Goal: Task Accomplishment & Management: Complete application form

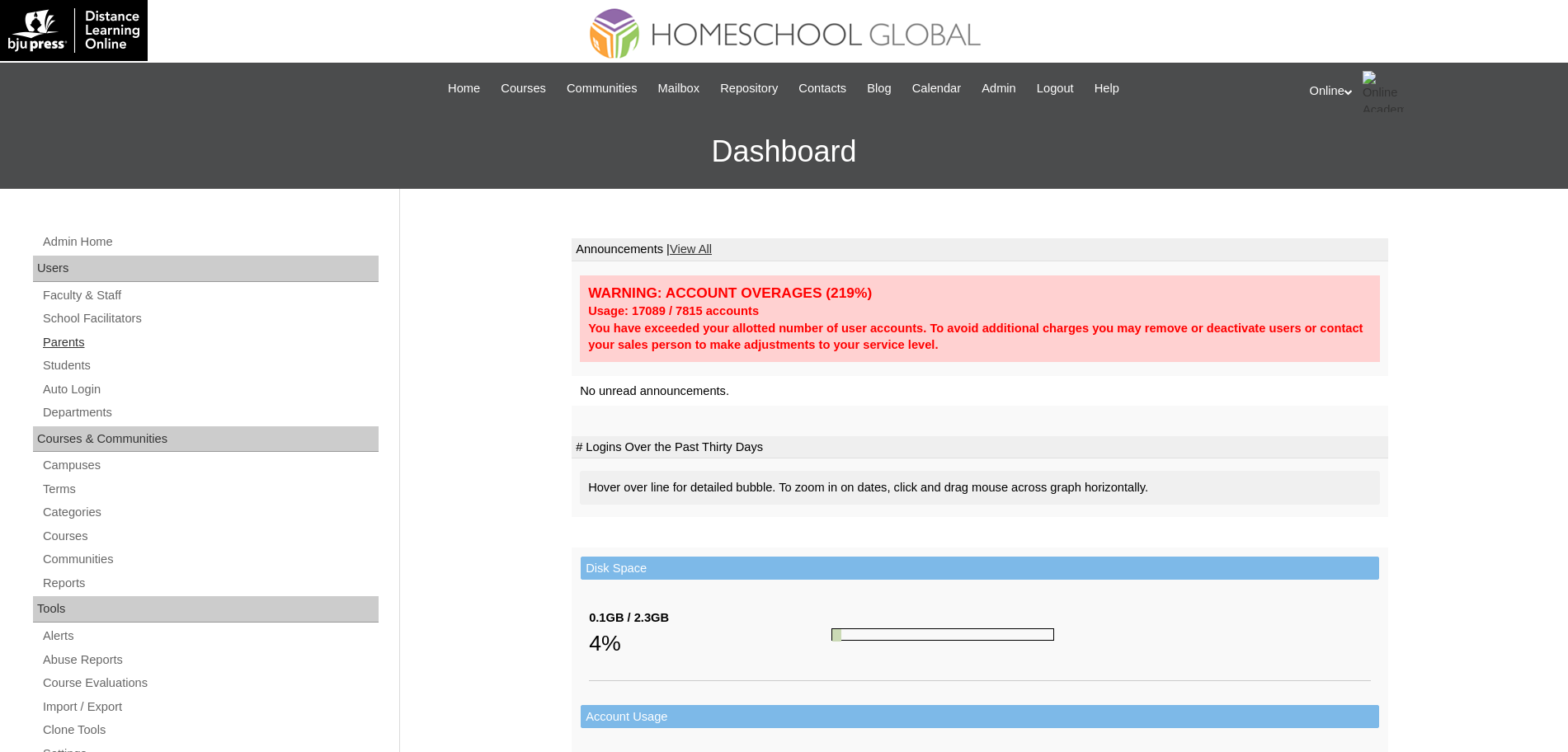
click at [73, 342] on link "Parents" at bounding box center [210, 342] width 338 height 20
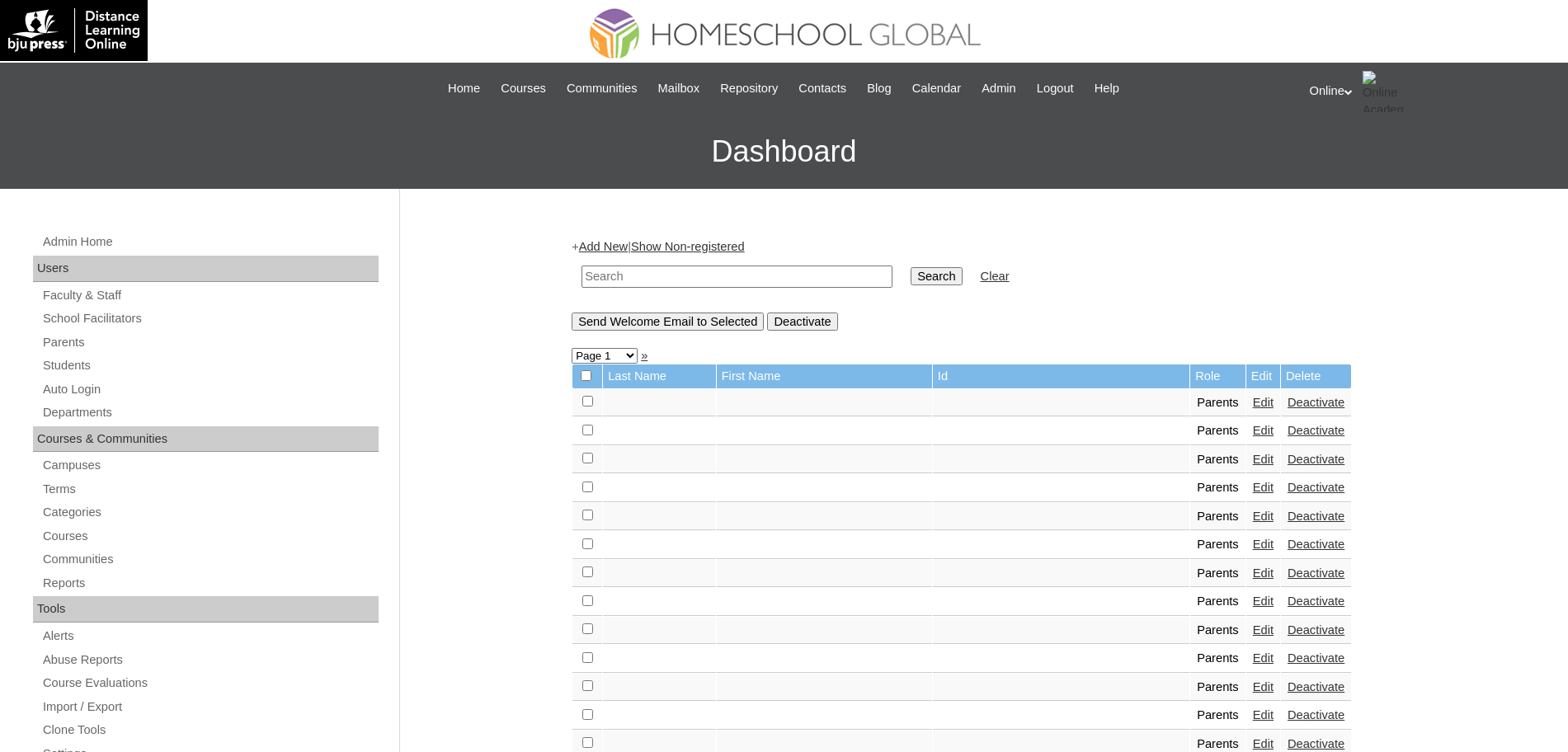
click at [803, 277] on input "text" at bounding box center [736, 276] width 311 height 22
type input "mendoza"
click at [911, 267] on input "Search" at bounding box center [937, 276] width 51 height 19
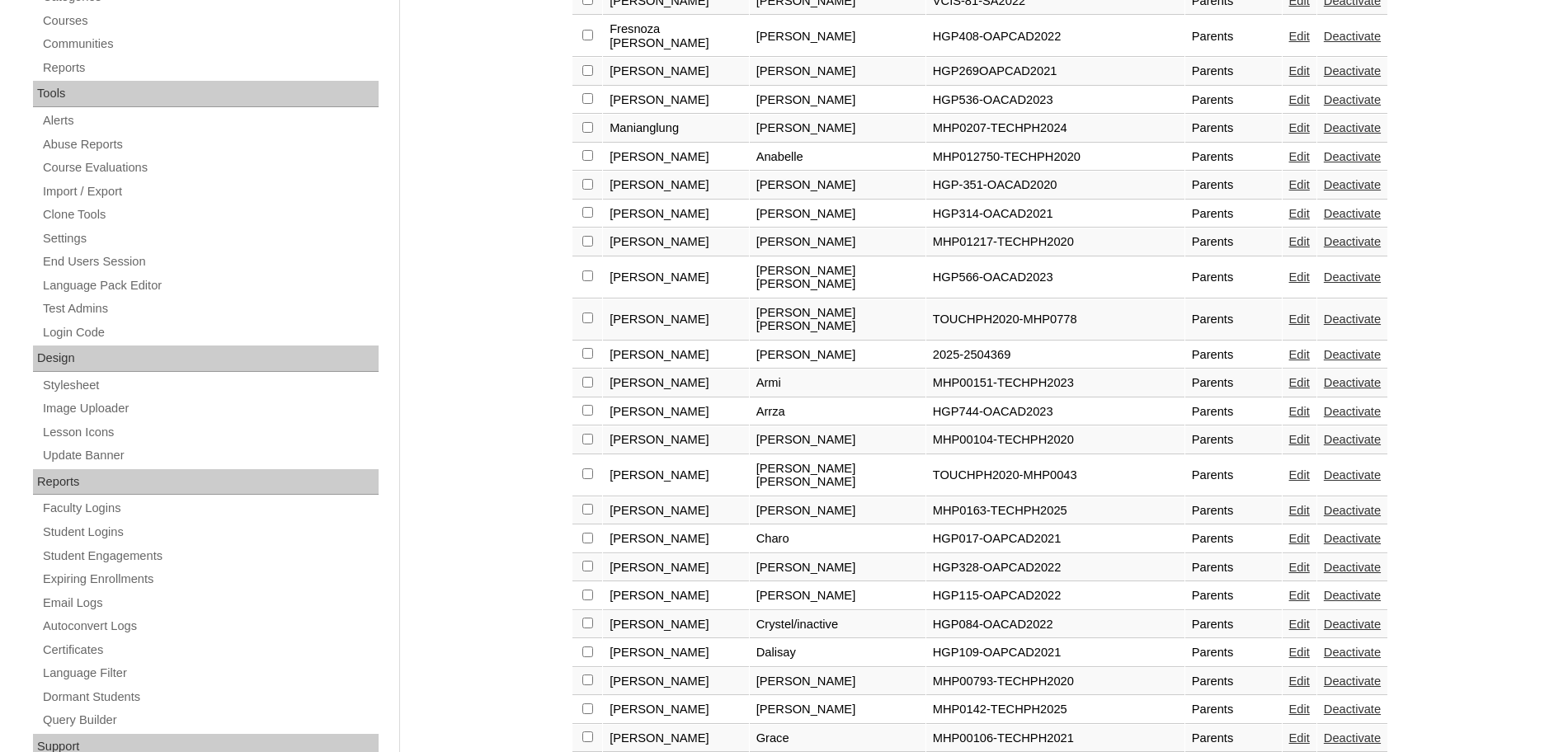
scroll to position [1031, 0]
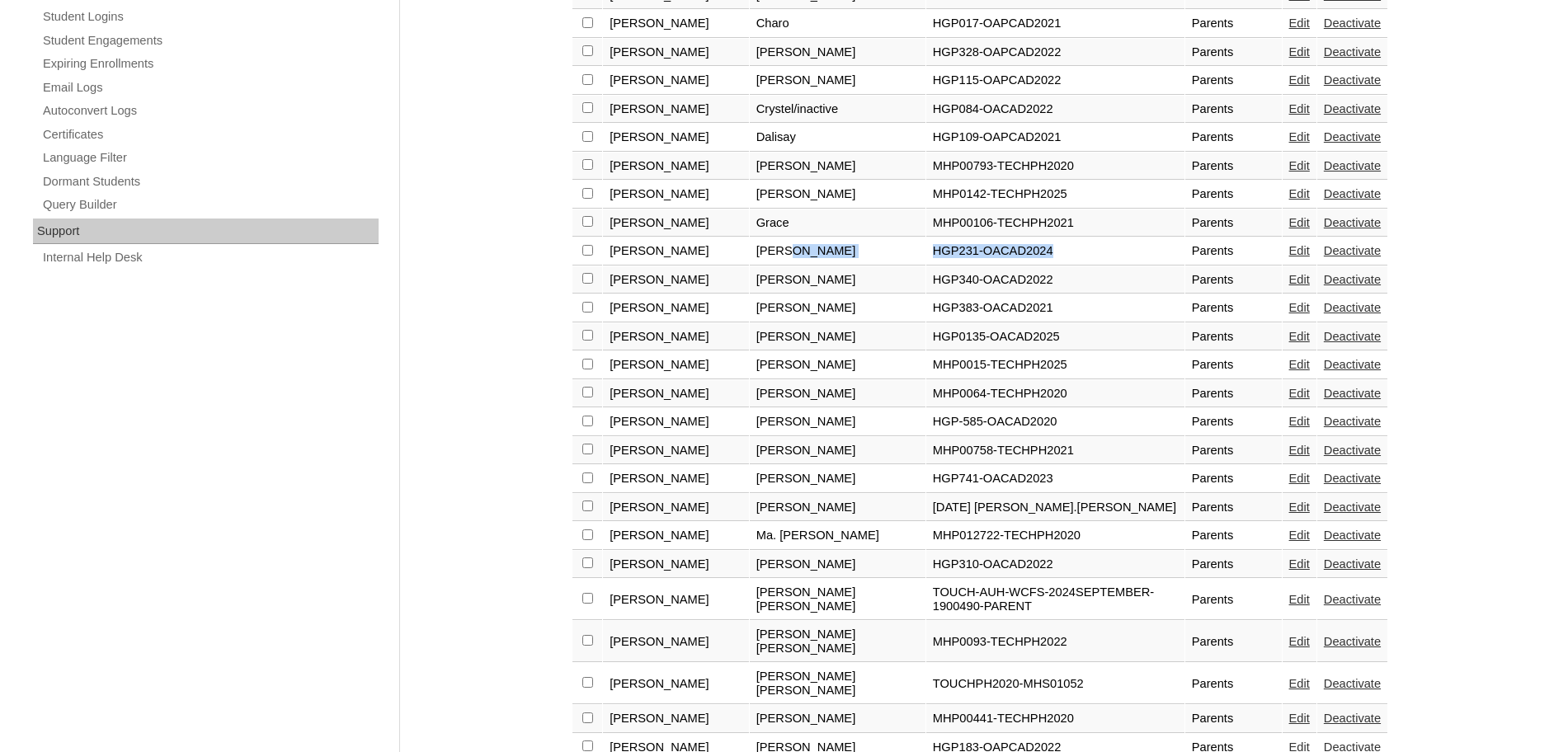
drag, startPoint x: 770, startPoint y: 229, endPoint x: 1015, endPoint y: 231, distance: 245.0
click at [1015, 237] on tr "Mendoza Hannah Grace HGP231-OACAD2024 Parents Edit Deactivate" at bounding box center [980, 251] width 815 height 28
click at [1293, 244] on link "Edit" at bounding box center [1299, 250] width 20 height 13
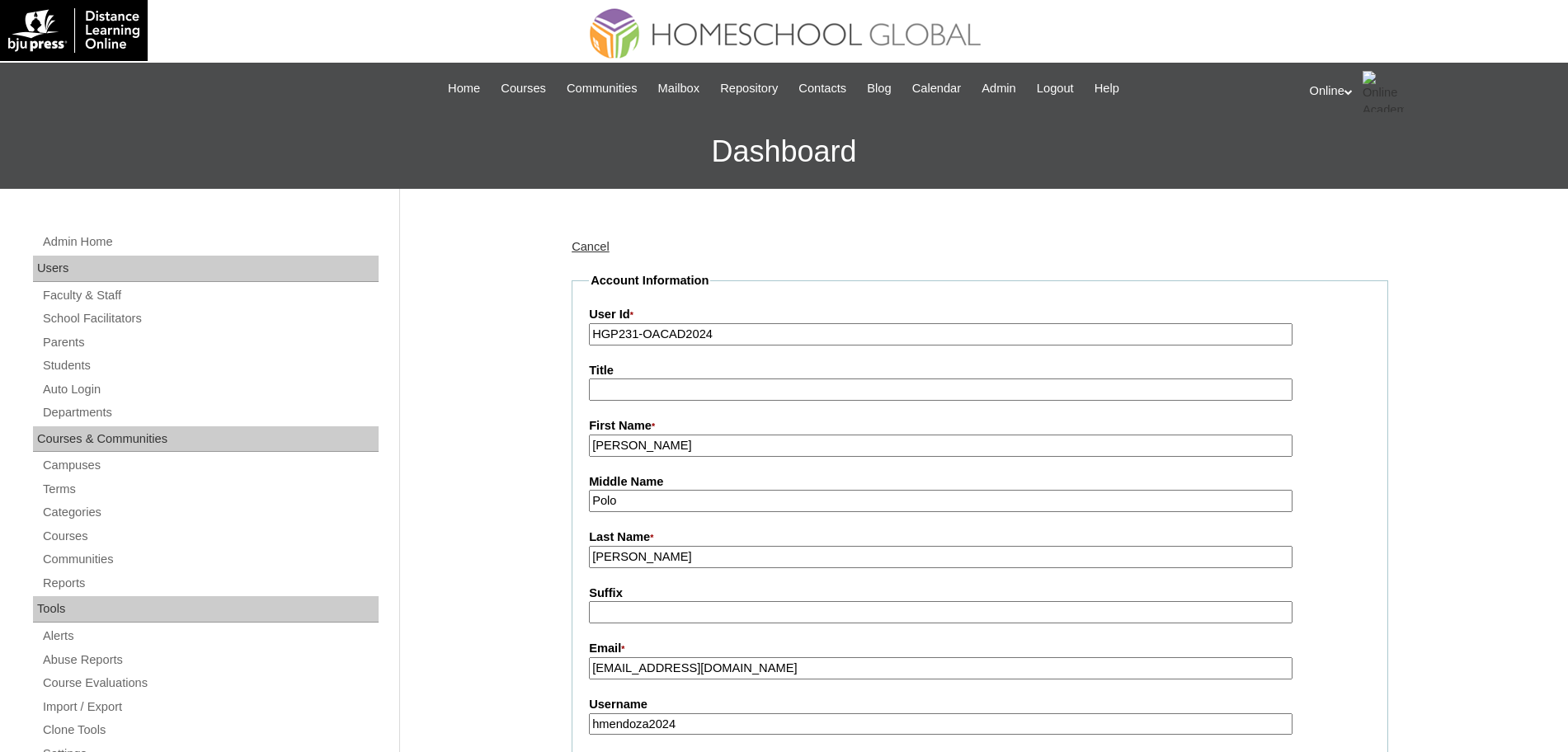
click at [750, 446] on input "[PERSON_NAME]" at bounding box center [941, 445] width 704 height 22
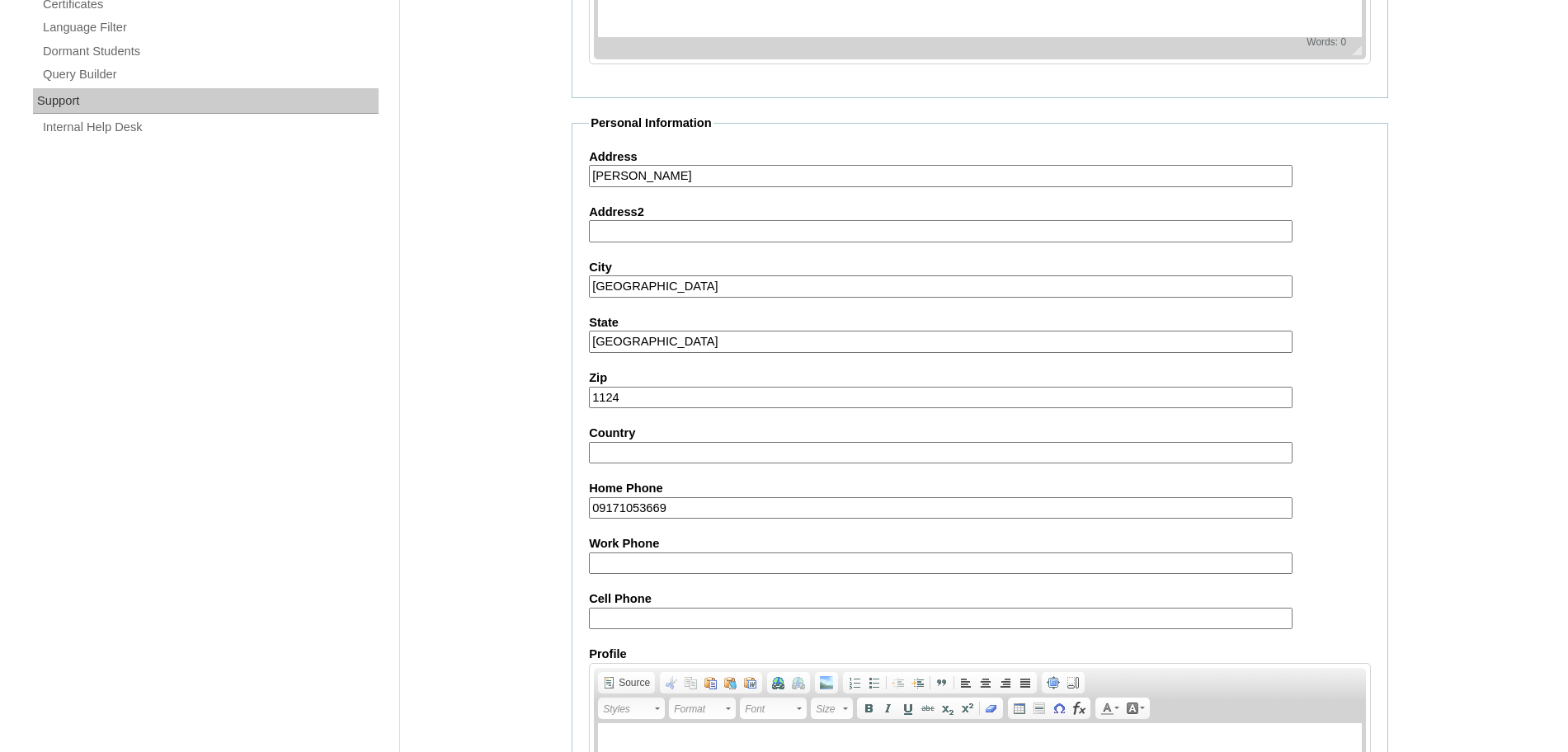
scroll to position [1423, 0]
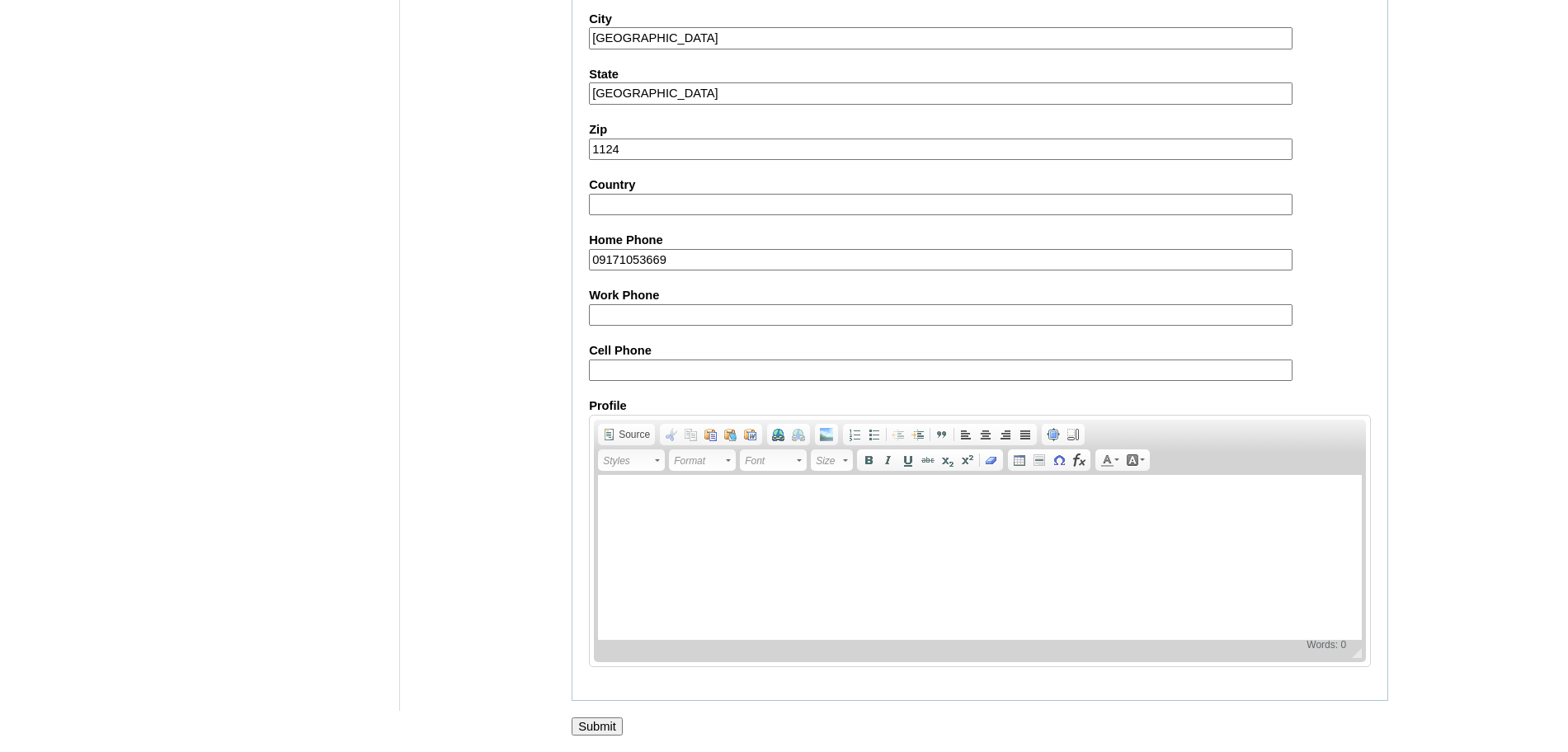
type input "Hannah Grace (old account)"
click at [599, 722] on input "Submit" at bounding box center [597, 726] width 51 height 19
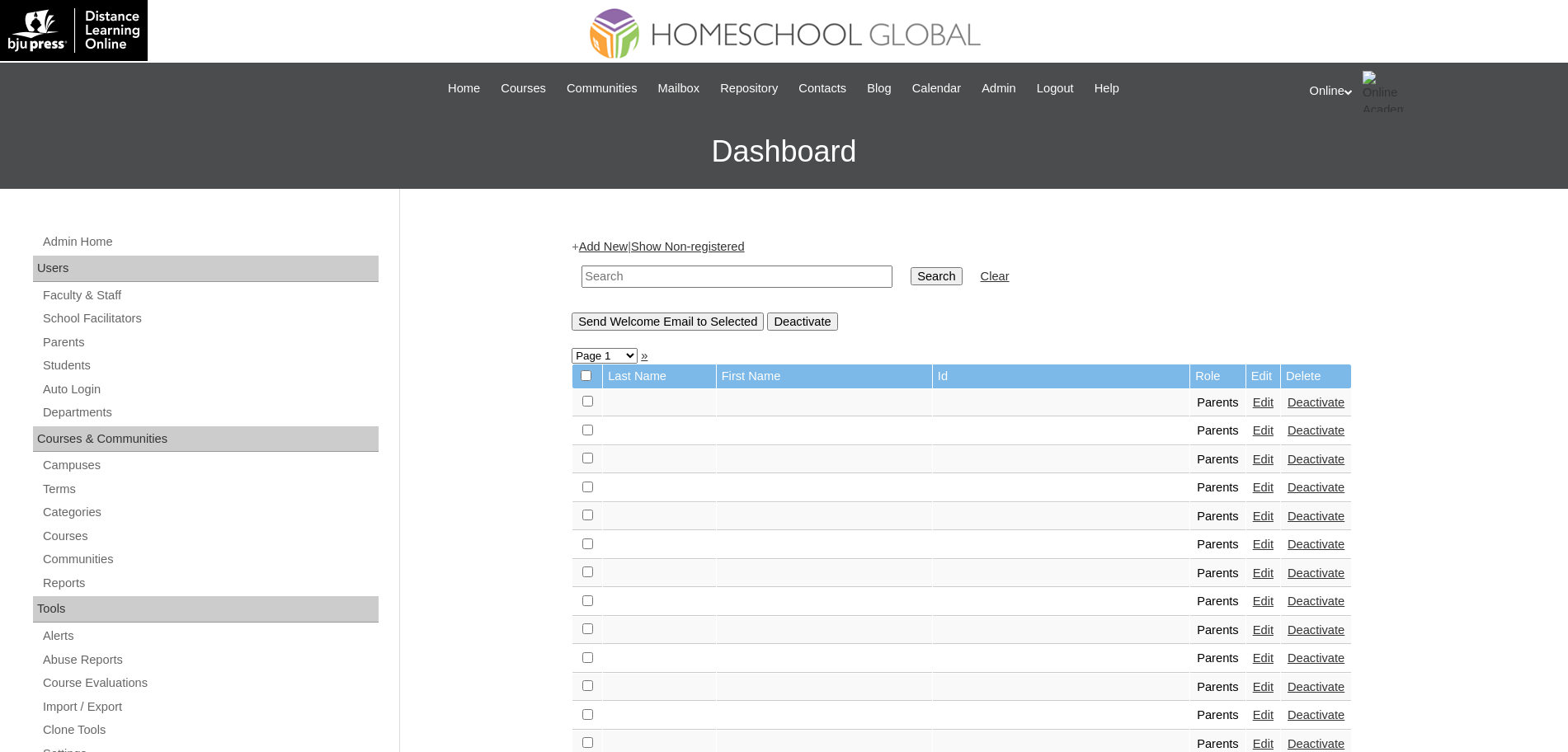
click at [676, 273] on input "text" at bounding box center [736, 276] width 311 height 22
type input "hanna"
click at [911, 267] on input "Search" at bounding box center [937, 276] width 51 height 19
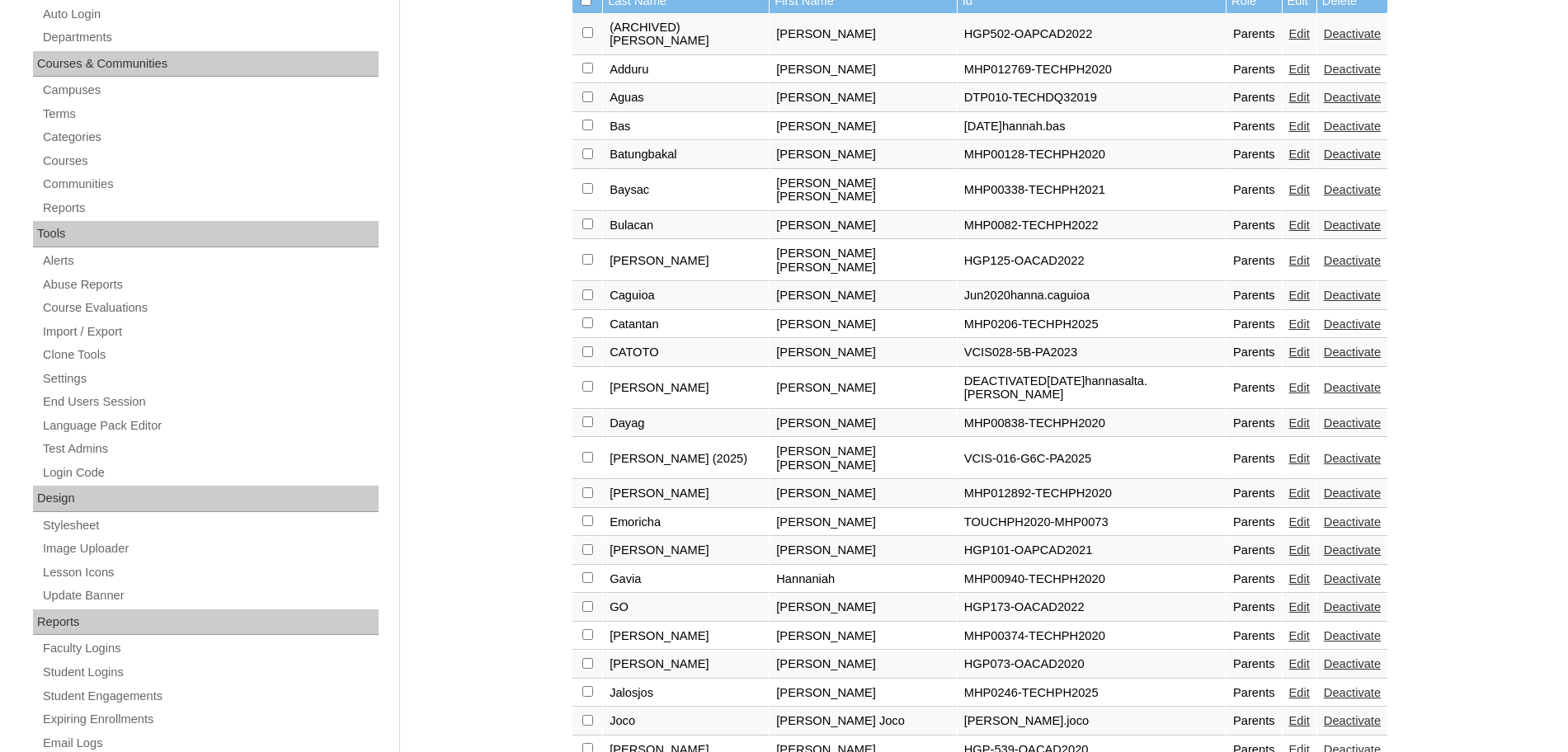
scroll to position [379, 0]
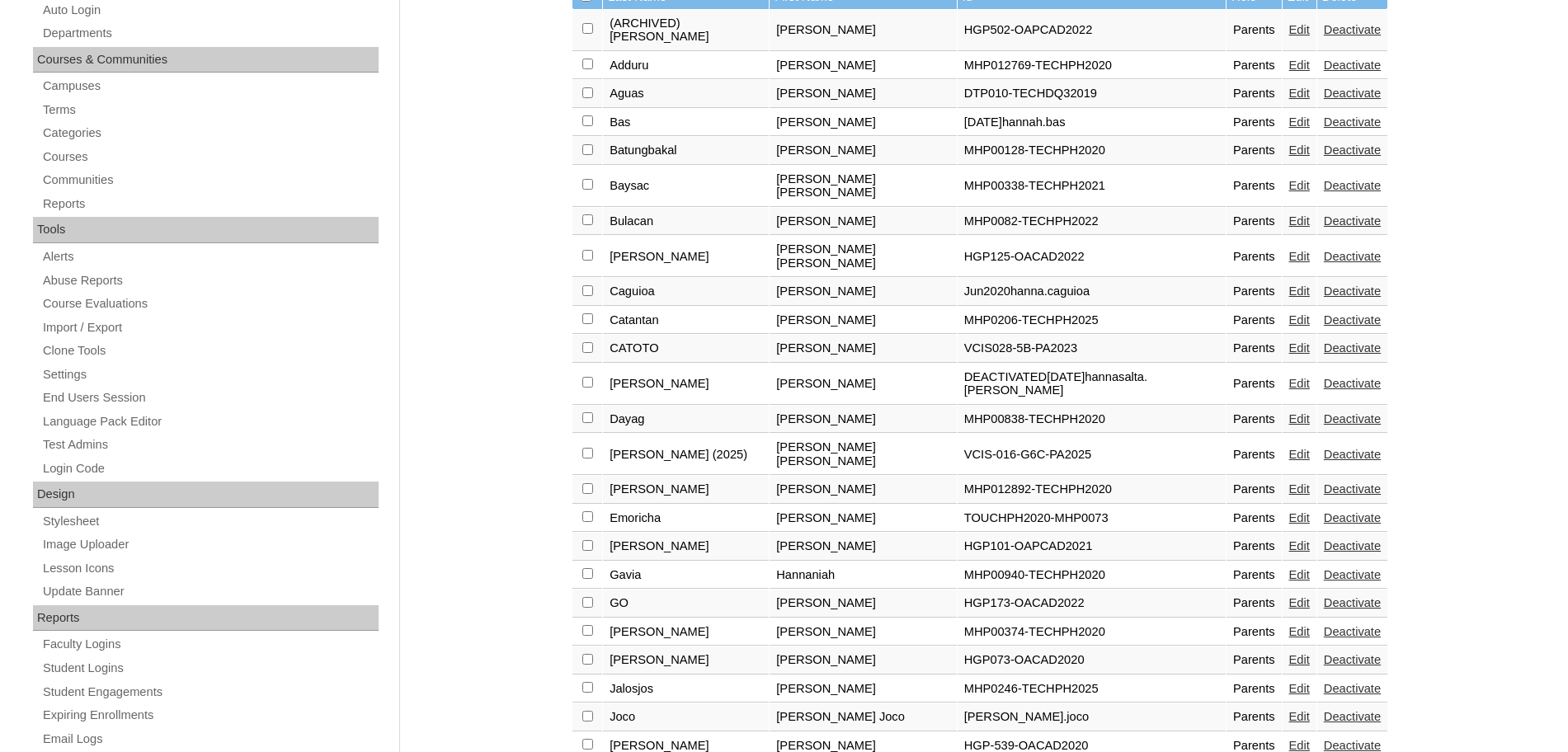
drag, startPoint x: 1582, startPoint y: 237, endPoint x: 1577, endPoint y: 385, distance: 148.1
click at [1567, 385] on html "Online My Profile My Settings Logout |N|Faculty|| Skip to Main Content Skip to …" at bounding box center [784, 577] width 1568 height 1914
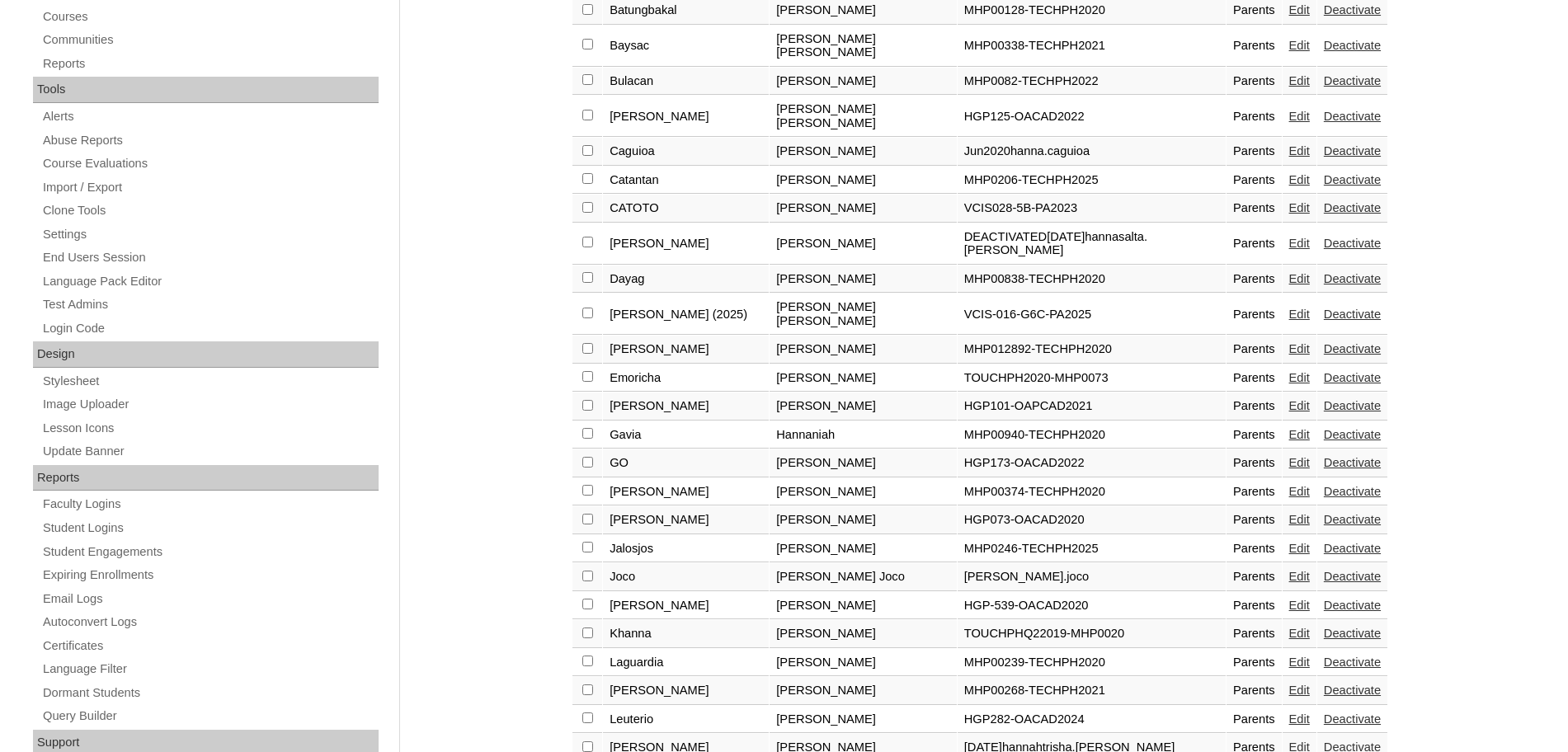
scroll to position [895, 0]
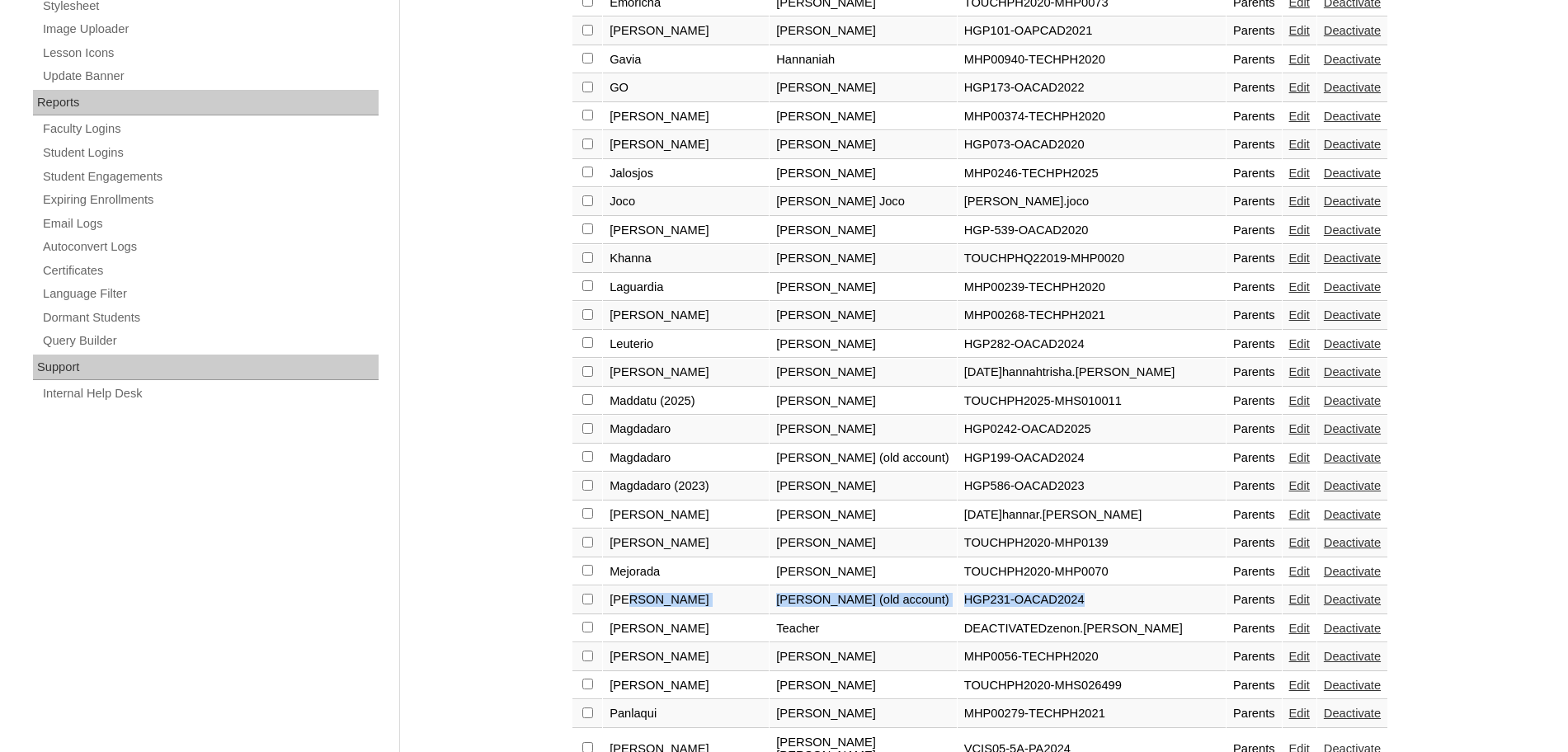
drag, startPoint x: 638, startPoint y: 541, endPoint x: 1087, endPoint y: 540, distance: 449.0
click at [1087, 586] on tr "Mendoza Hannah Grace (old account) HGP231-OACAD2024 Parents Edit Deactivate" at bounding box center [980, 600] width 815 height 28
click at [1116, 586] on td "HGP231-OACAD2024" at bounding box center [1092, 600] width 268 height 28
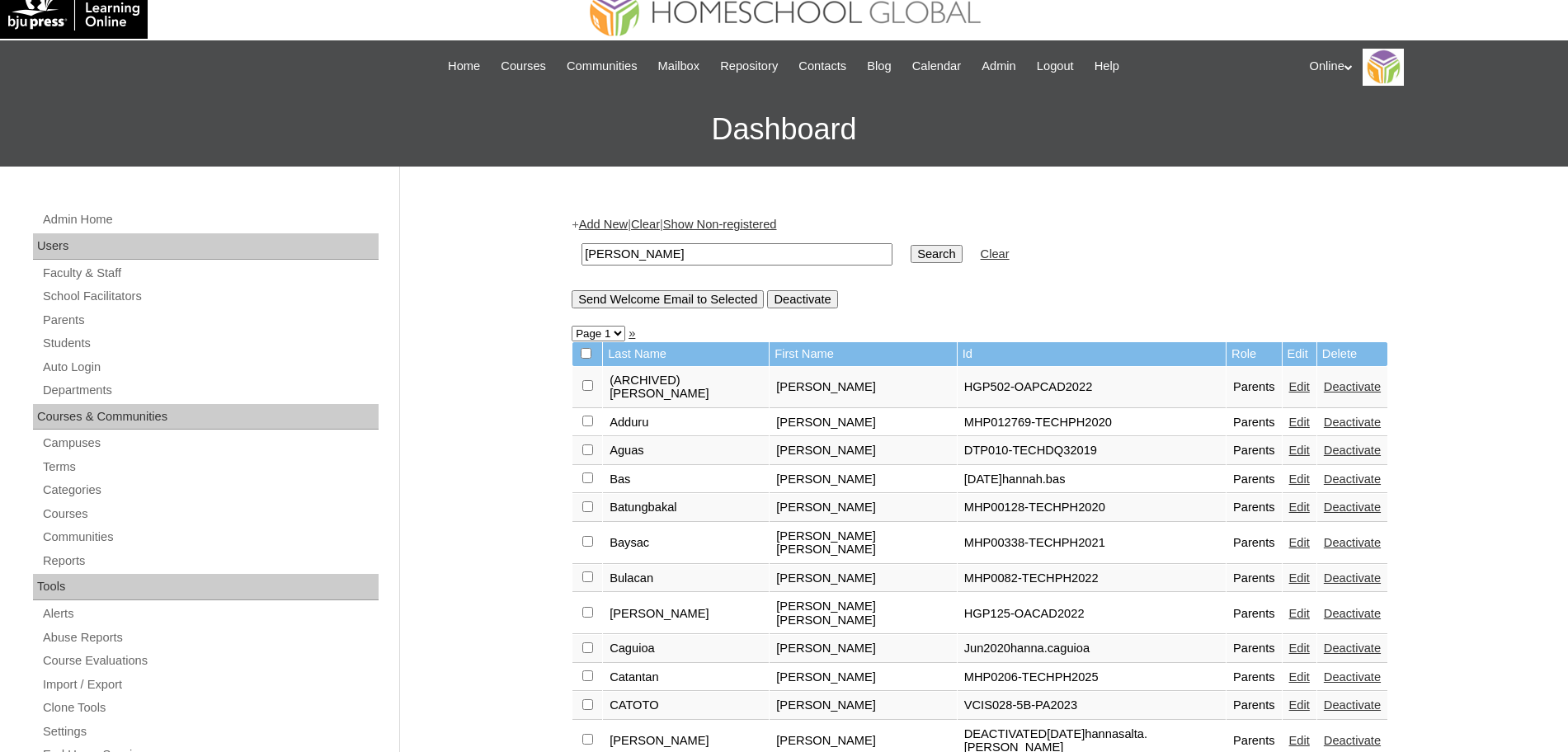
scroll to position [0, 0]
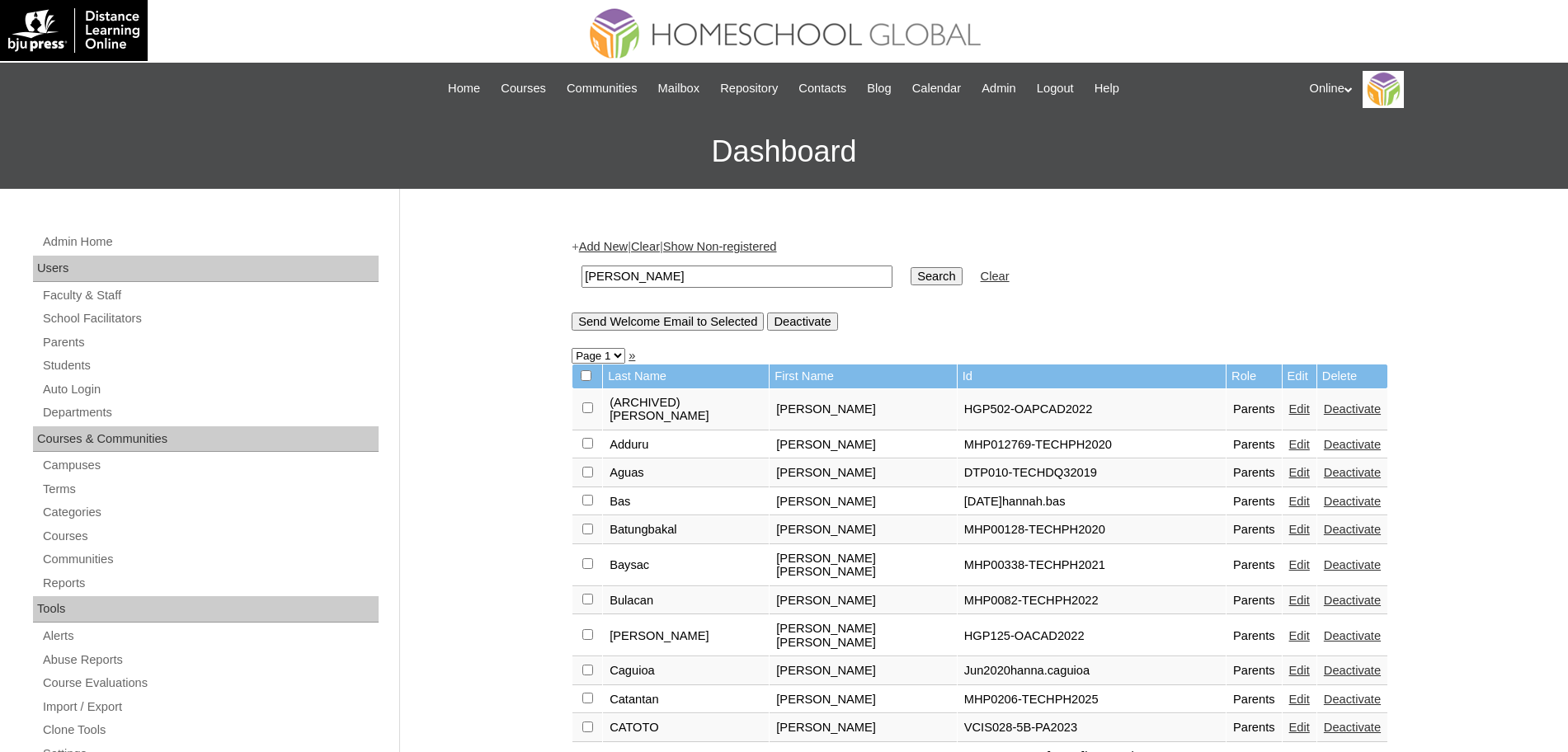
click at [618, 249] on link "Add New" at bounding box center [603, 246] width 49 height 13
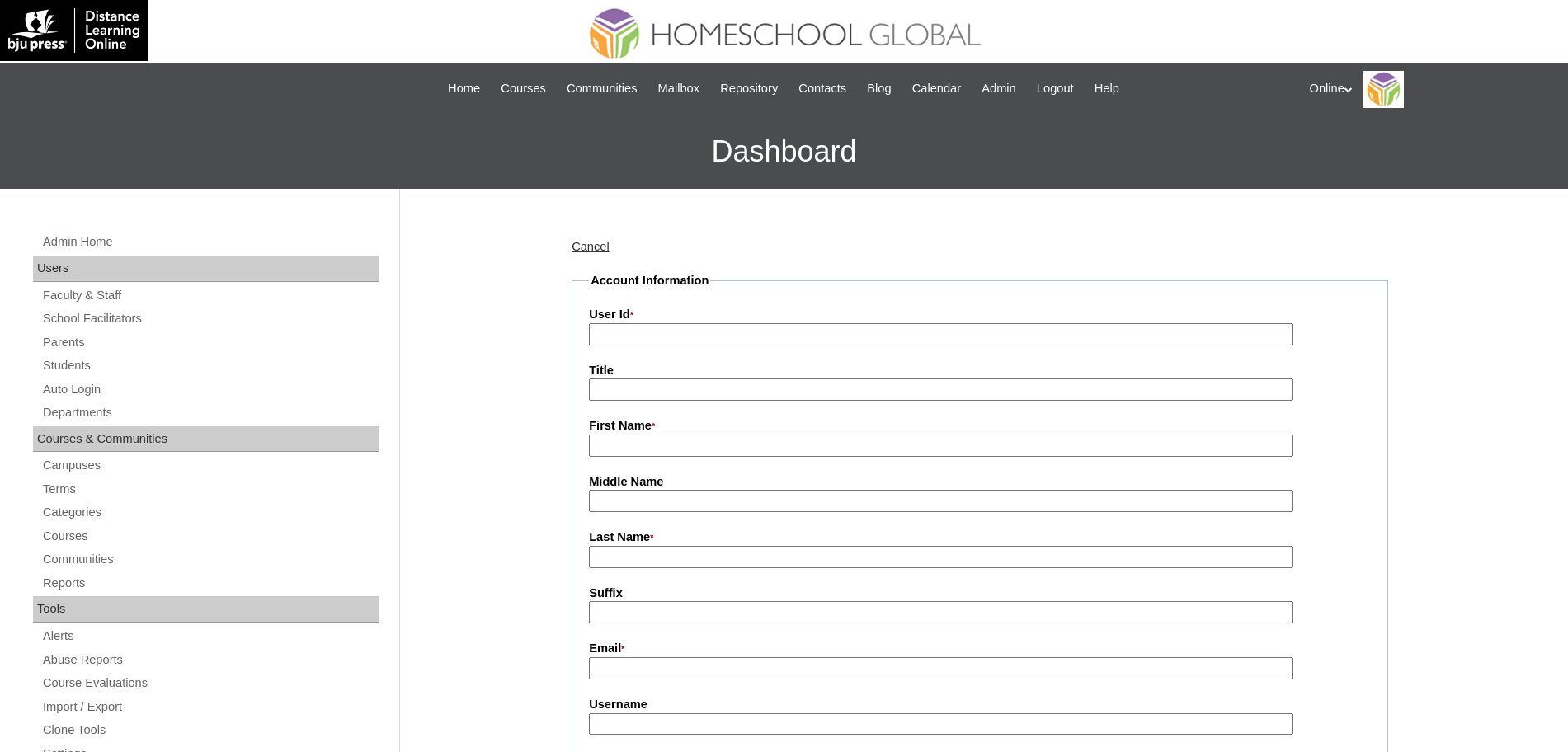
click at [685, 324] on input "User Id *" at bounding box center [941, 334] width 704 height 22
paste input "HGP0275-OACAD2025"
type input "HGP0275-OACAD2025"
click at [721, 457] on input "First Name *" at bounding box center [941, 445] width 704 height 22
paste input "[PERSON_NAME]"
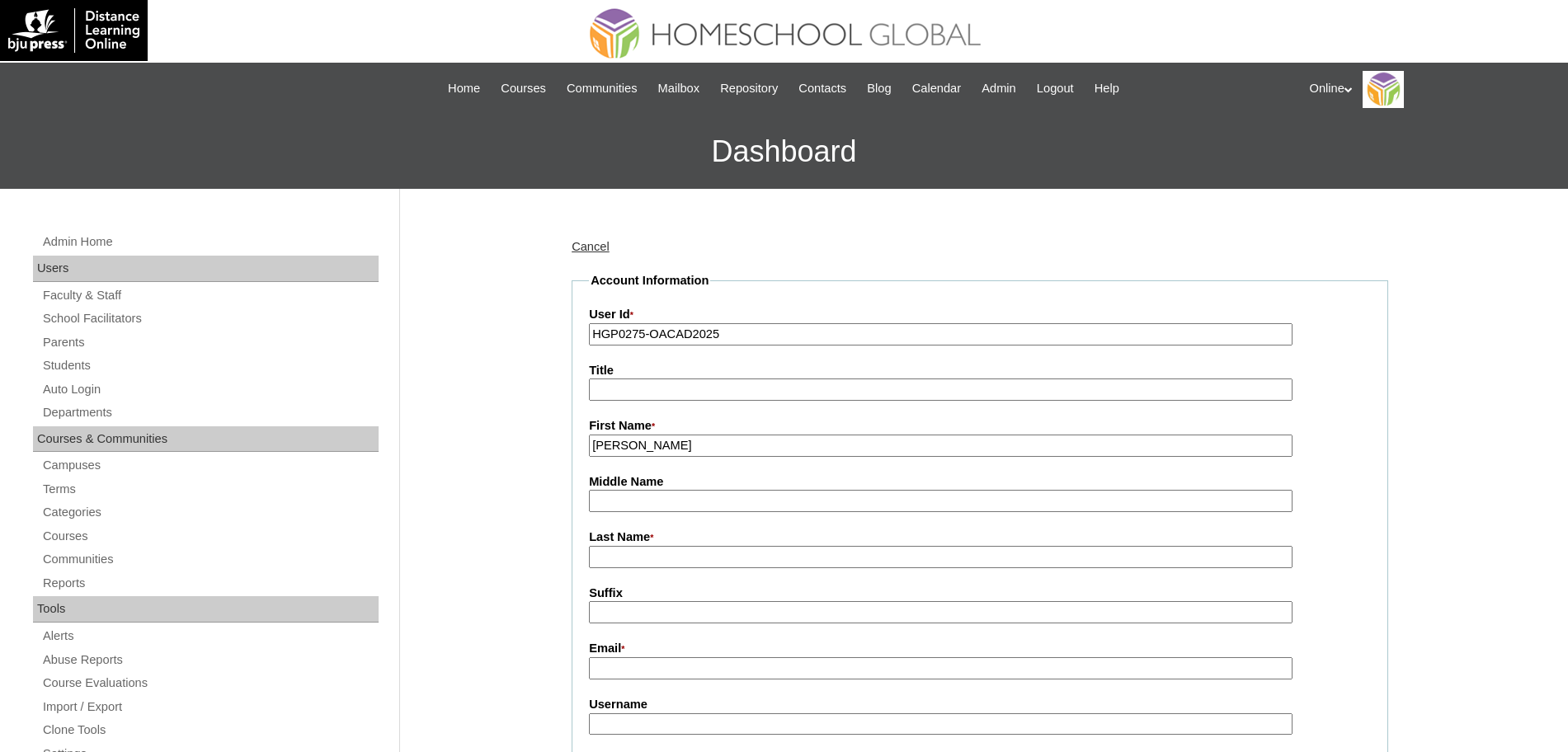
type input "Hannah Grace"
click at [653, 552] on input "Last Name *" at bounding box center [941, 556] width 704 height 22
type input "Mendoza"
click at [669, 674] on input "Email *" at bounding box center [941, 668] width 704 height 22
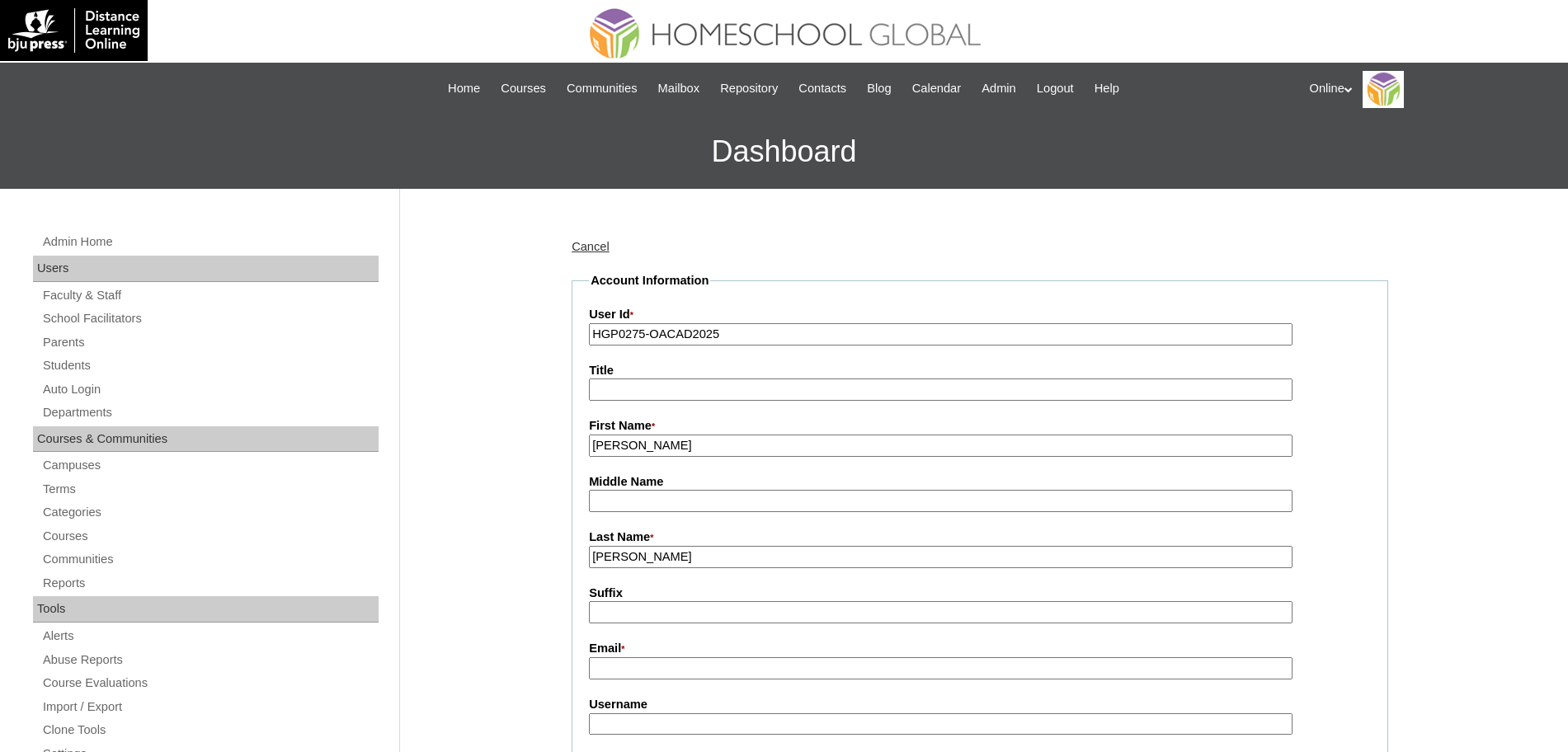
paste input "banannahpolo@gmail.com"
type input "banannahpolo@gmail.com"
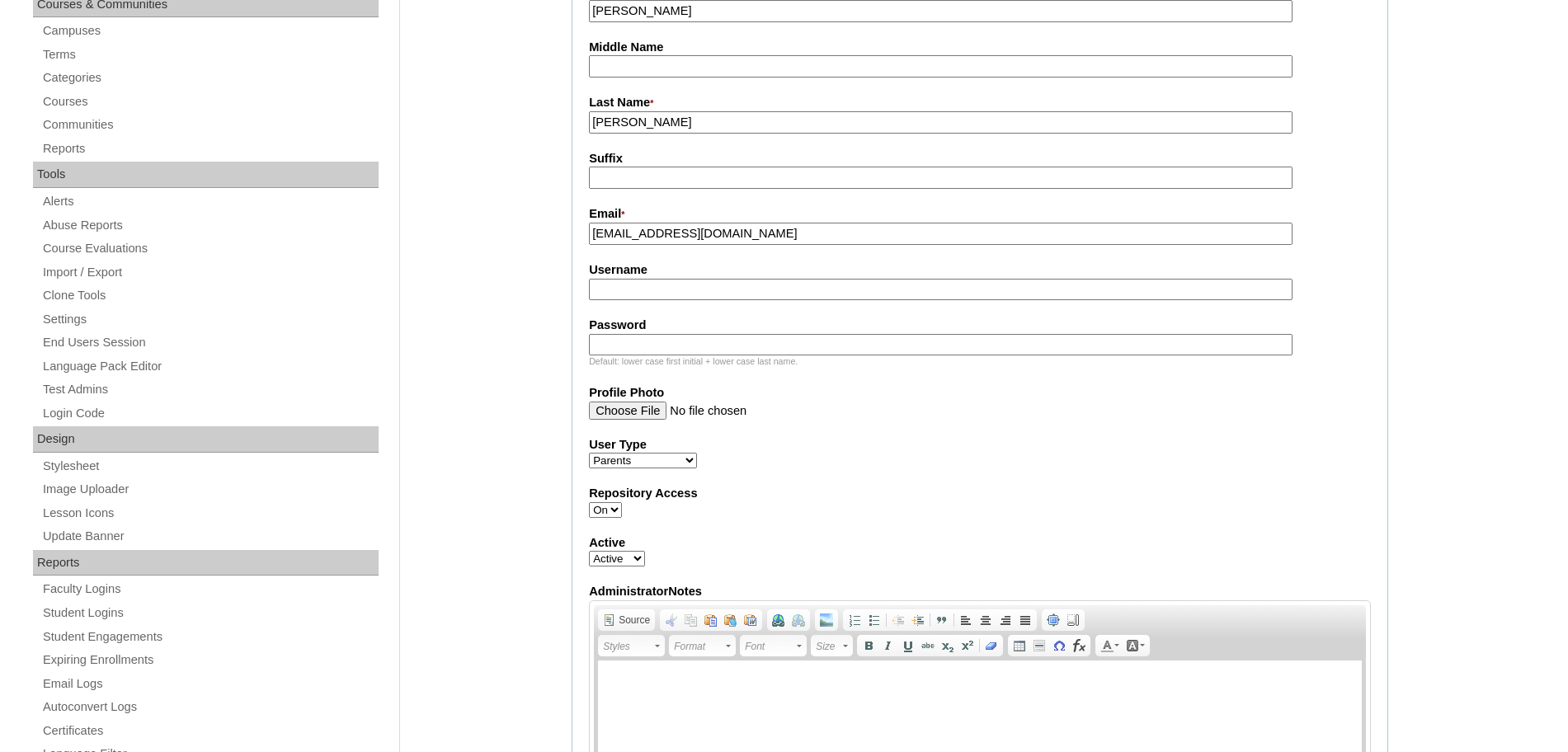
scroll to position [486, 0]
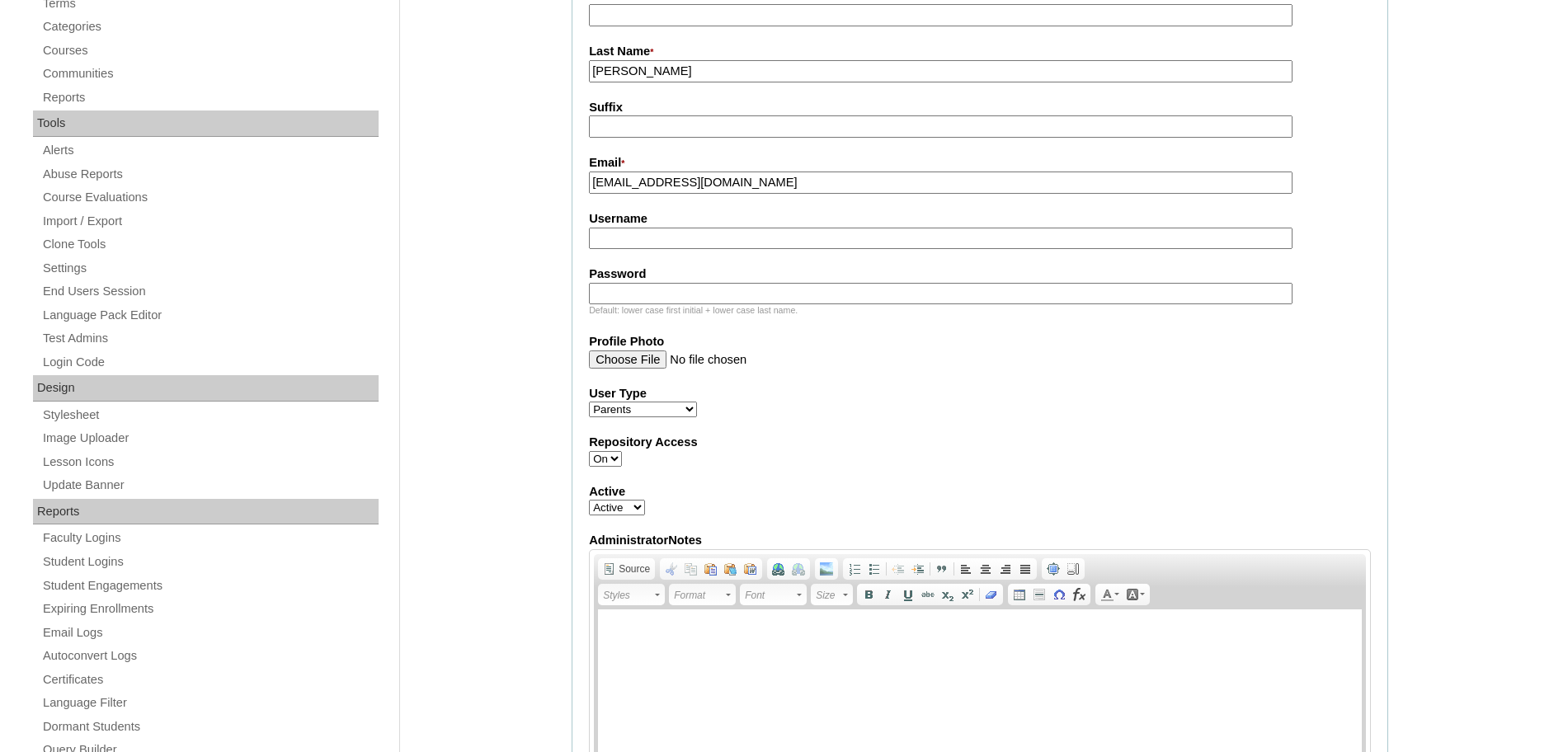
click at [666, 247] on input "Username" at bounding box center [941, 238] width 704 height 22
paste input "hmendoza2025"
type input "hmendoza2025"
click at [739, 302] on input "Password" at bounding box center [941, 294] width 704 height 22
paste input "bgvRt"
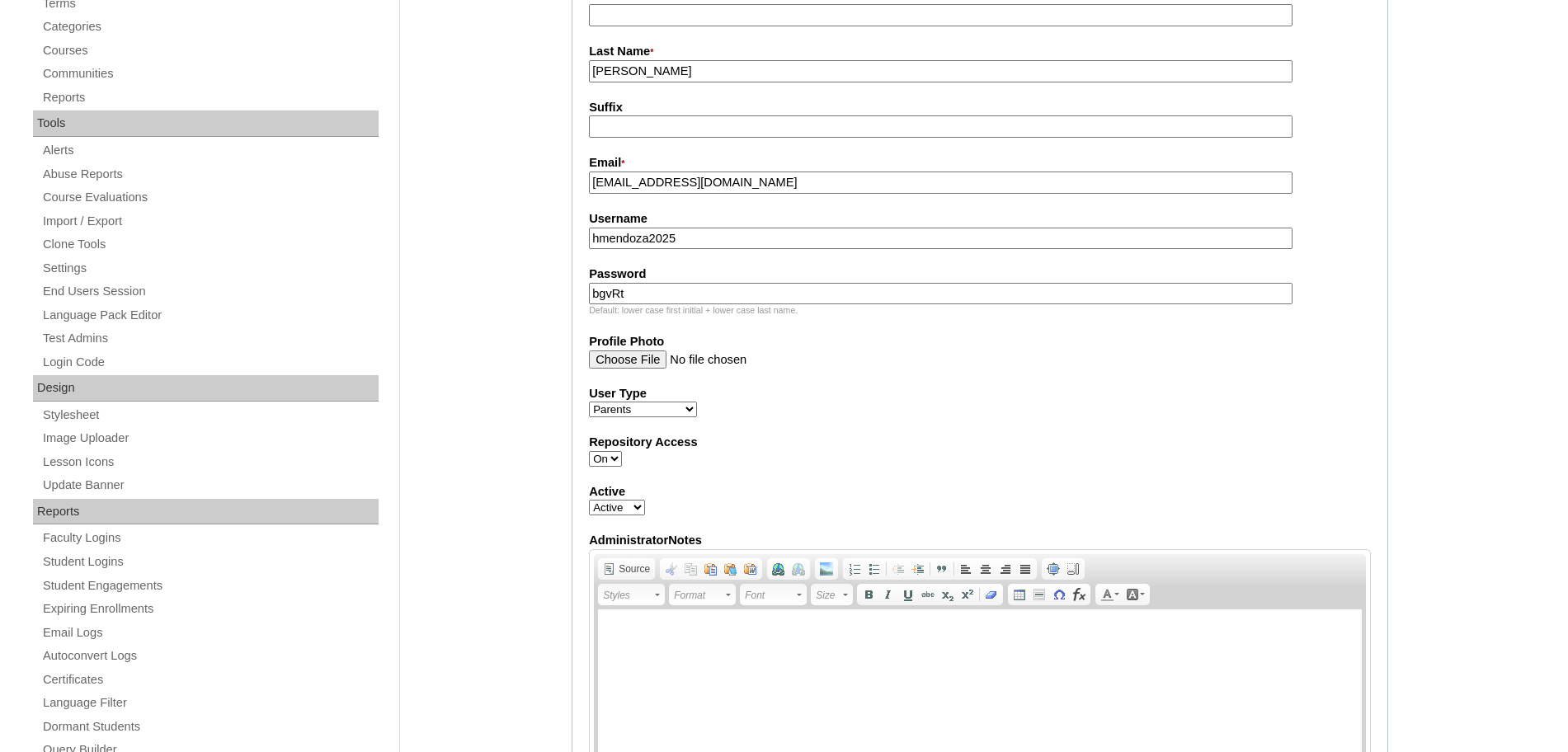
scroll to position [1488, 0]
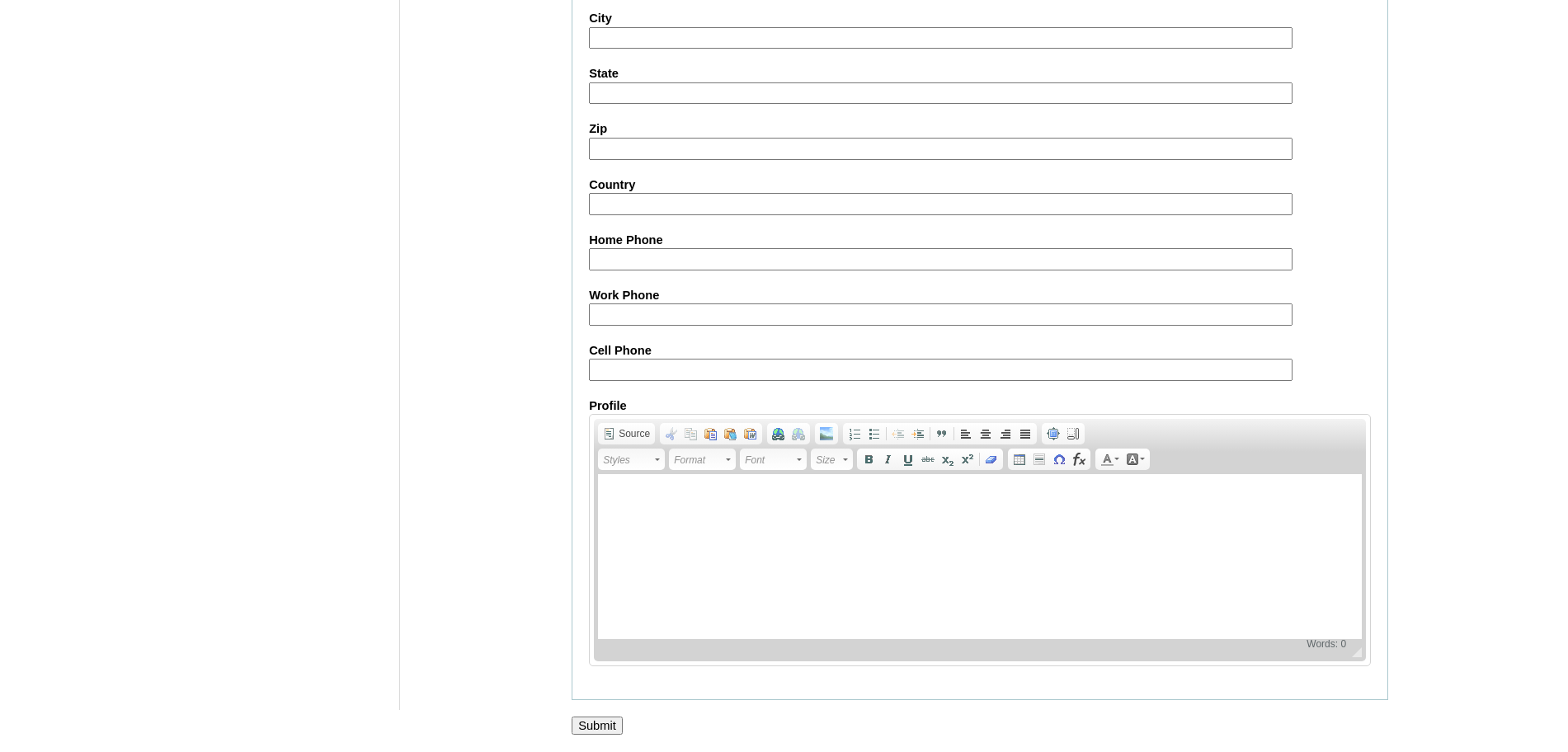
type input "bgvRt"
click at [597, 722] on input "Submit" at bounding box center [597, 726] width 51 height 19
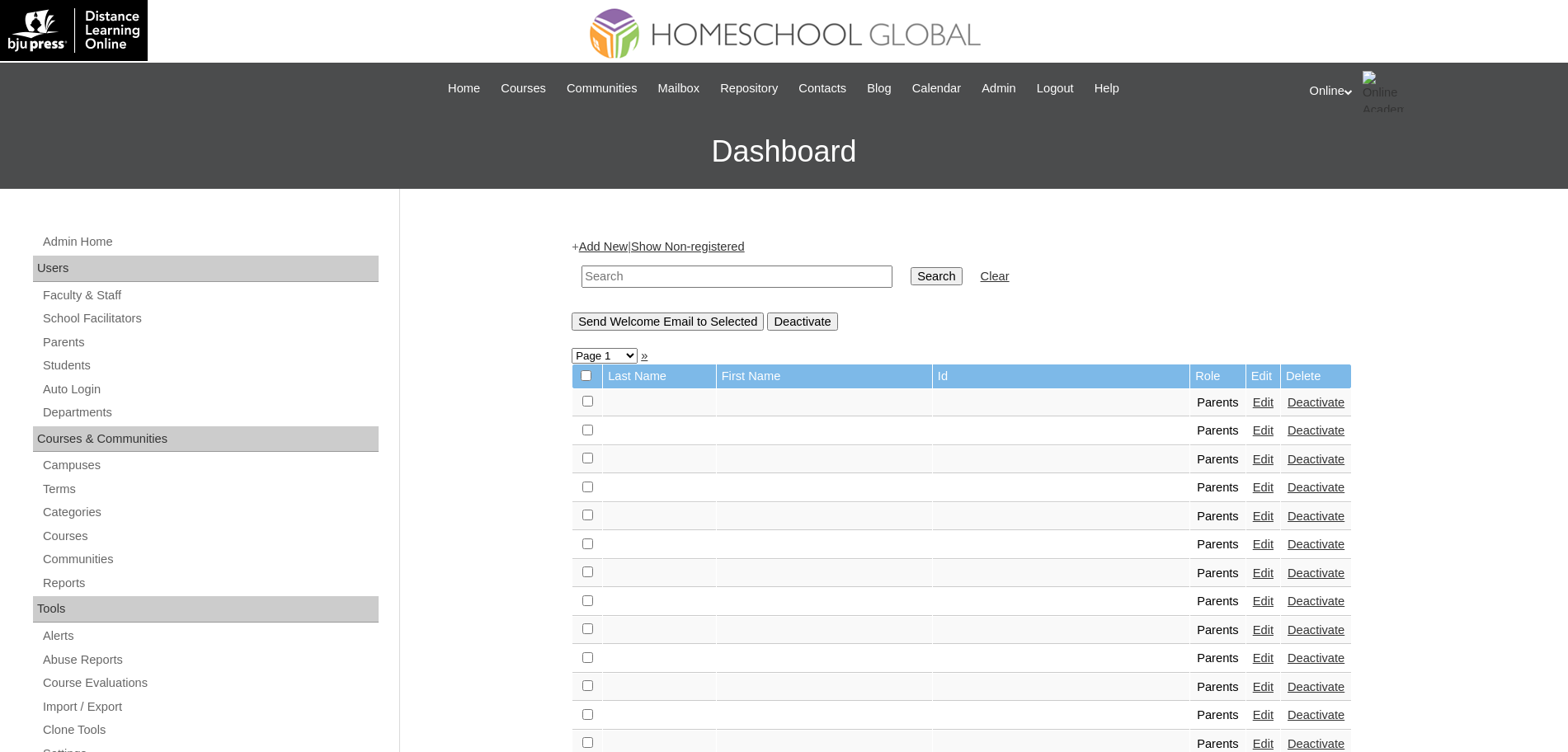
click at [625, 271] on input "text" at bounding box center [736, 276] width 311 height 22
type input "mendoza"
click at [911, 267] on input "Search" at bounding box center [937, 276] width 51 height 19
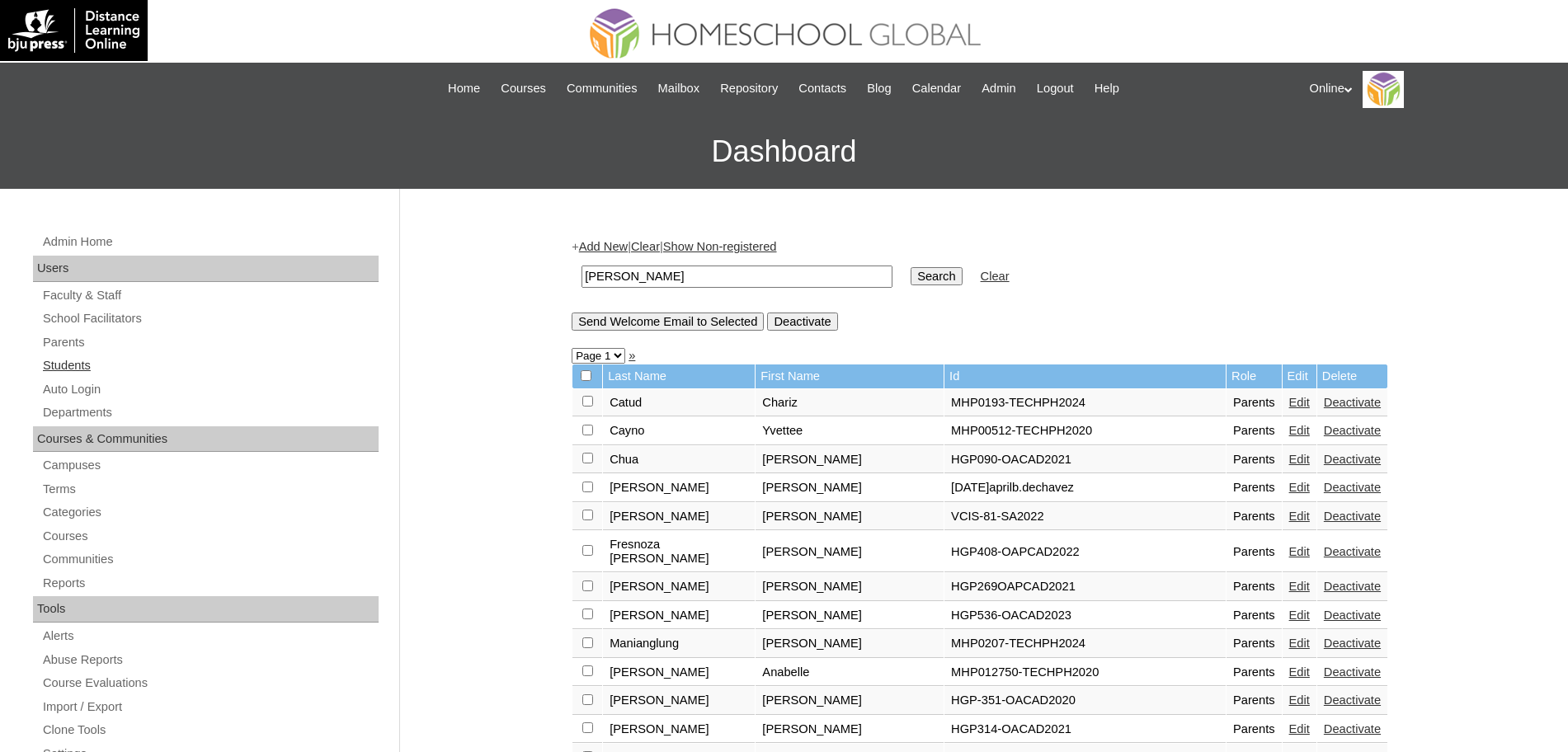
click at [76, 362] on link "Students" at bounding box center [210, 365] width 338 height 20
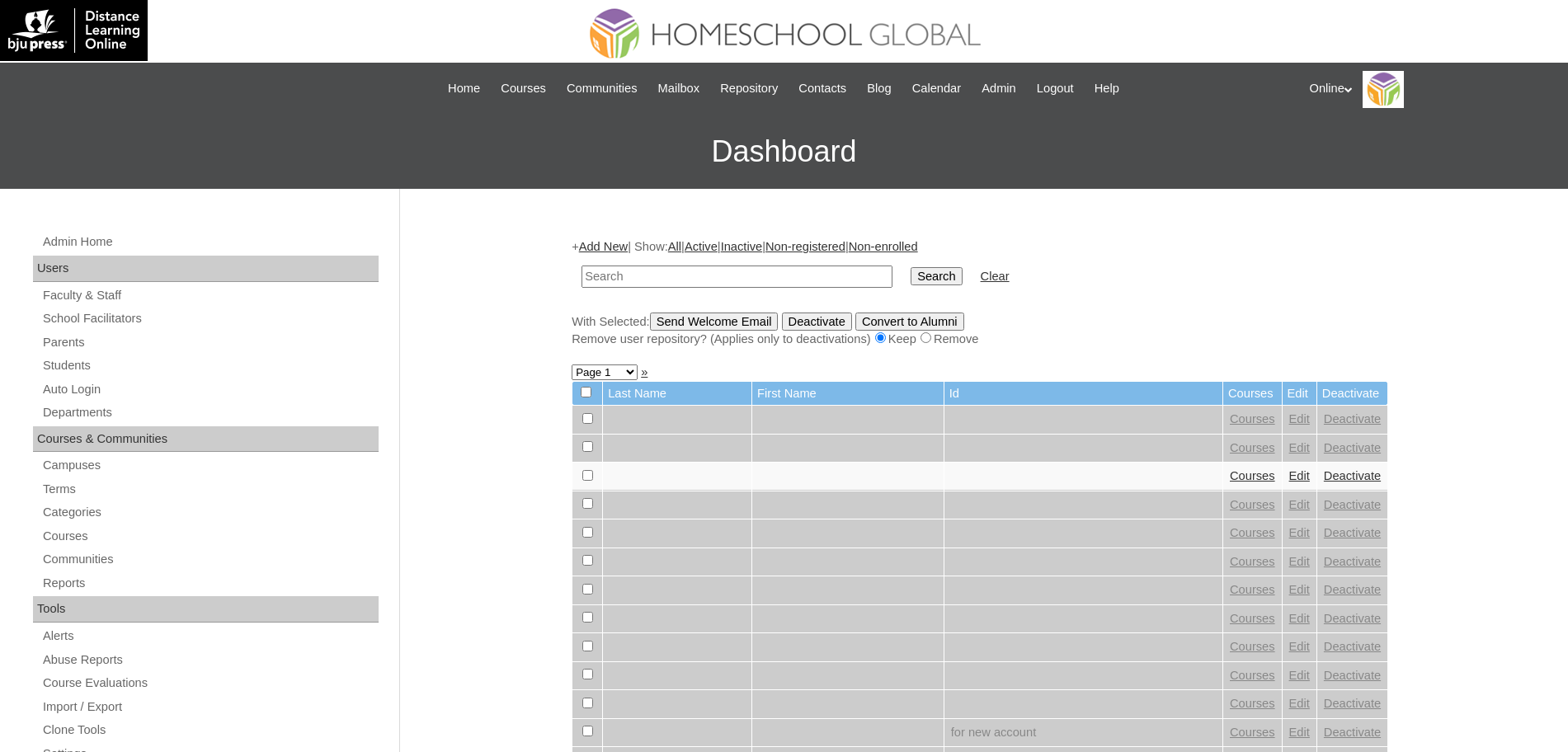
click at [621, 285] on input "text" at bounding box center [736, 276] width 311 height 22
click at [613, 249] on link "Add New" at bounding box center [603, 246] width 49 height 13
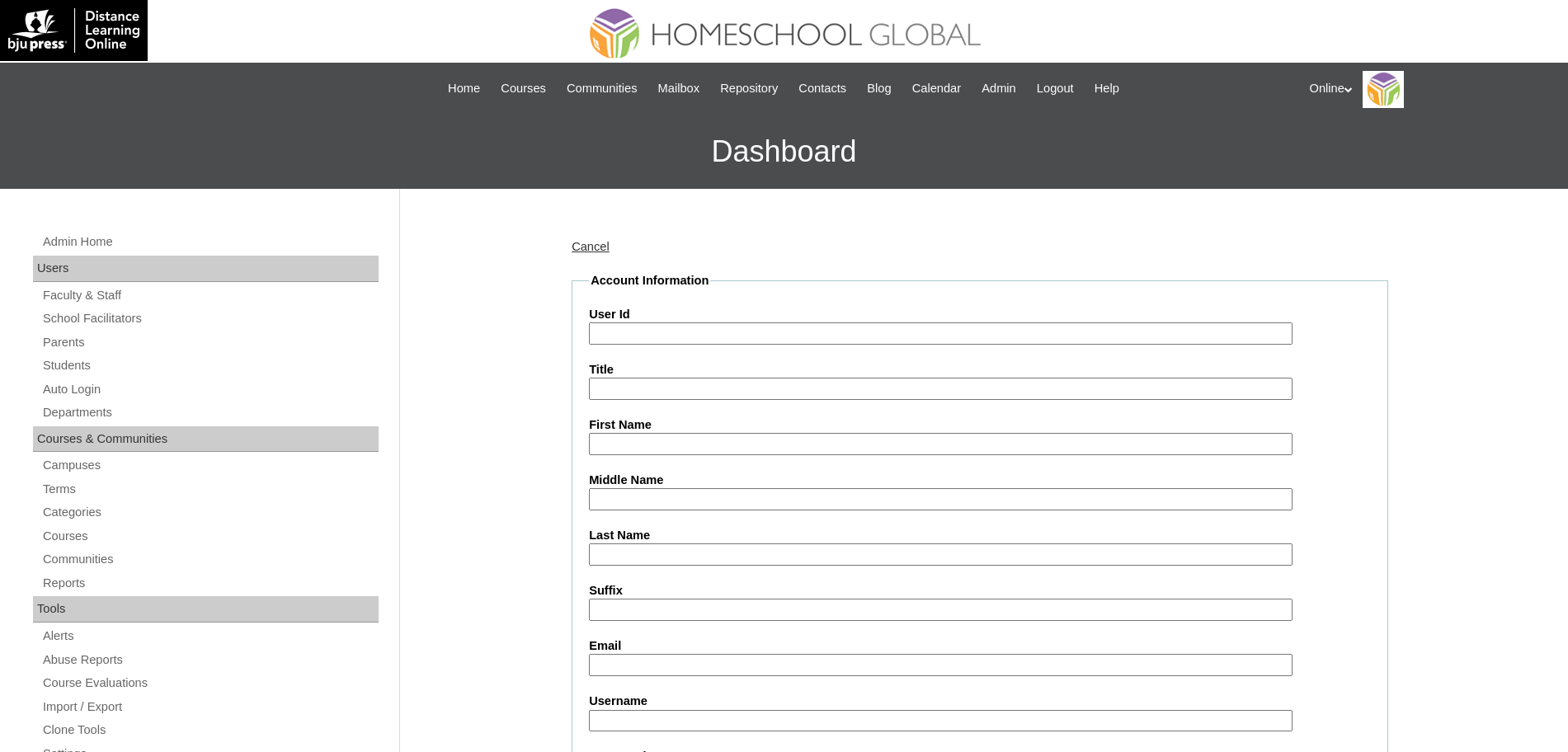
click at [653, 339] on input "User Id" at bounding box center [941, 333] width 704 height 22
paste input "HG3293ACAD2025"
type input "HG3293ACAD2025"
click at [658, 433] on input "First Name" at bounding box center [941, 443] width 704 height 22
paste input "Lillian Calleigh"
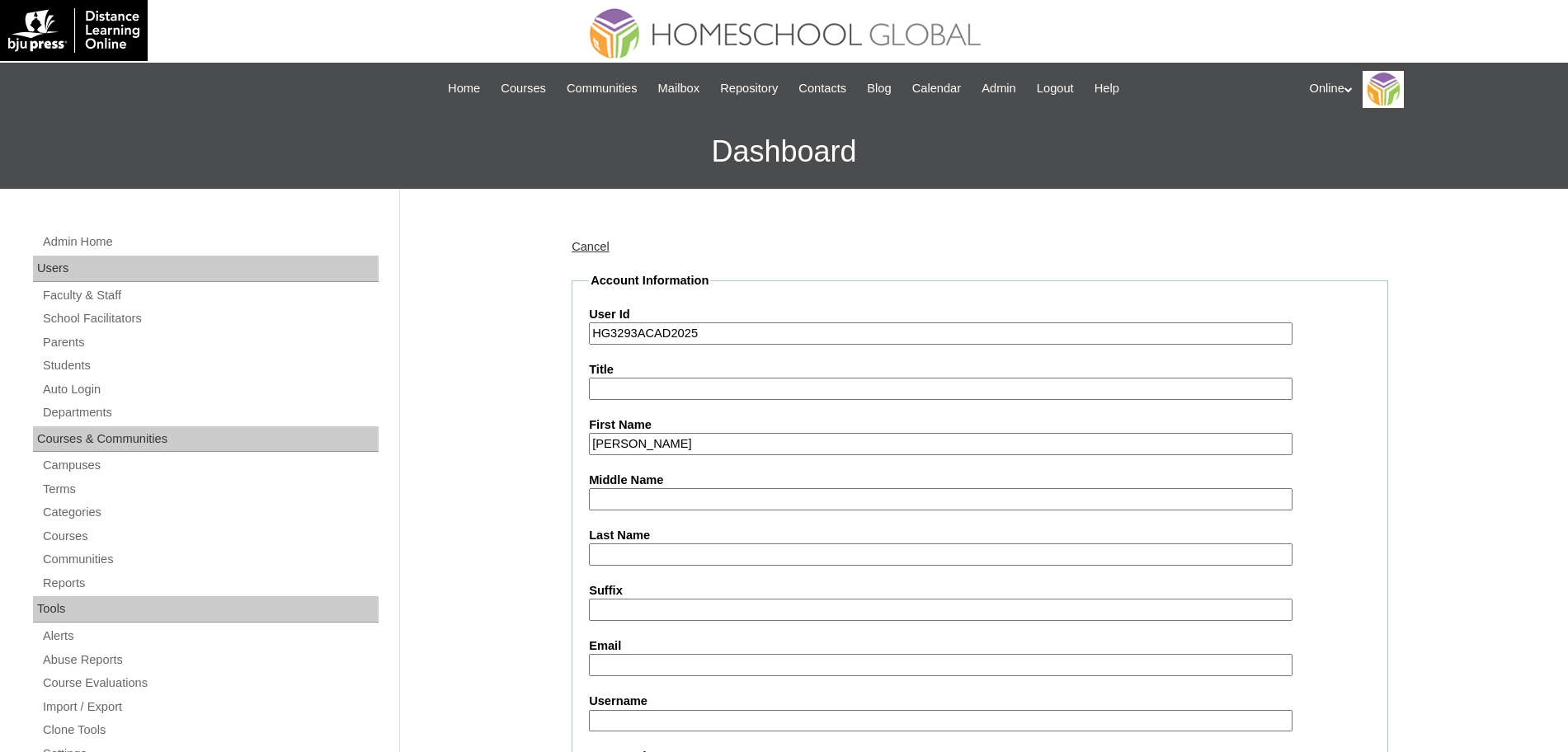
type input "Lillian Calleigh"
type input "Mendoza"
click at [652, 659] on input "Email" at bounding box center [941, 665] width 704 height 22
paste input "banannahpolo@gmail.com"
type input "banannahpolo@gmail.com"
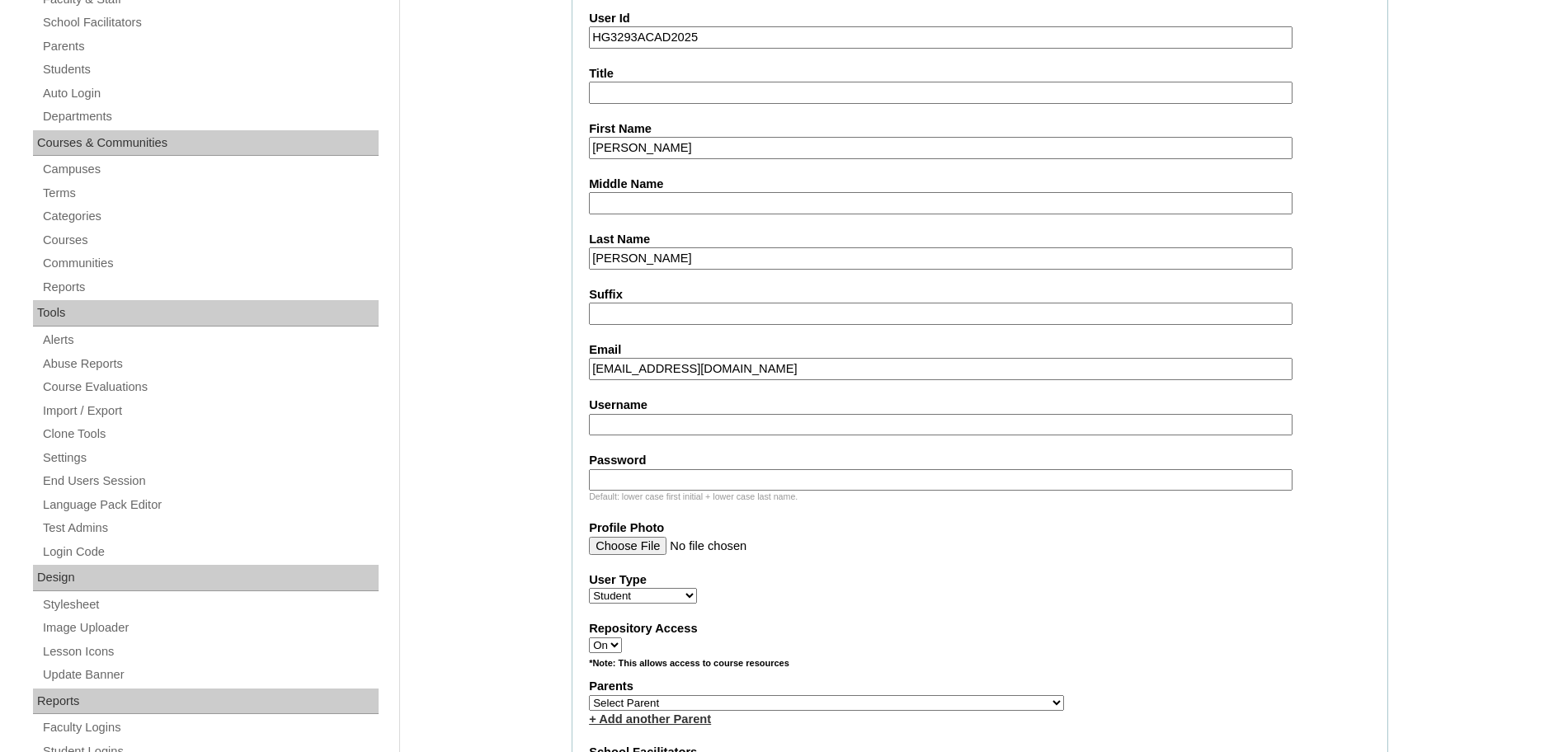
scroll to position [366, 0]
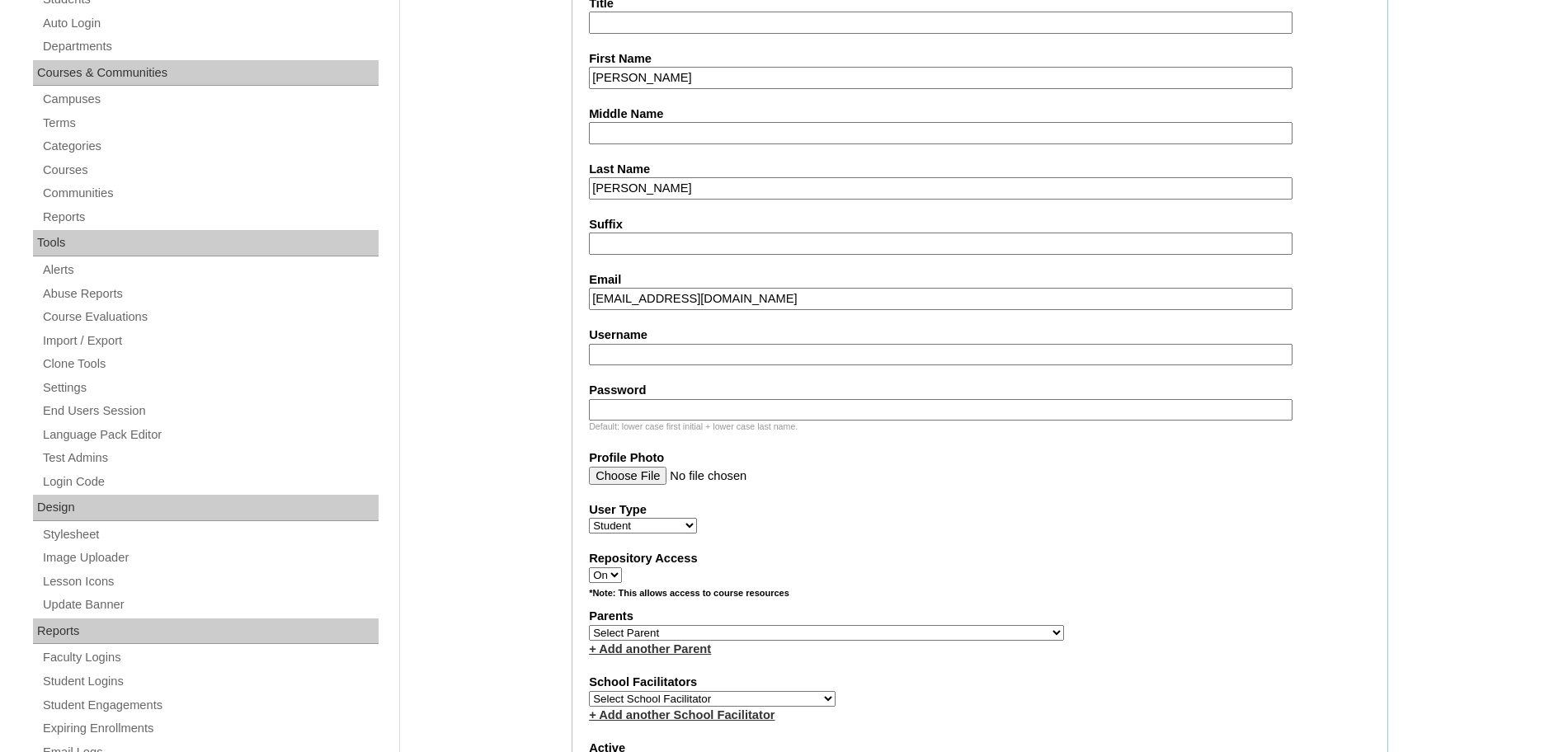
click at [653, 353] on input "Username" at bounding box center [941, 354] width 704 height 22
paste input "hmendoza2025"
type input "hmendoza2025"
click at [707, 410] on input "Password" at bounding box center [941, 410] width 704 height 22
paste input "bgvRt"
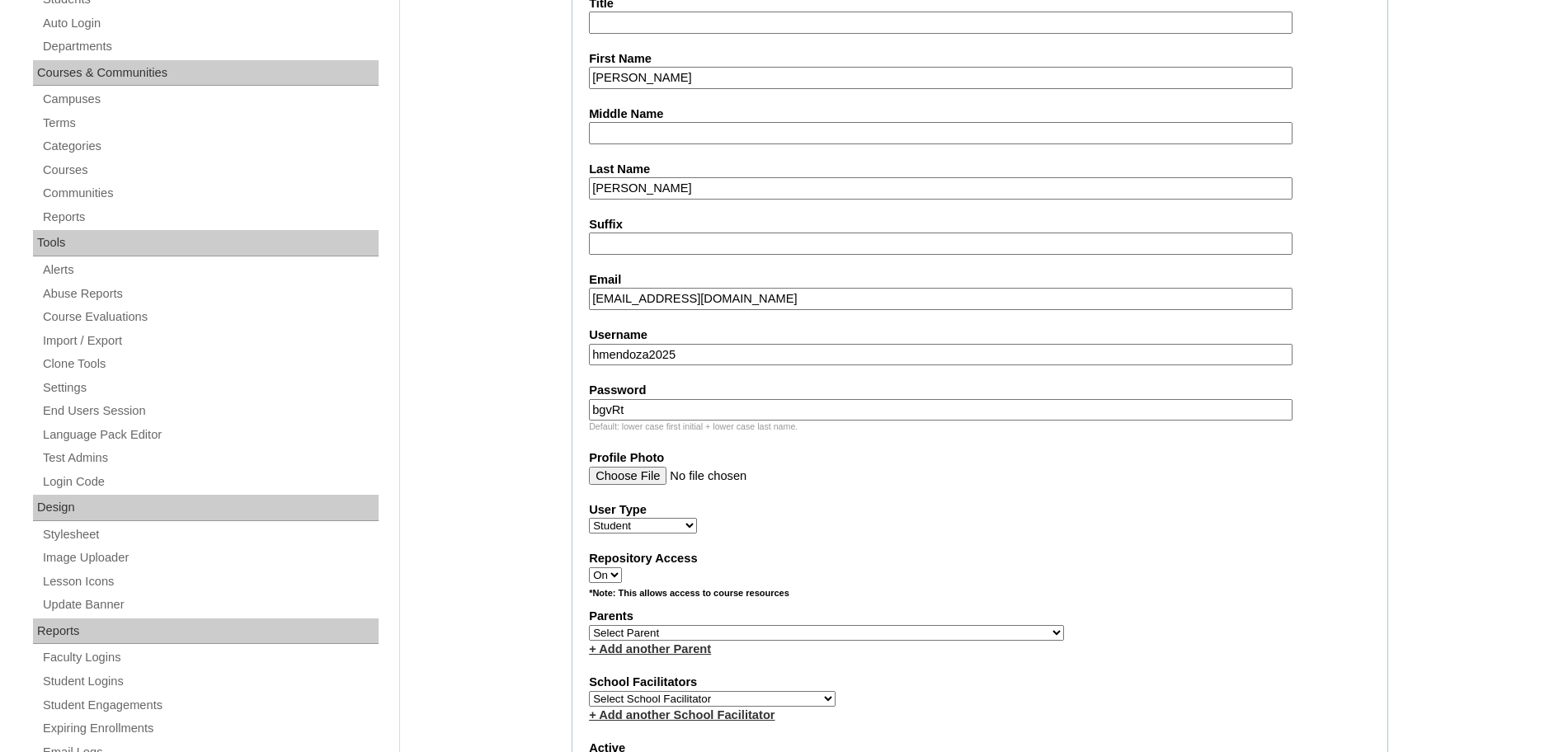
type input "bgvRt"
click at [959, 488] on fieldset "Account Information User Id HG3293ACAD2025 Title First Name Lillian Calleigh Mi…" at bounding box center [980, 572] width 817 height 1334
drag, startPoint x: 697, startPoint y: 351, endPoint x: 429, endPoint y: 341, distance: 268.2
paste input "lillian."
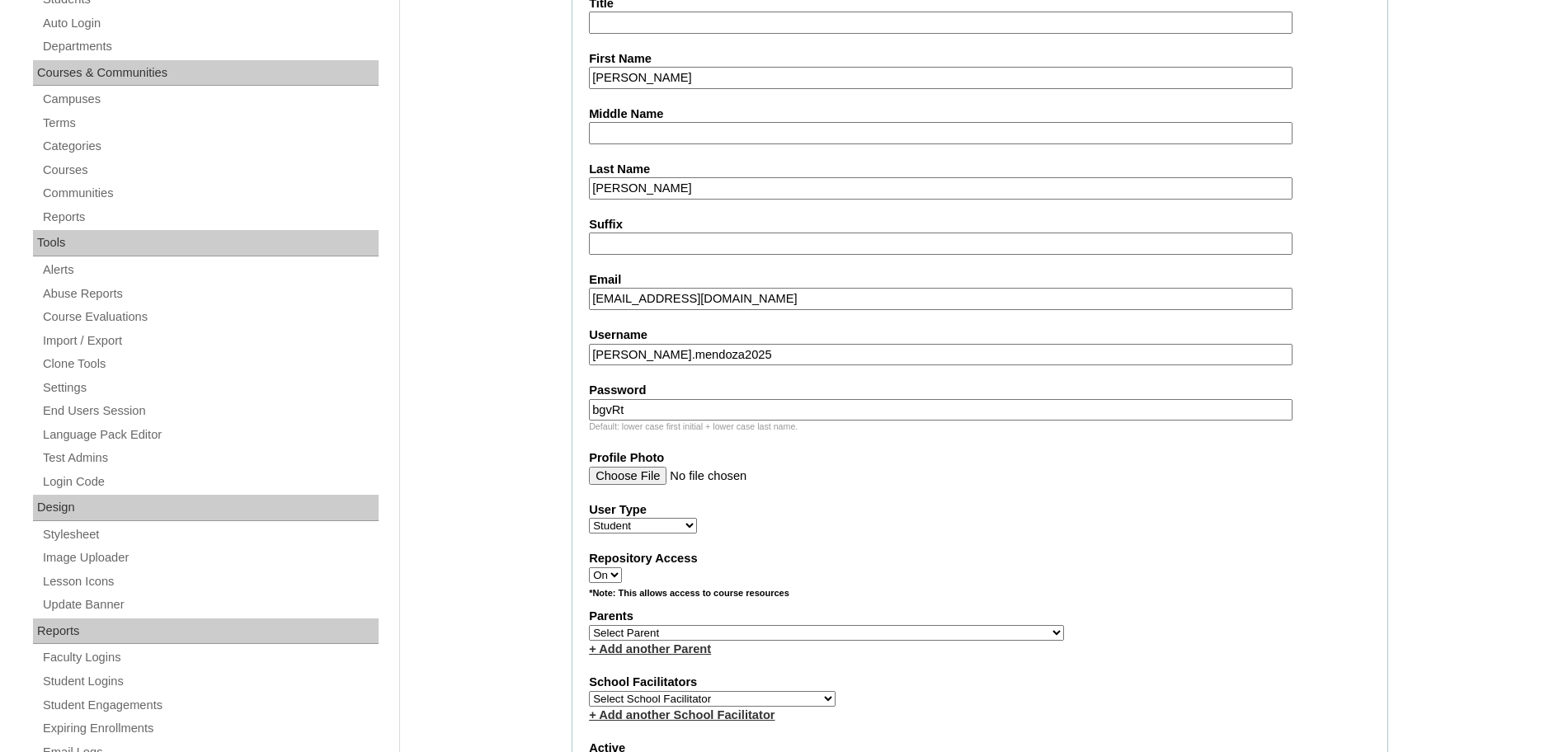
type input "lillian.mendoza2025"
drag, startPoint x: 677, startPoint y: 409, endPoint x: 403, endPoint y: 400, distance: 274.1
paste input "plMjn"
type input "plMjn"
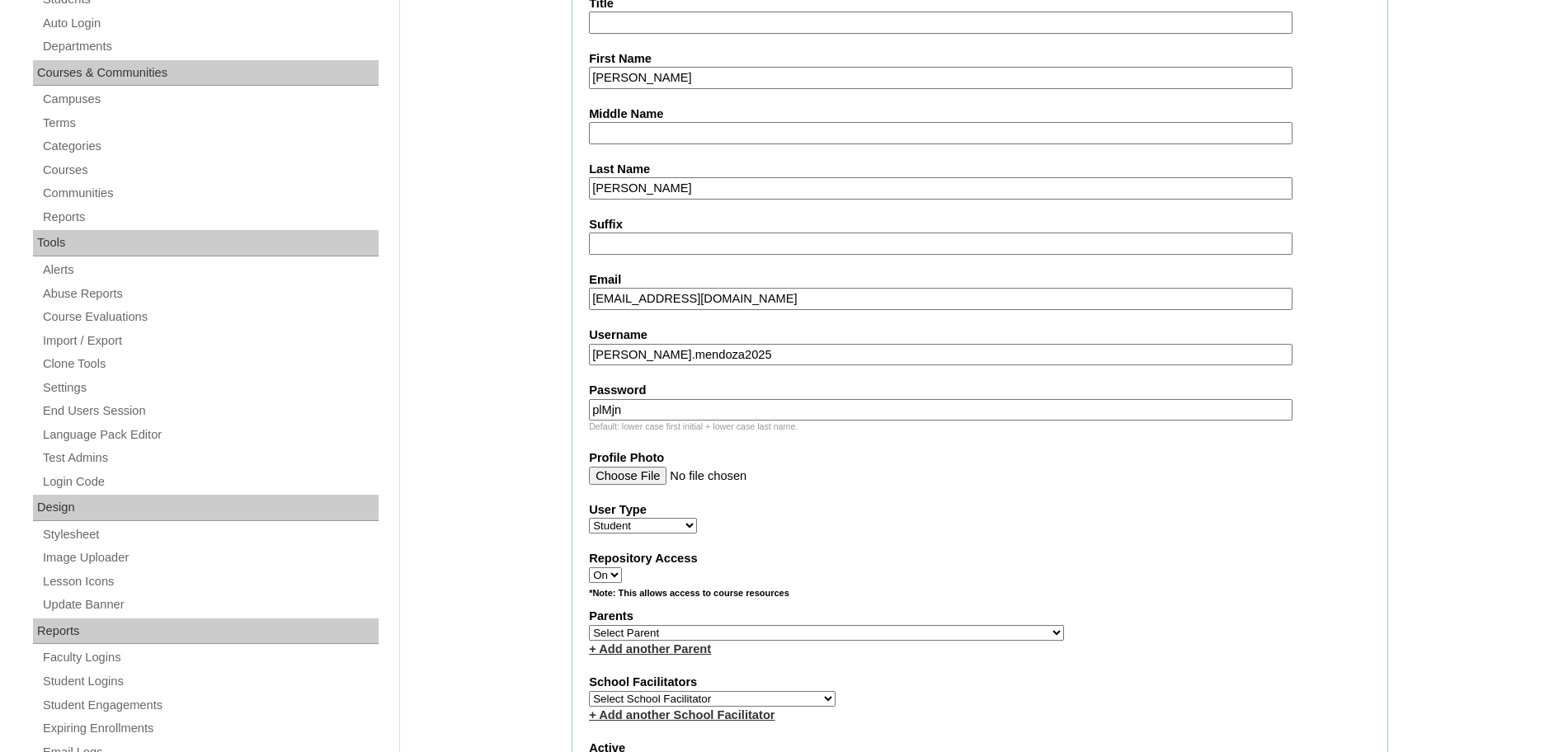
click at [915, 529] on div "User Type Faculty Staff Student Parents School Facilitators" at bounding box center [980, 517] width 782 height 33
click at [749, 707] on select "Select School Facilitator Norman Añain Ruffa Abadijas Mary Abella Gloryfe Abion…" at bounding box center [713, 699] width 247 height 16
select select "32656"
click at [589, 703] on select "Select School Facilitator Norman Añain Ruffa Abadijas Mary Abella Gloryfe Abion…" at bounding box center [713, 699] width 247 height 16
click at [782, 641] on select "Select Parent , , , , , , , , , , , , , , , , , , , , , , , , , , , , , , , , ,…" at bounding box center [826, 633] width 475 height 16
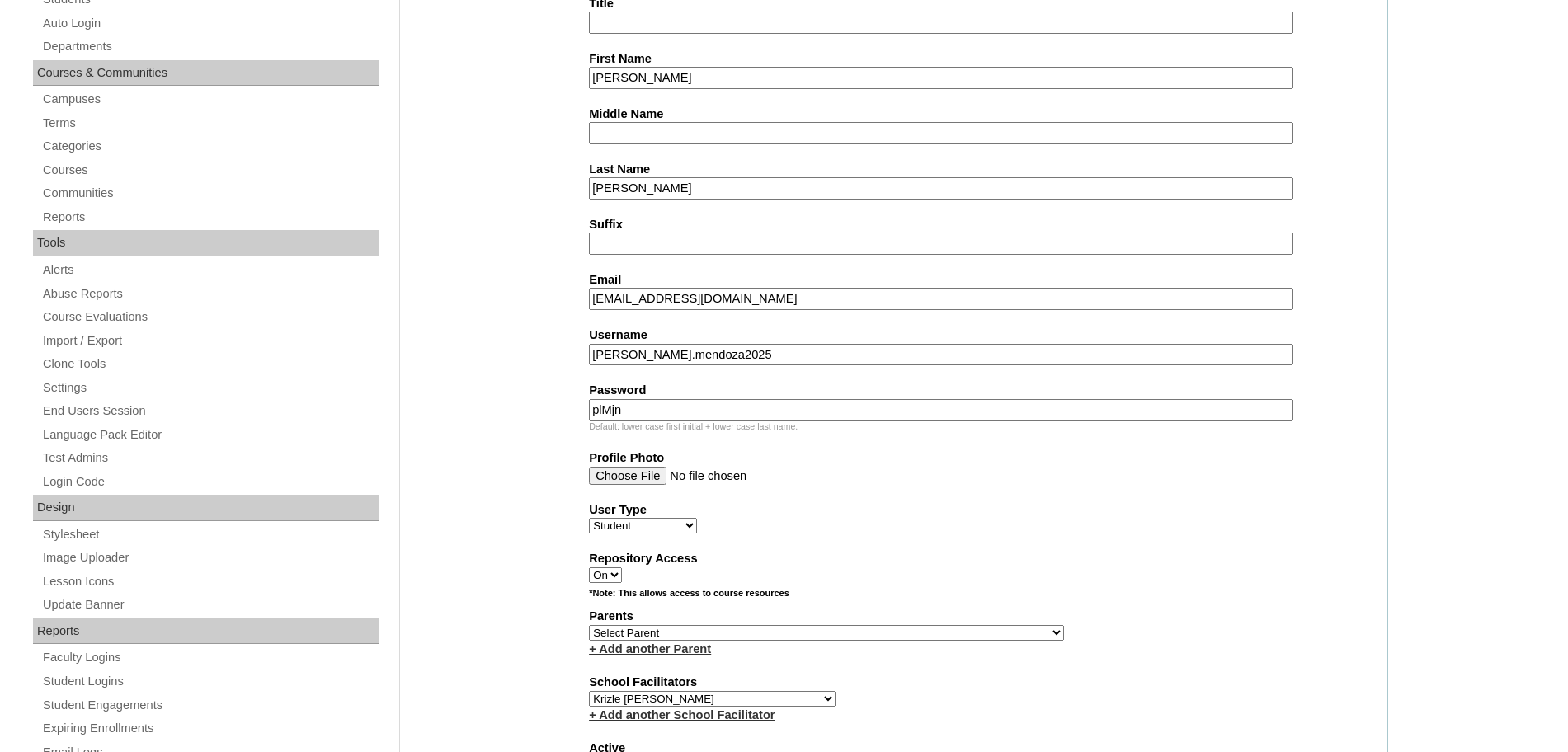
select select "44235"
click at [589, 632] on select "Select Parent , , , , , , , , , , , , , , , , , , , , , , , , , , , , , , , , ,…" at bounding box center [826, 633] width 475 height 16
click at [1078, 555] on label "Repository Access" at bounding box center [980, 559] width 782 height 18
click at [622, 568] on select "On Off" at bounding box center [605, 576] width 33 height 16
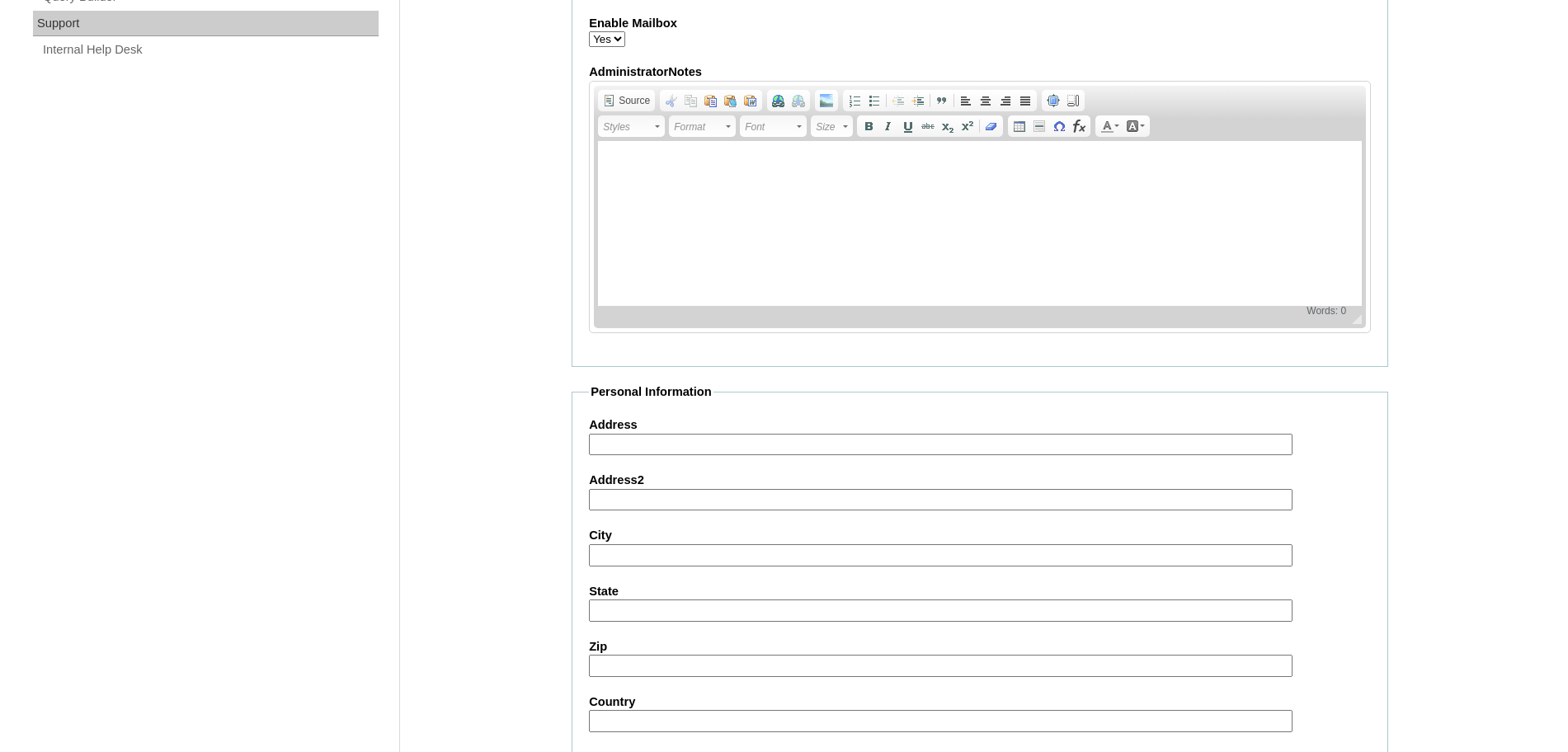
scroll to position [1791, 0]
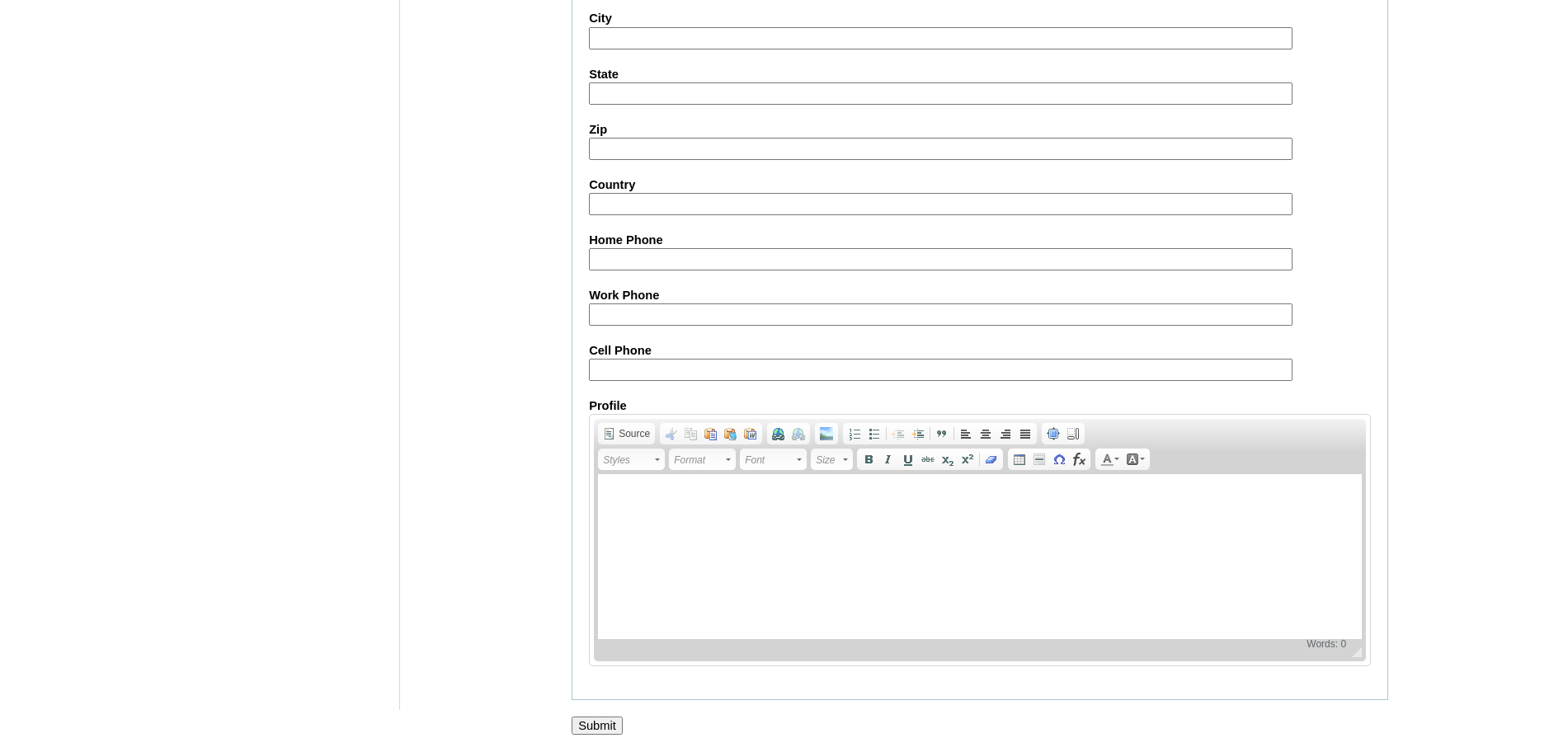
click at [576, 726] on input "Submit" at bounding box center [597, 726] width 51 height 19
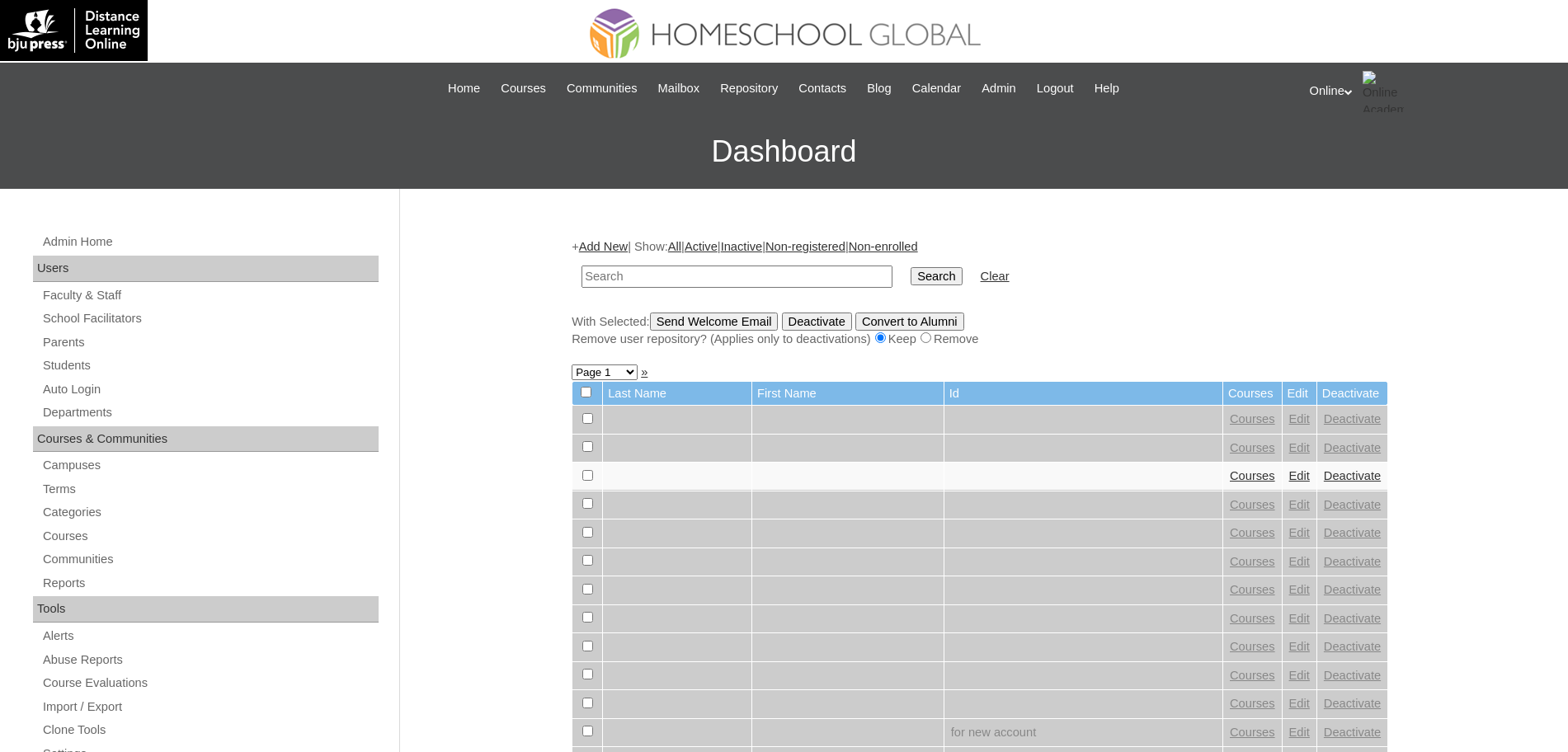
click at [613, 279] on input "text" at bounding box center [736, 276] width 311 height 22
type input "[PERSON_NAME]"
click at [911, 267] on input "Search" at bounding box center [937, 276] width 51 height 19
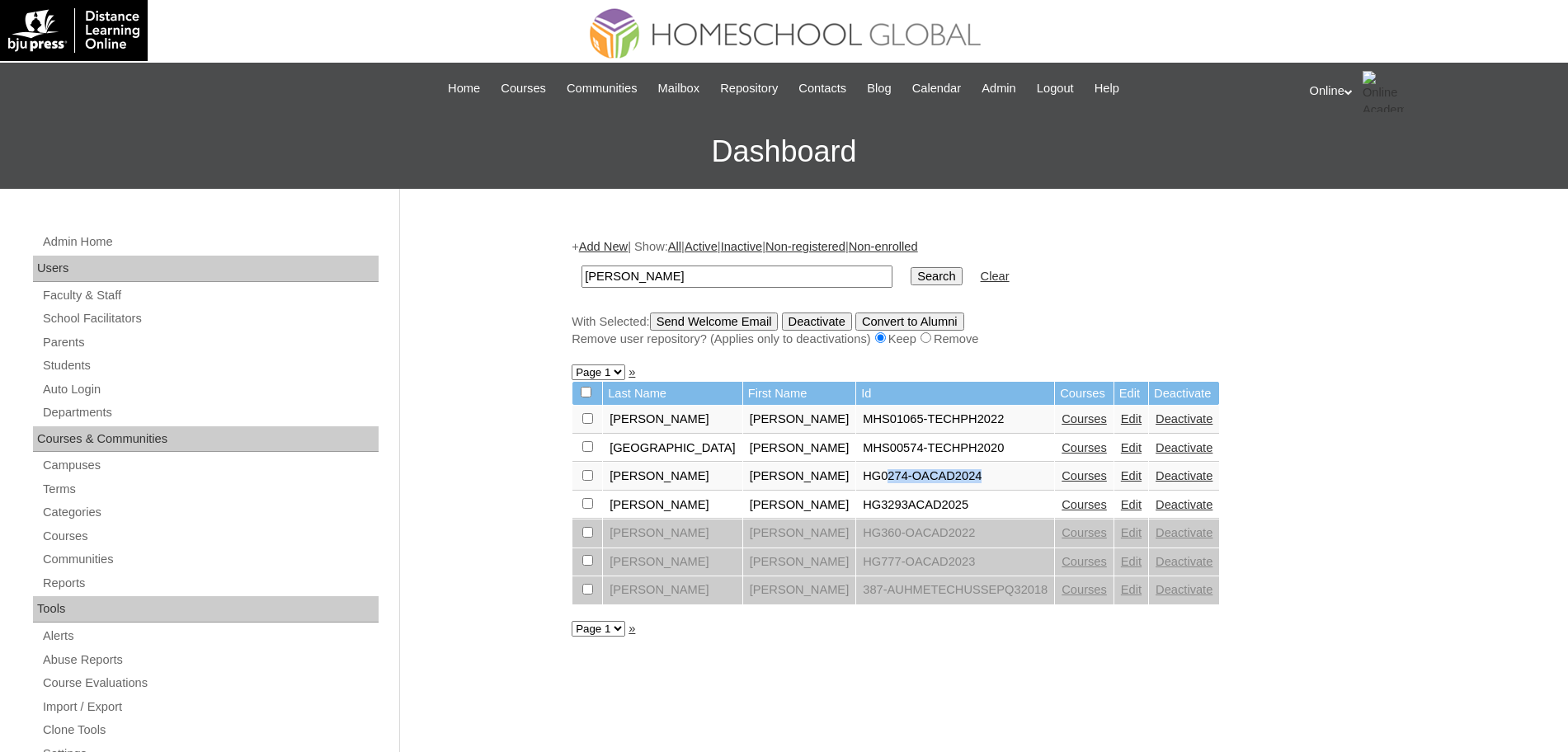
drag, startPoint x: 813, startPoint y: 480, endPoint x: 913, endPoint y: 480, distance: 100.0
click at [913, 480] on td "HG0274-OACAD2024" at bounding box center [955, 477] width 198 height 28
click at [900, 504] on td "HG3293ACAD2025" at bounding box center [955, 505] width 198 height 28
click at [1062, 504] on link "Courses" at bounding box center [1084, 504] width 45 height 13
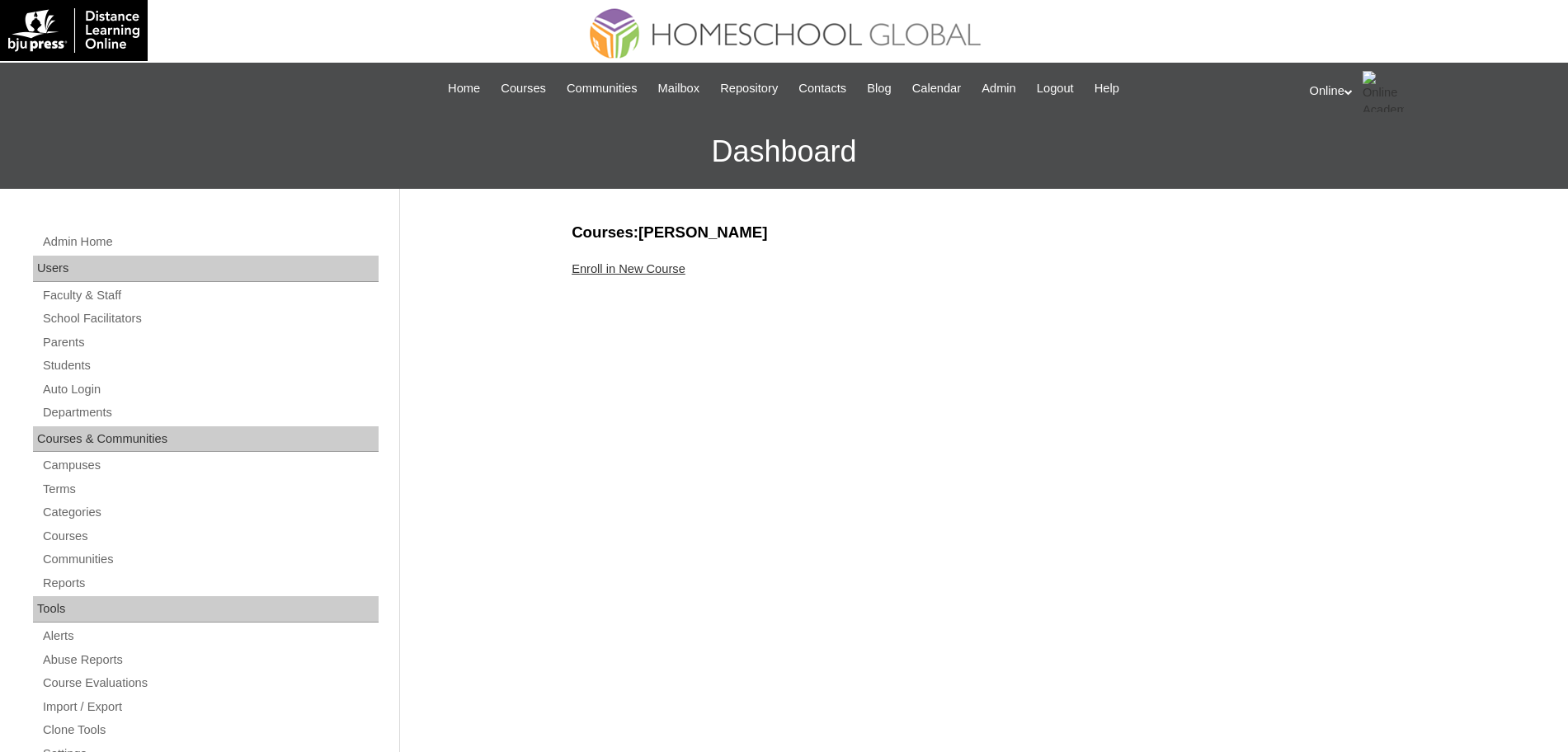
click at [605, 267] on link "Enroll in New Course" at bounding box center [628, 268] width 114 height 13
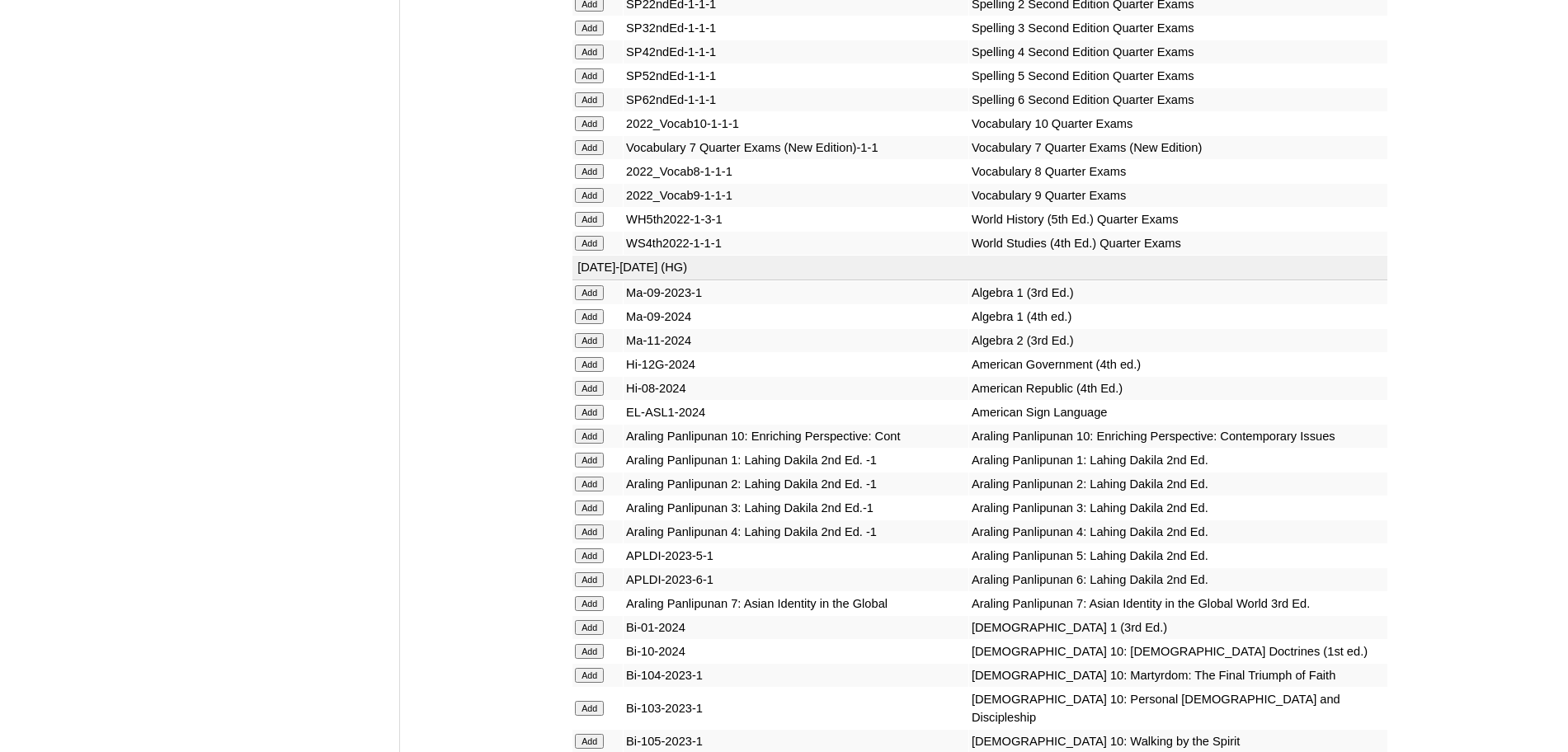
scroll to position [4350, 0]
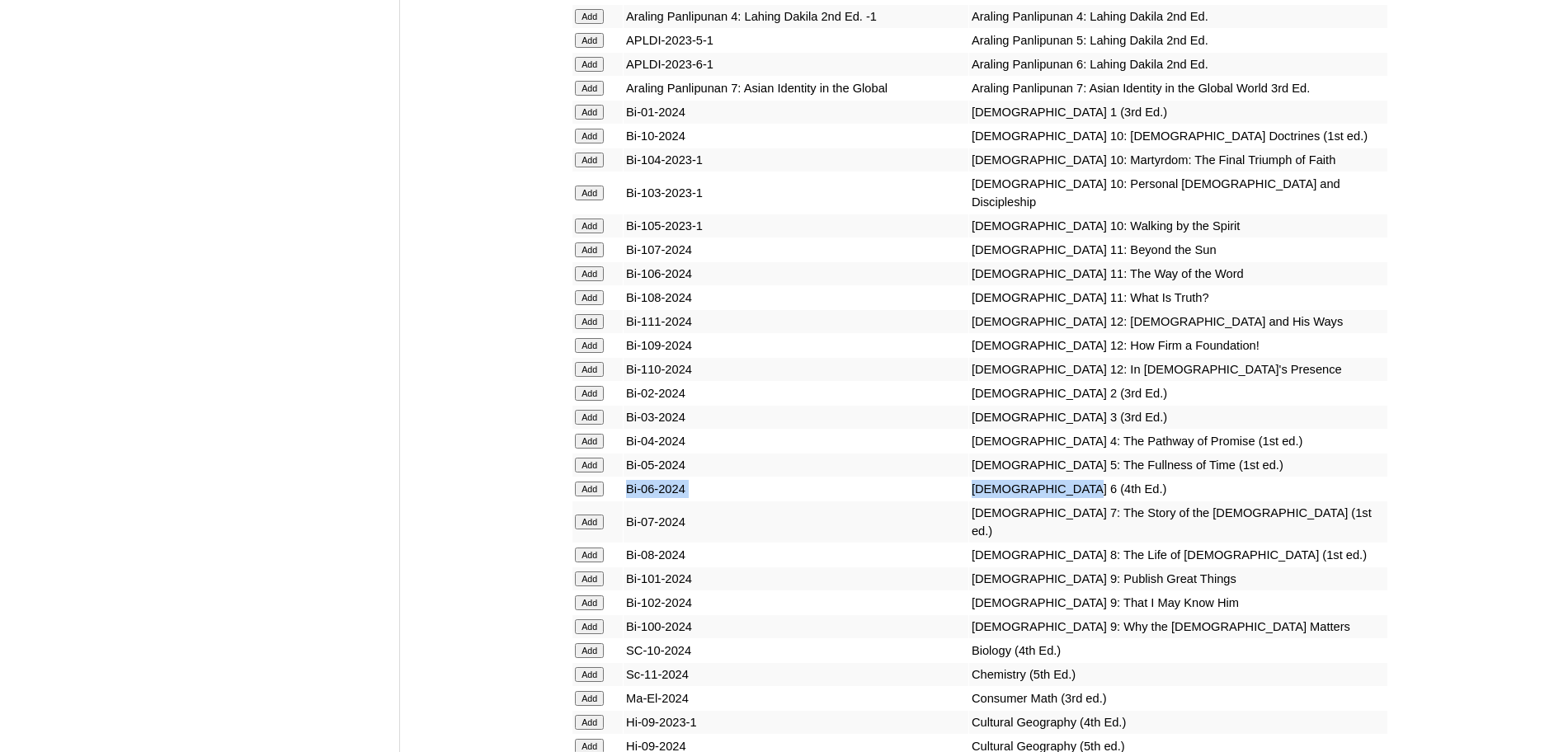
drag, startPoint x: 985, startPoint y: 581, endPoint x: 617, endPoint y: 583, distance: 368.0
click at [617, 501] on tr "Add Bi-06-2024 Bible 6 (4th Ed.)" at bounding box center [980, 489] width 815 height 23
click at [583, 496] on input "Add" at bounding box center [589, 488] width 29 height 15
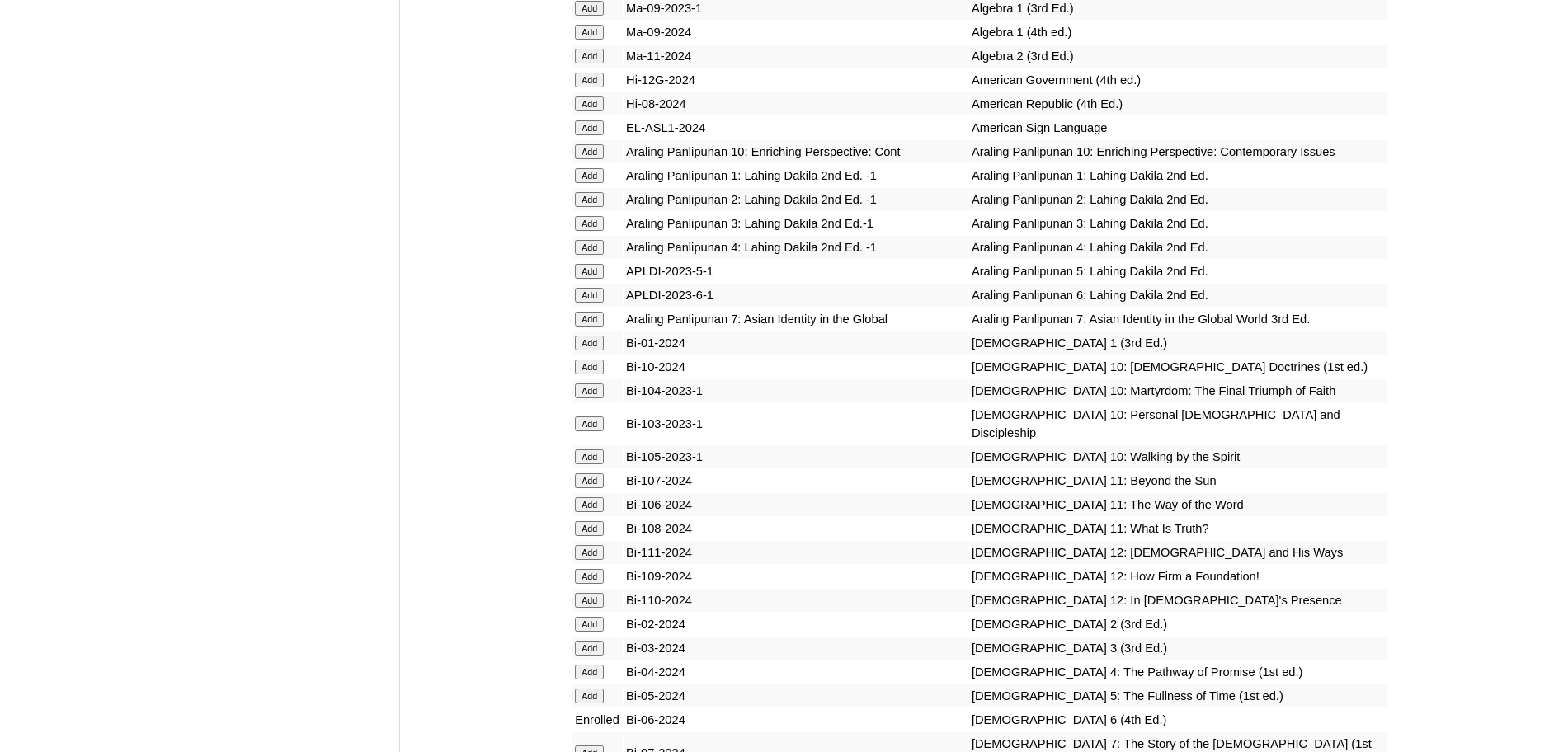
scroll to position [4866, 0]
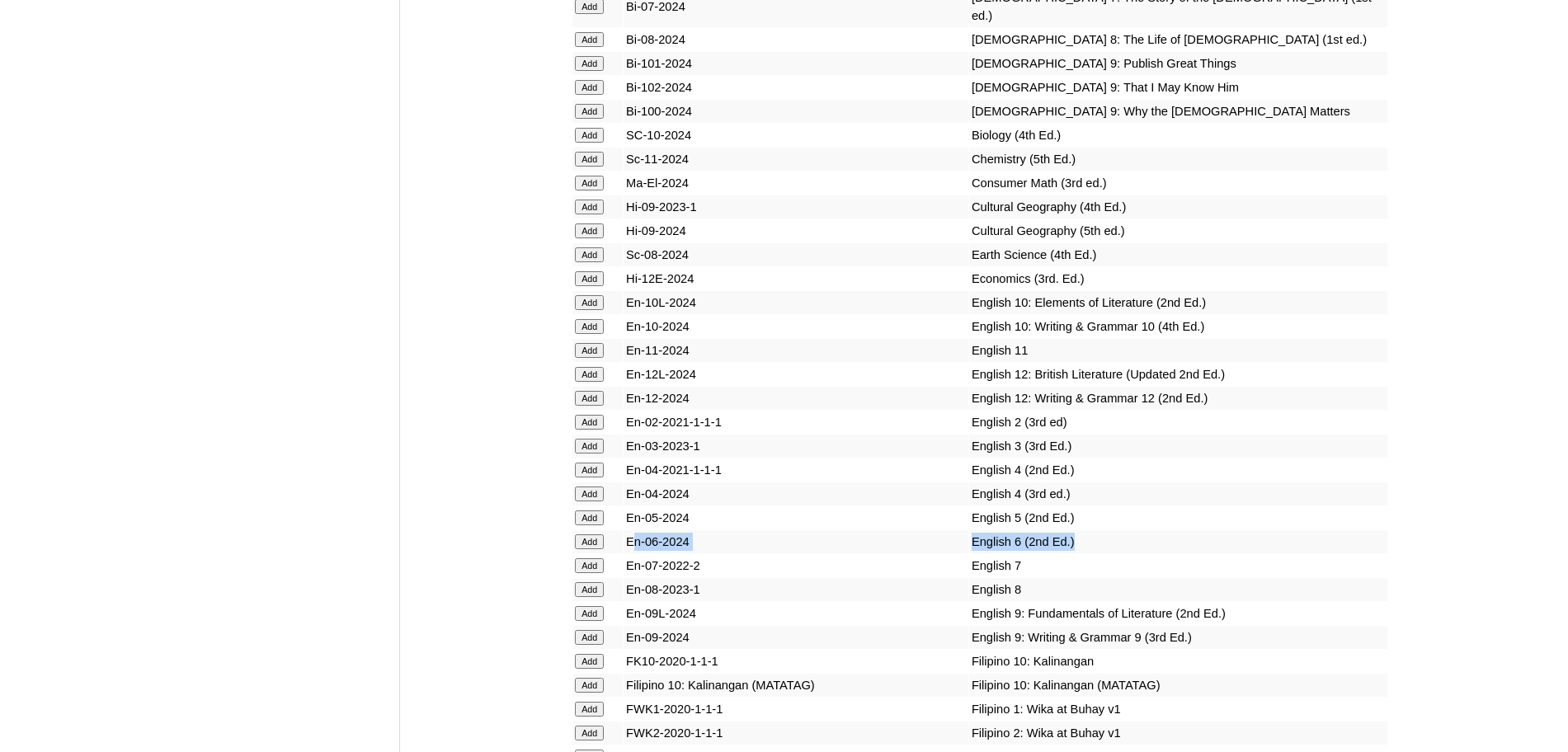
drag, startPoint x: 1044, startPoint y: 605, endPoint x: 638, endPoint y: 612, distance: 406.1
click at [638, 554] on tr "Add En-06-2024 English 6 (2nd Ed.)" at bounding box center [980, 541] width 815 height 23
click at [599, 549] on input "Add" at bounding box center [589, 541] width 29 height 15
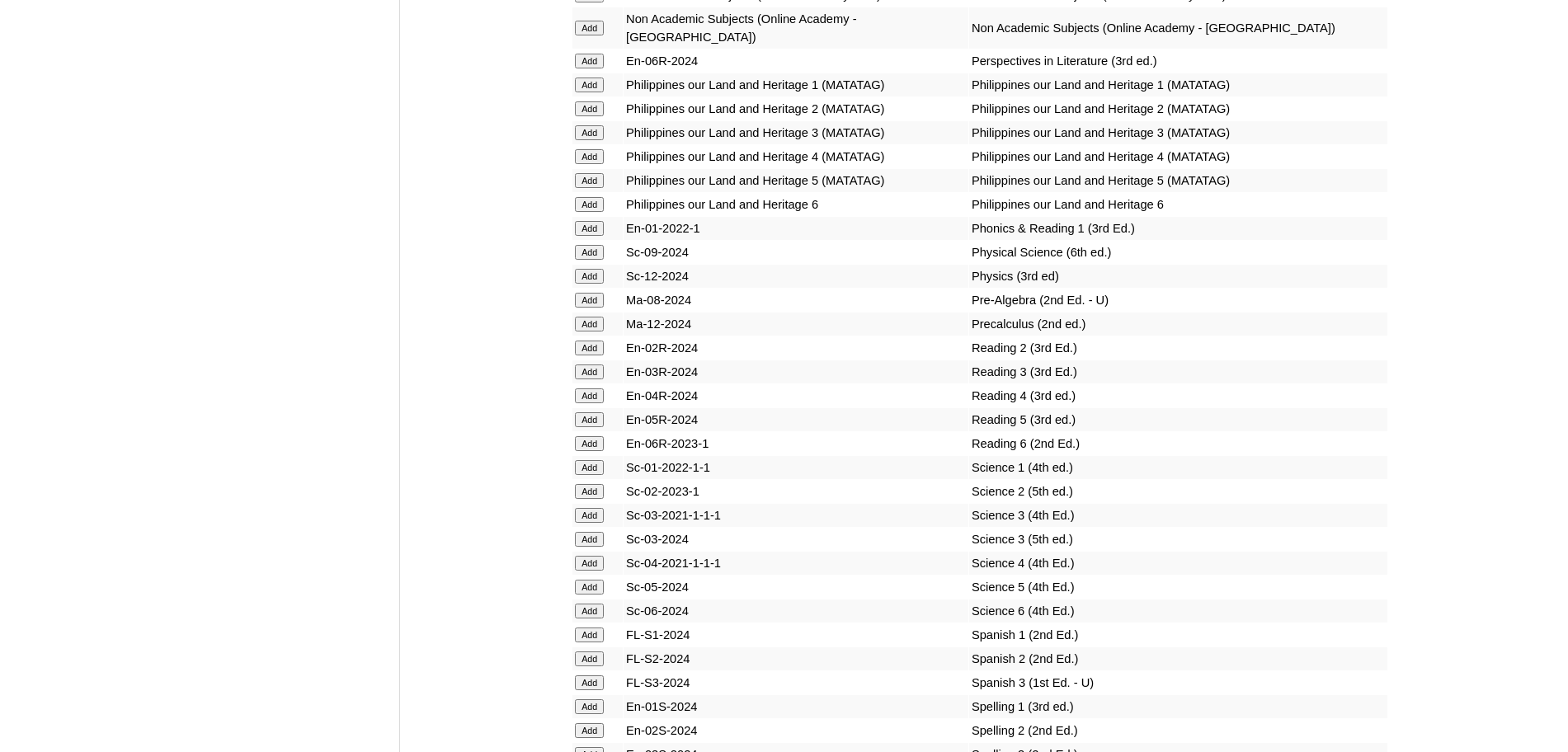
scroll to position [6927, 0]
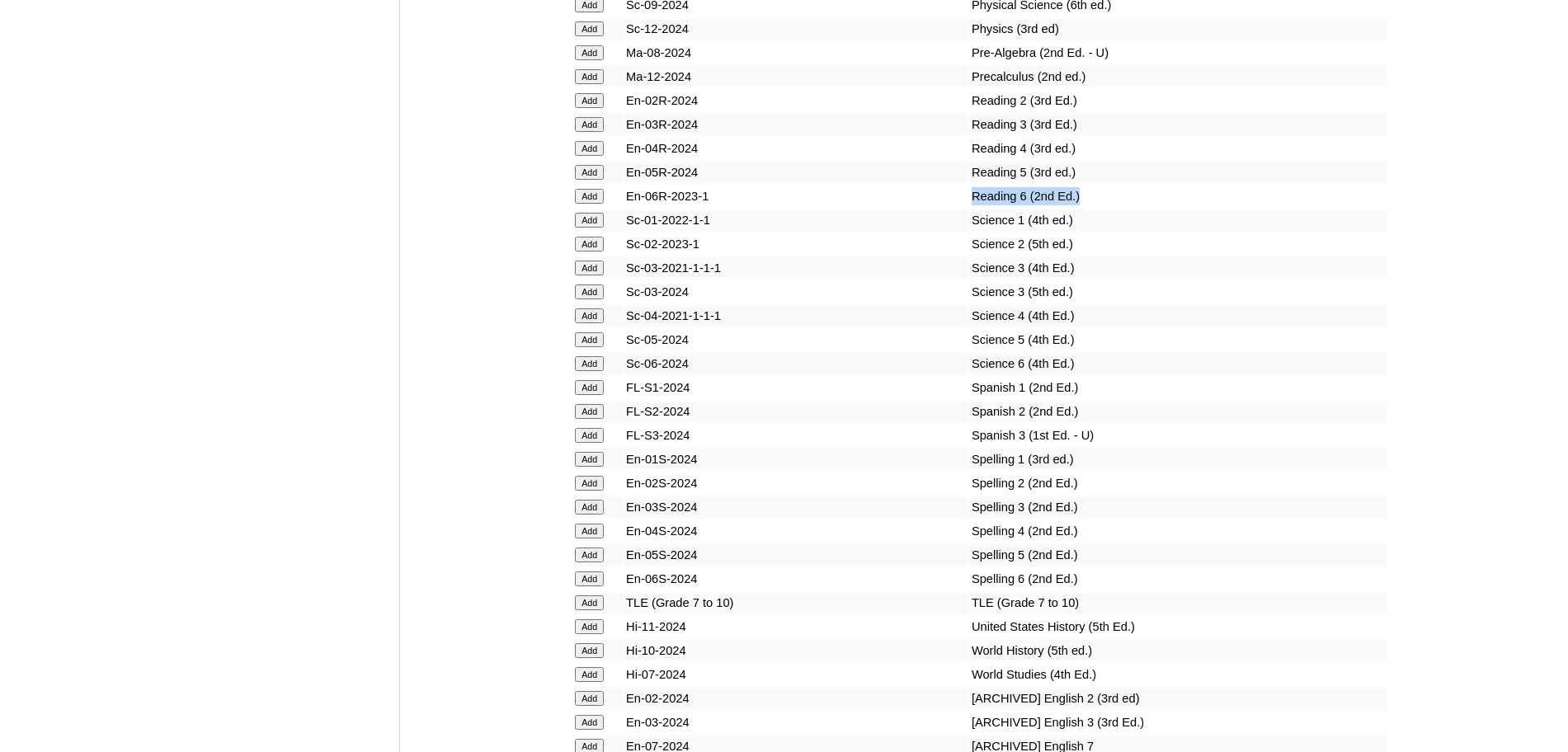
drag, startPoint x: 1052, startPoint y: 254, endPoint x: 900, endPoint y: 247, distance: 152.2
click at [900, 208] on tr "Add En-06R-2023-1 Reading 6 (2nd Ed.)" at bounding box center [980, 197] width 815 height 23
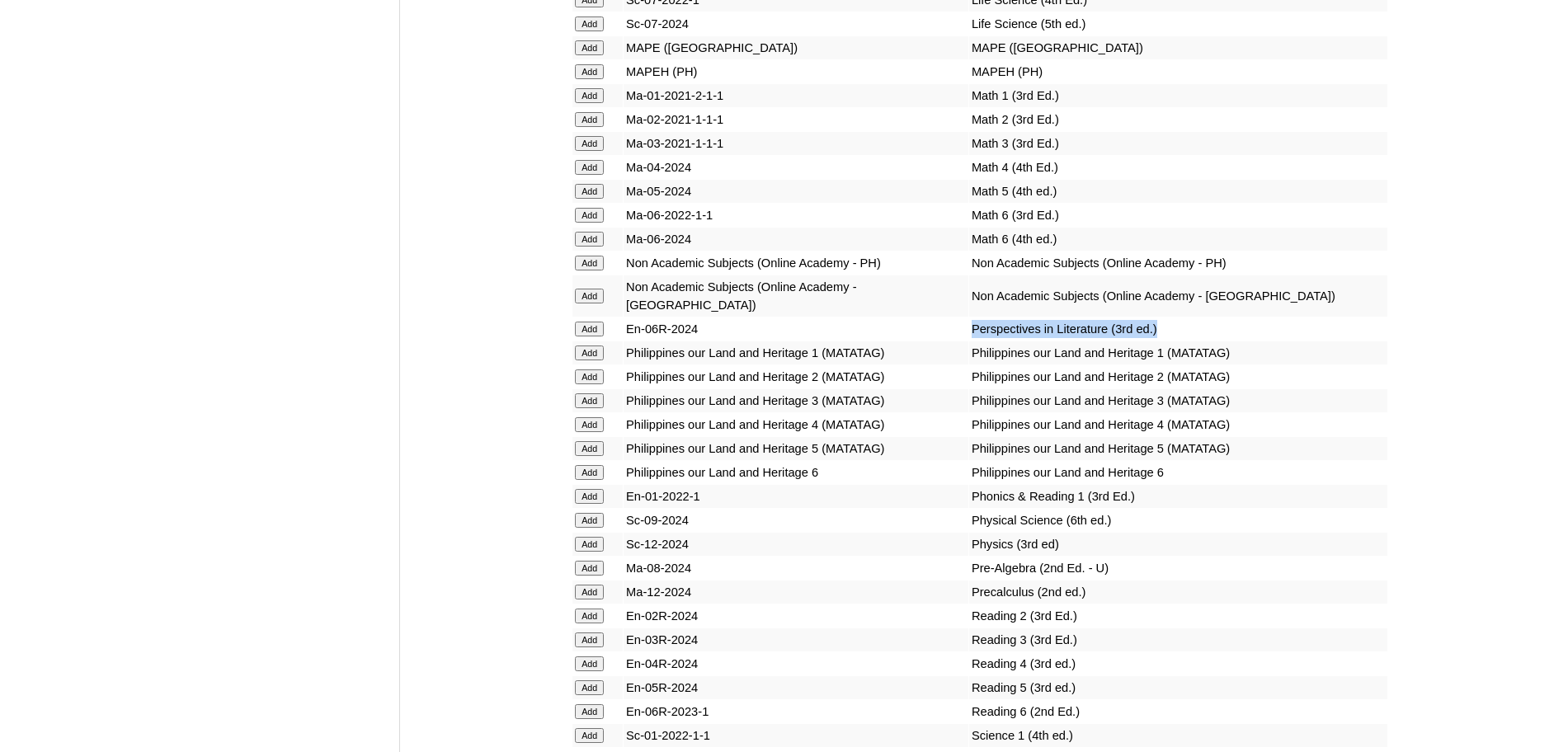
drag, startPoint x: 1137, startPoint y: 374, endPoint x: 849, endPoint y: 373, distance: 288.0
click at [850, 340] on tr "Add En-06R-2024 Perspectives in Literature (3rd ed.)" at bounding box center [980, 329] width 815 height 23
click at [603, 337] on input "Add" at bounding box center [589, 329] width 29 height 15
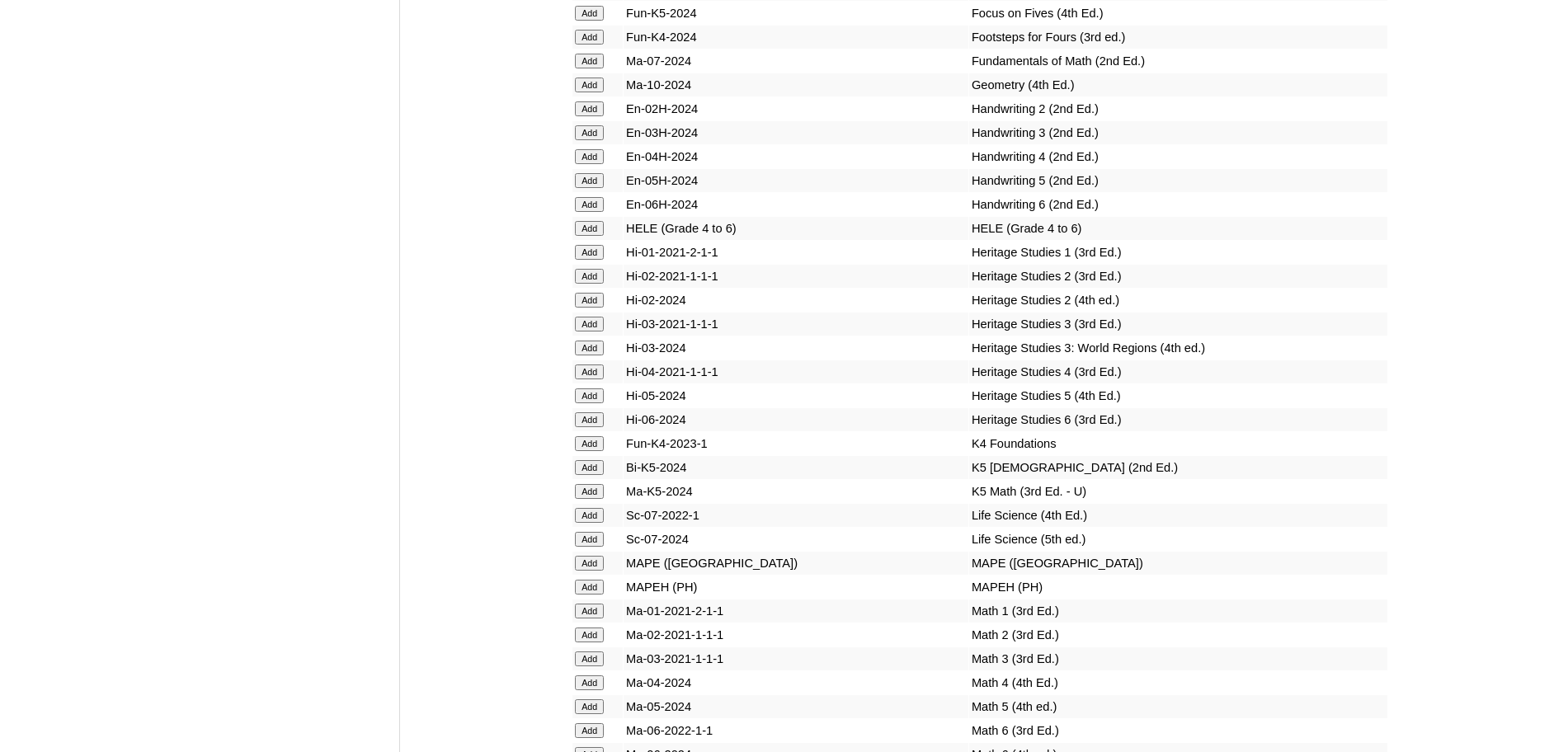
scroll to position [6927, 0]
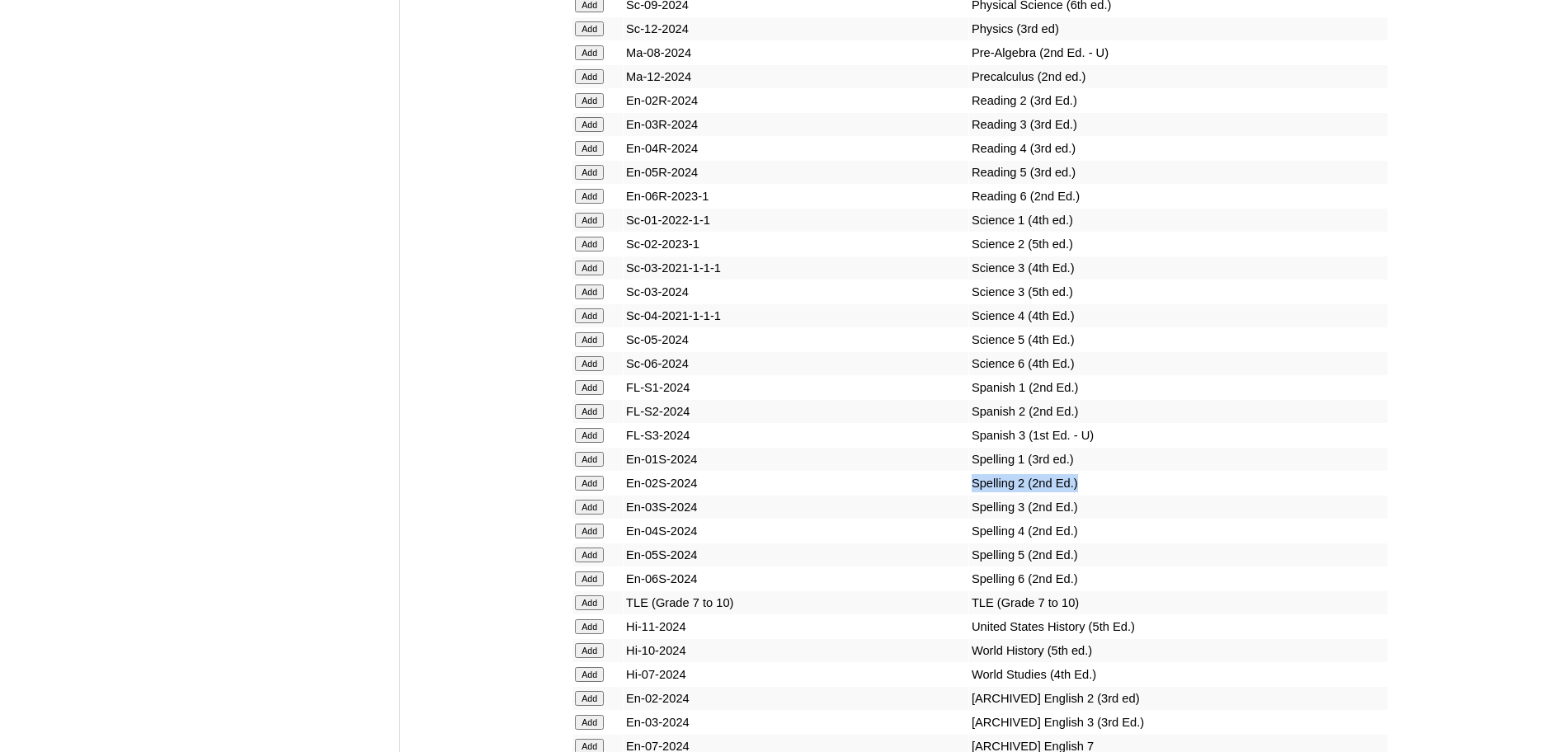
drag, startPoint x: 1054, startPoint y: 536, endPoint x: 908, endPoint y: 540, distance: 146.1
click at [908, 495] on tr "Add En-02S-2024 Spelling 2 (2nd Ed.)" at bounding box center [980, 483] width 815 height 23
drag, startPoint x: 1048, startPoint y: 636, endPoint x: 628, endPoint y: 640, distance: 420.0
click at [628, 591] on tr "Add En-06S-2024 Spelling 6 (2nd Ed.)" at bounding box center [980, 579] width 815 height 23
click at [586, 586] on input "Add" at bounding box center [589, 578] width 29 height 15
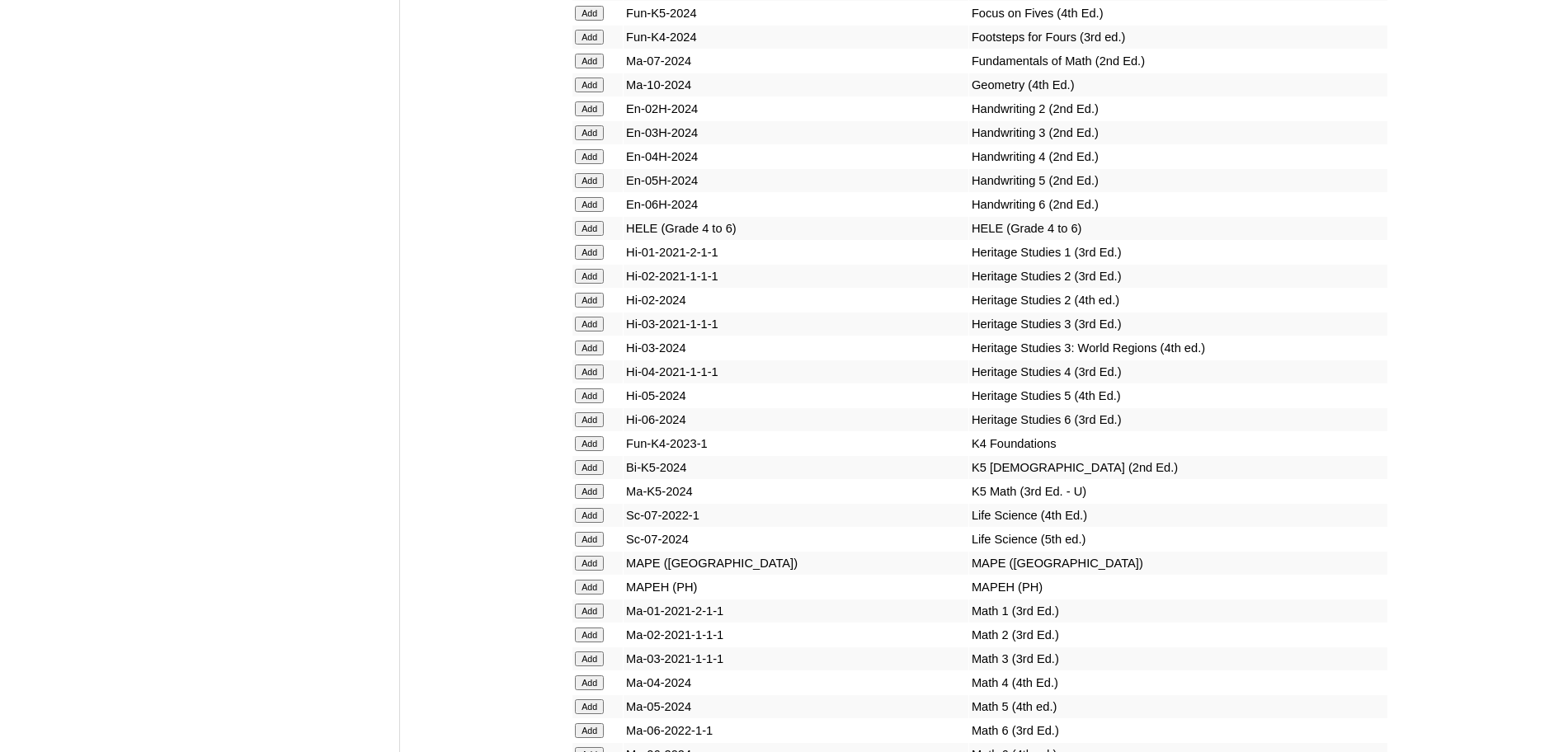
scroll to position [6412, 0]
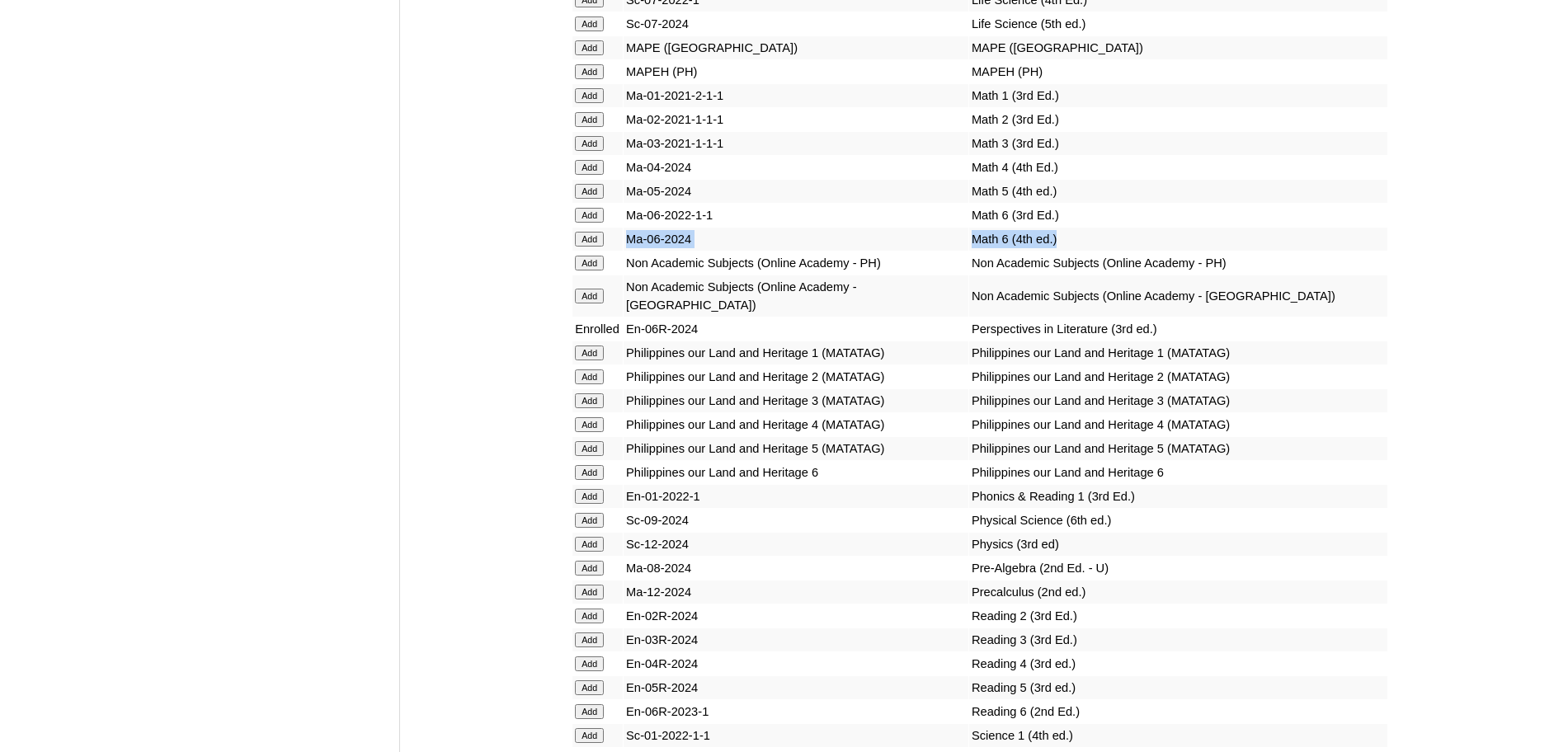
drag, startPoint x: 1041, startPoint y: 313, endPoint x: 631, endPoint y: 309, distance: 410.0
click at [631, 250] on tr "Add Ma-06-2024 Math 6 (4th ed.)" at bounding box center [980, 239] width 815 height 23
click at [609, 245] on form "Add" at bounding box center [597, 238] width 45 height 13
click at [604, 247] on input "Add" at bounding box center [589, 239] width 29 height 15
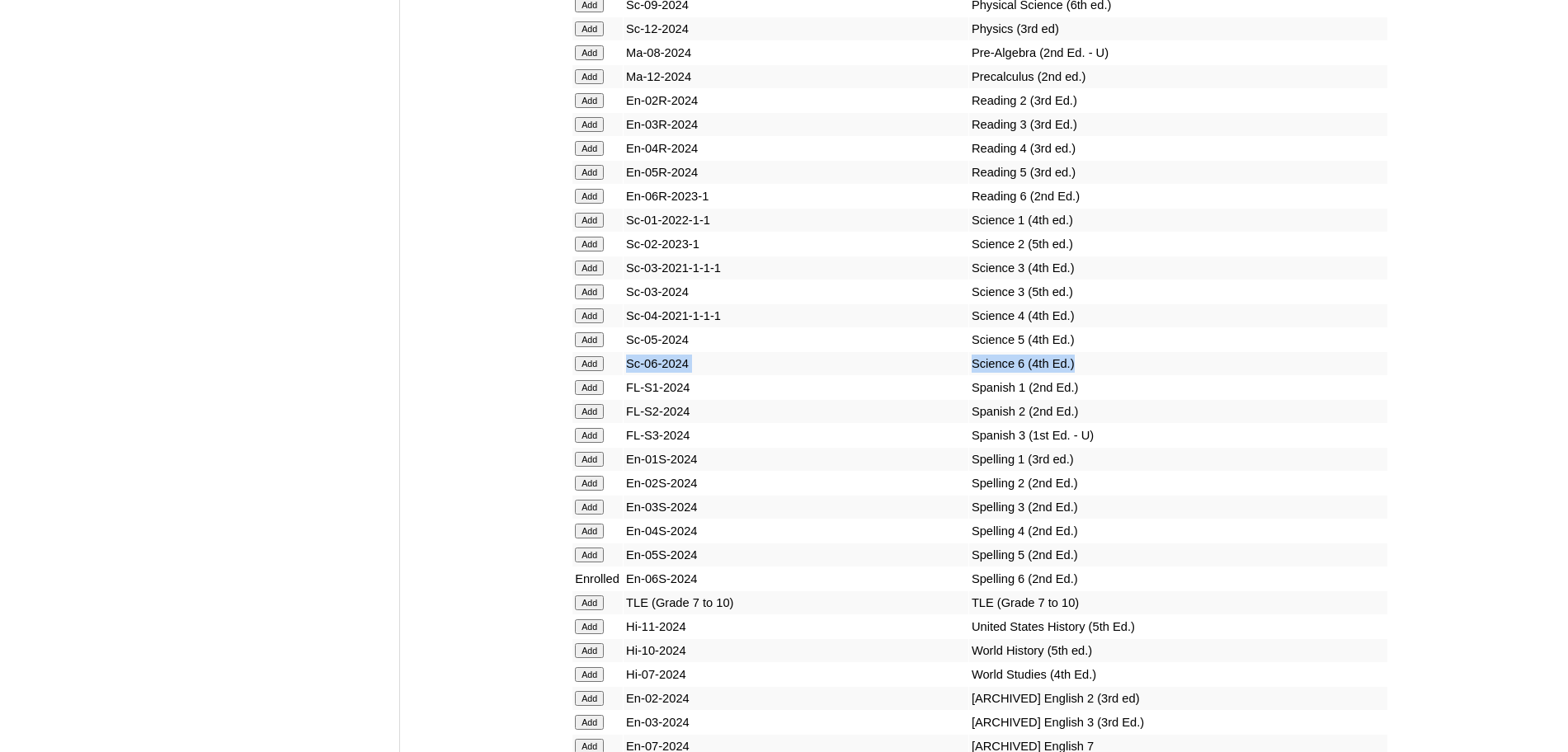
drag, startPoint x: 1057, startPoint y: 419, endPoint x: 631, endPoint y: 420, distance: 426.0
click at [631, 376] on tr "Add Sc-06-2024 Science 6 (4th Ed.)" at bounding box center [980, 363] width 815 height 23
click at [594, 371] on input "Add" at bounding box center [589, 363] width 29 height 15
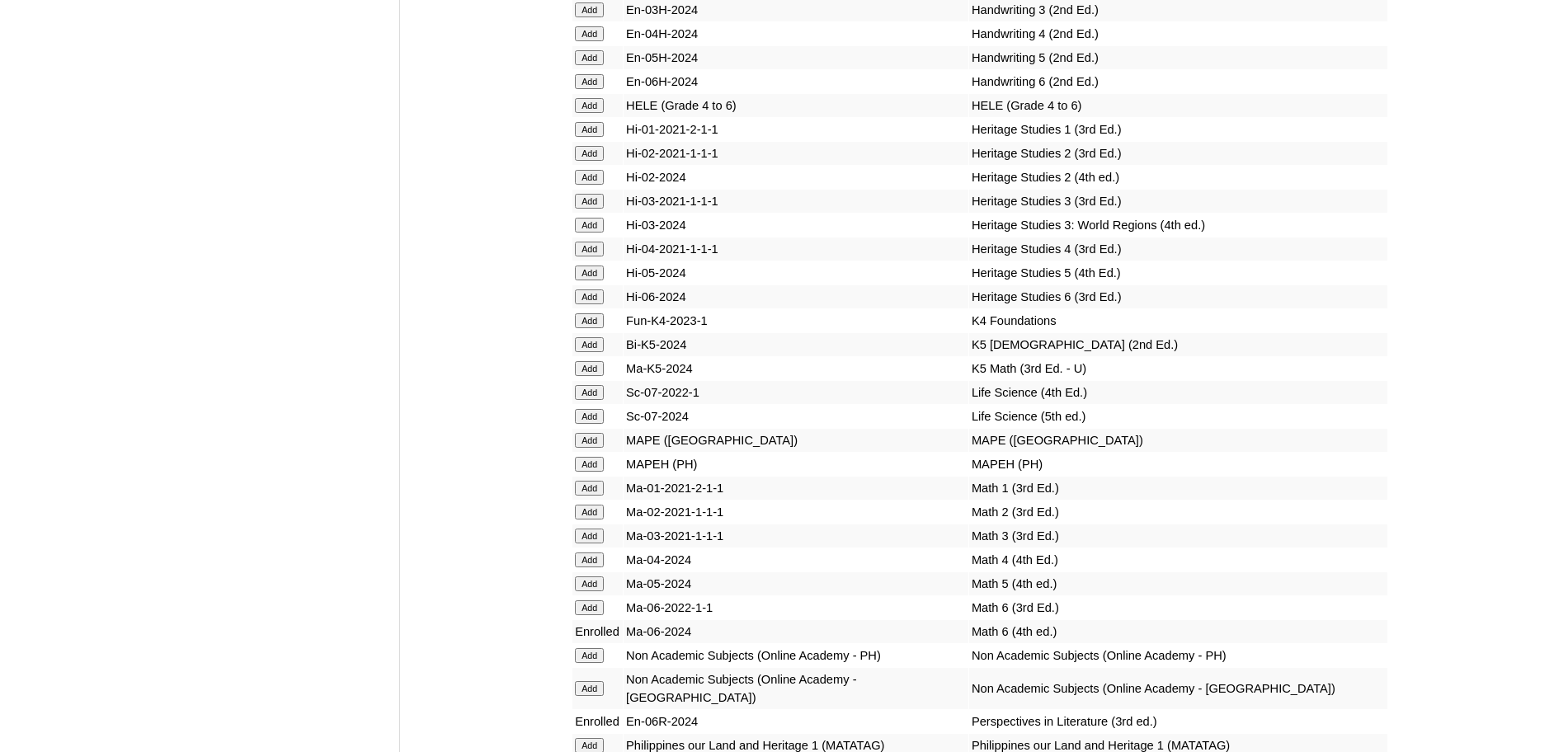
scroll to position [6927, 0]
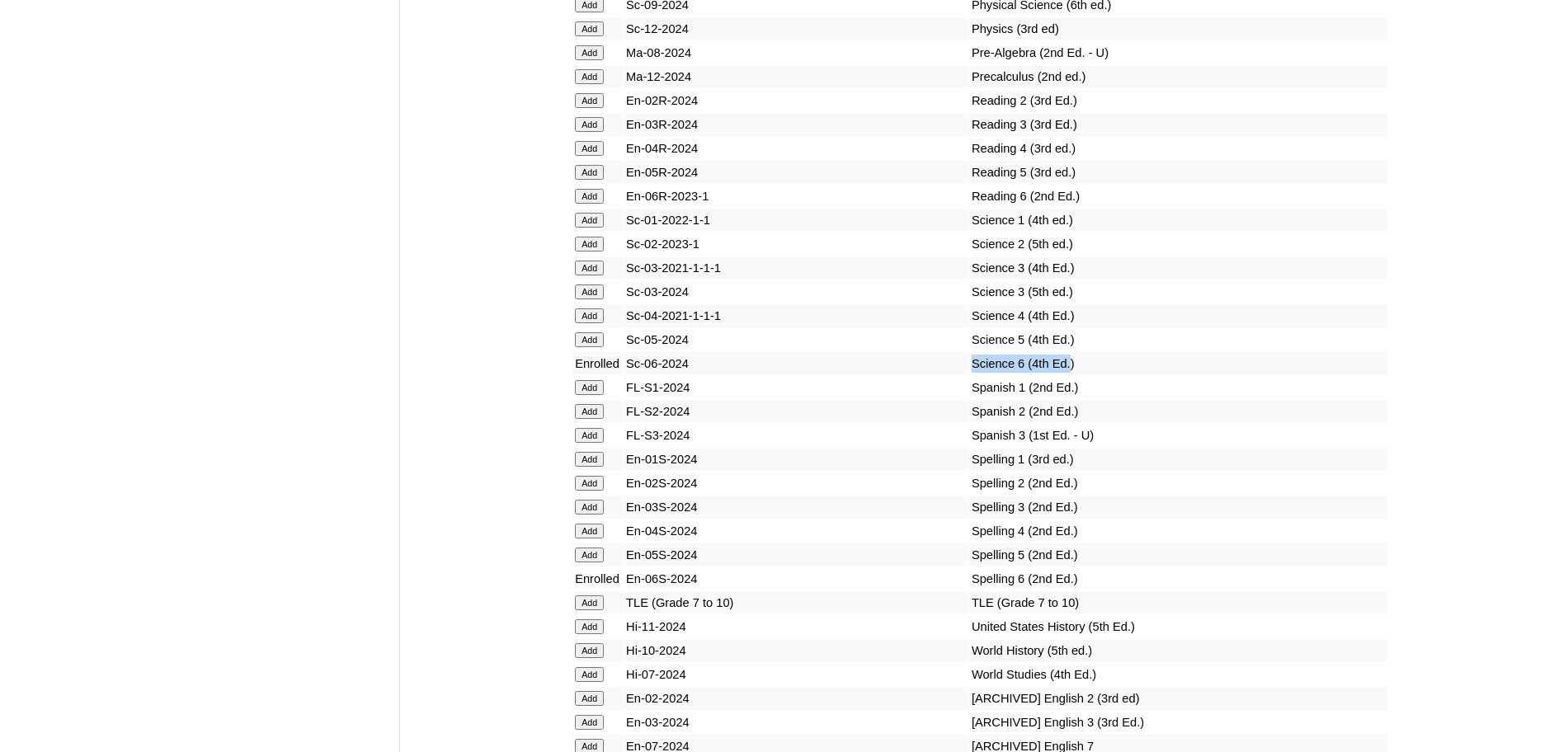
drag, startPoint x: 1039, startPoint y: 413, endPoint x: 896, endPoint y: 415, distance: 143.0
click at [896, 376] on tr "Enrolled Sc-06-2024 Science 6 (4th Ed.)" at bounding box center [980, 363] width 815 height 23
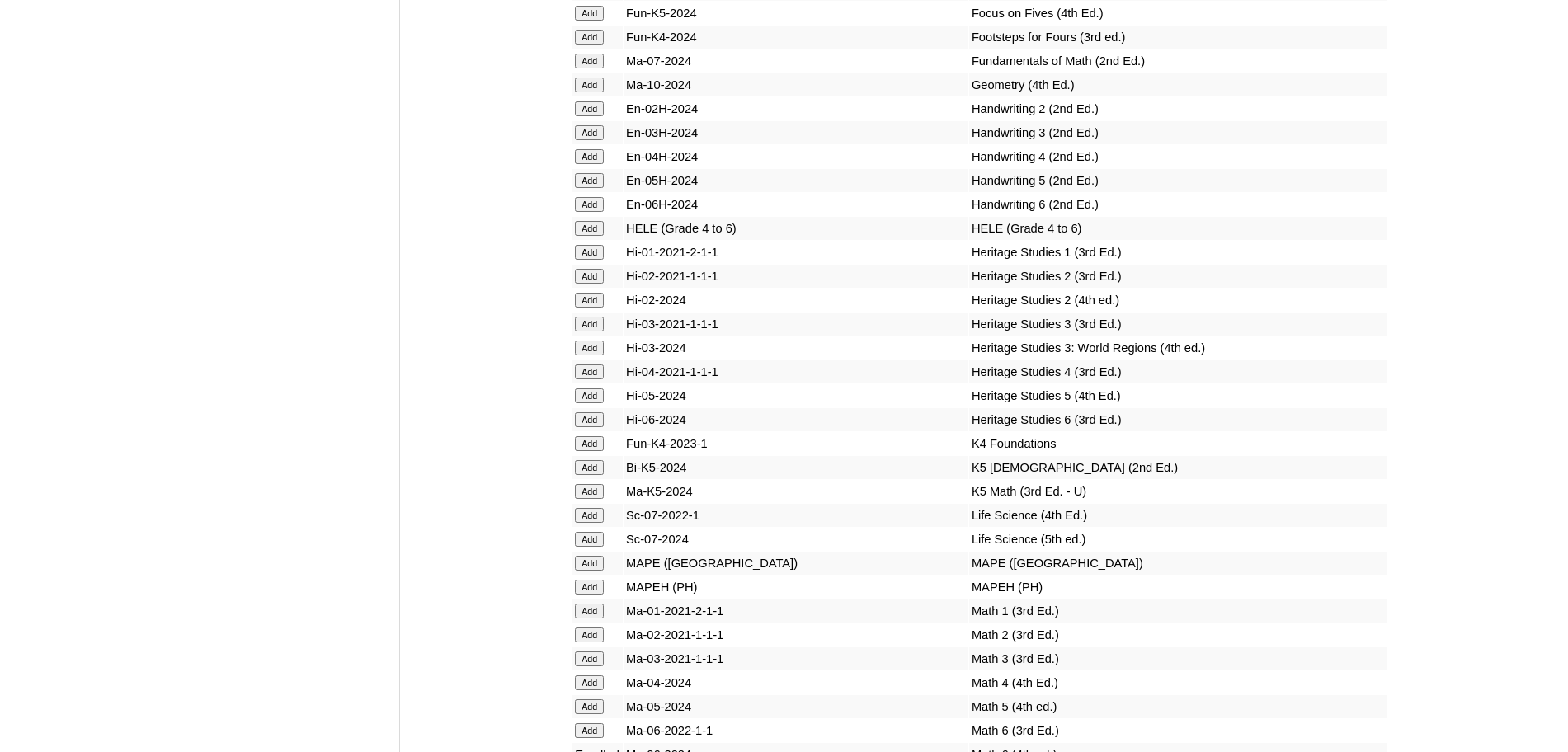
scroll to position [5380, 0]
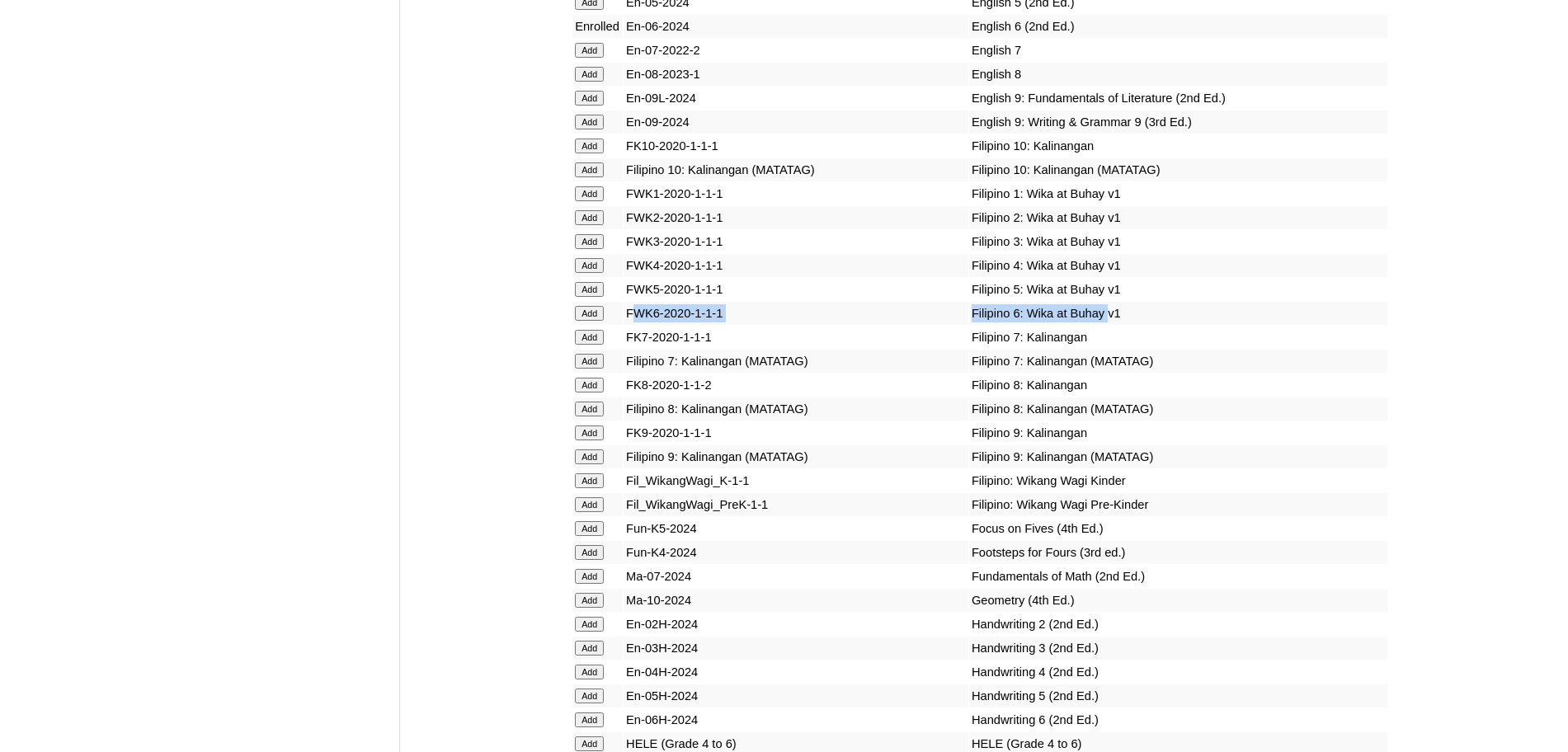
drag, startPoint x: 1046, startPoint y: 387, endPoint x: 637, endPoint y: 395, distance: 409.1
click at [637, 325] on tr "Add FWK6-2020-1-1-1 Filipino 6: Wika at Buhay v1" at bounding box center [980, 313] width 815 height 23
click at [594, 321] on input "Add" at bounding box center [589, 313] width 29 height 15
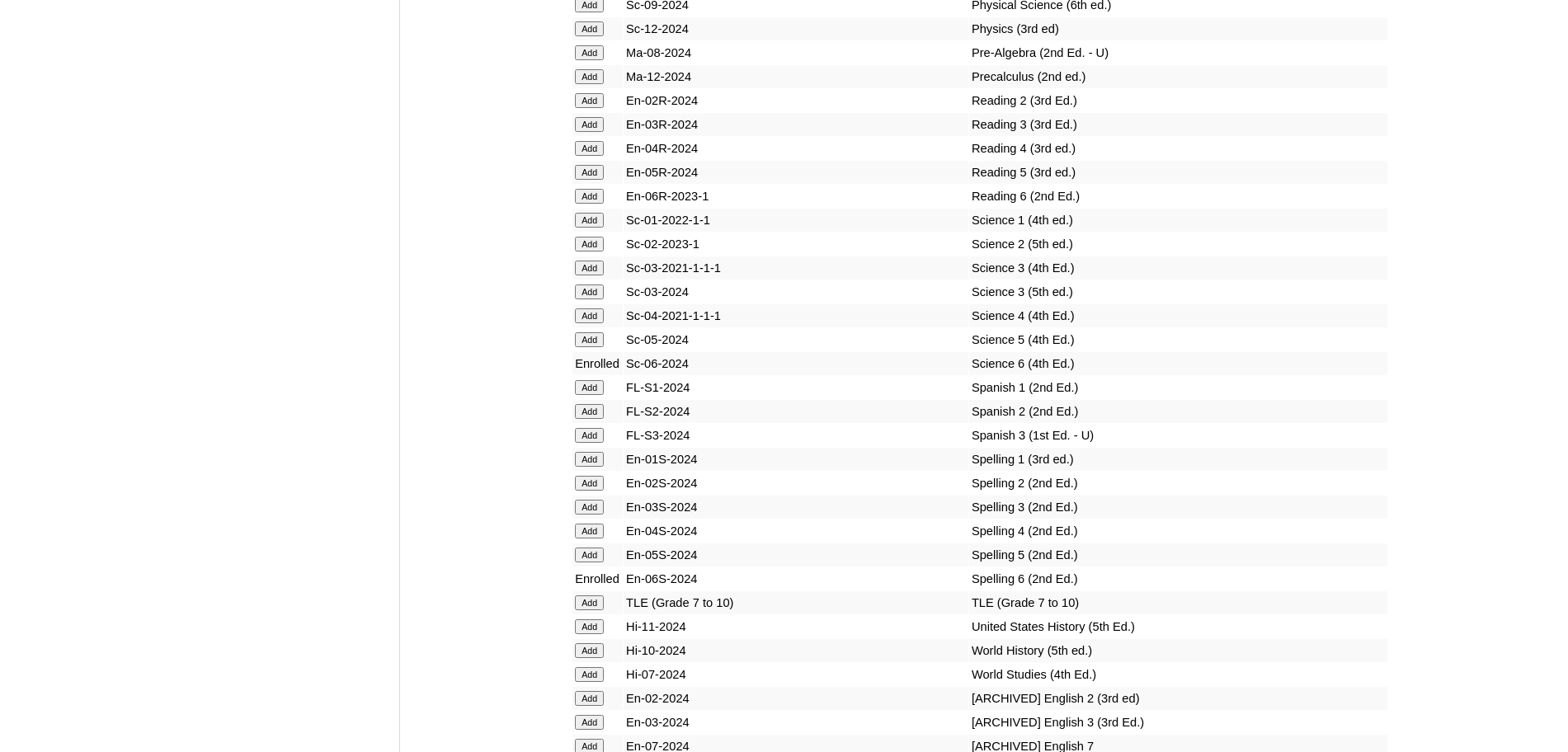
scroll to position [6412, 0]
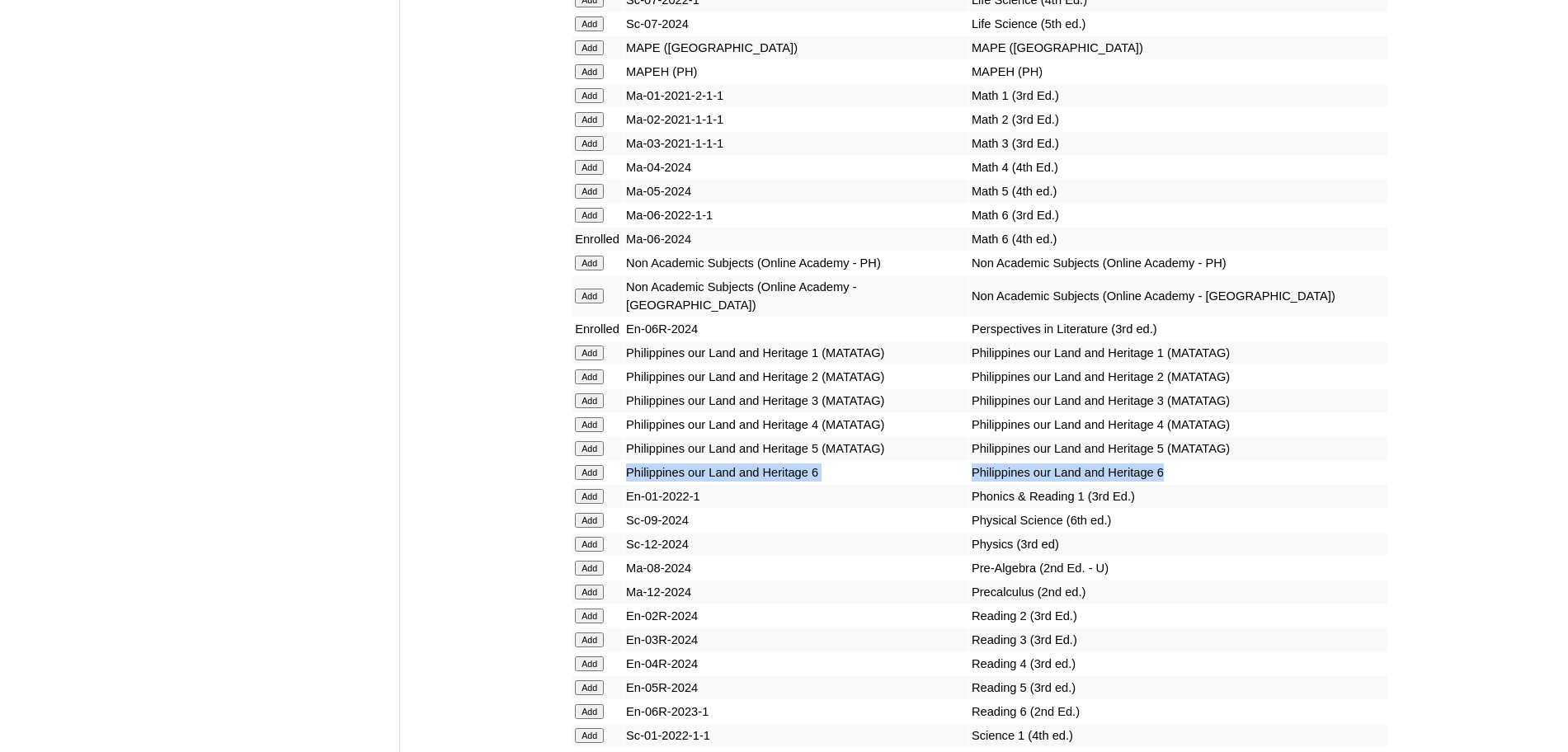
drag, startPoint x: 1160, startPoint y: 528, endPoint x: 629, endPoint y: 525, distance: 531.0
click at [629, 484] on tr "Add Philippines our Land and Heritage 6 Philippines our Land and Heritage 6" at bounding box center [980, 473] width 815 height 23
click at [587, 480] on input "Add" at bounding box center [589, 473] width 29 height 15
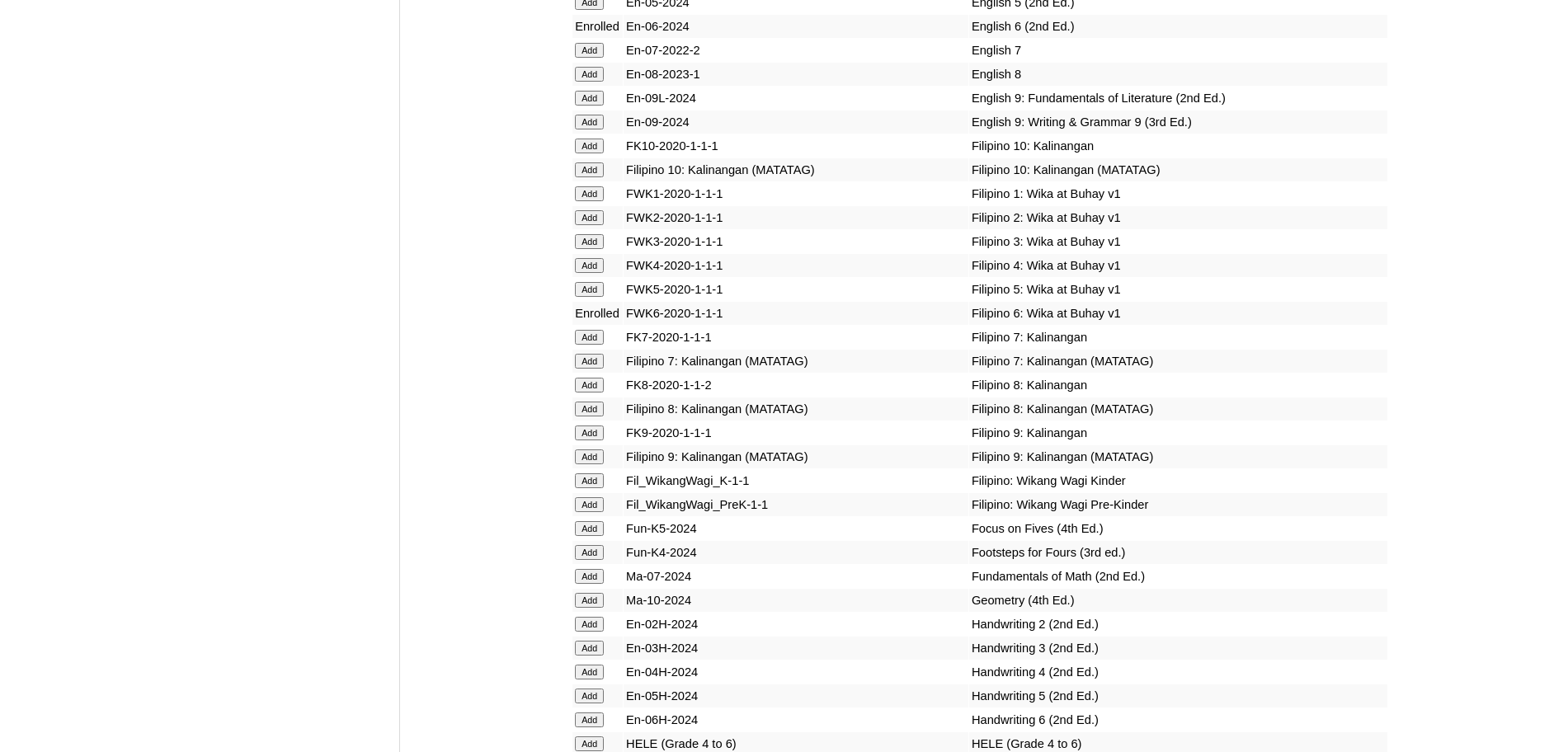
scroll to position [5896, 0]
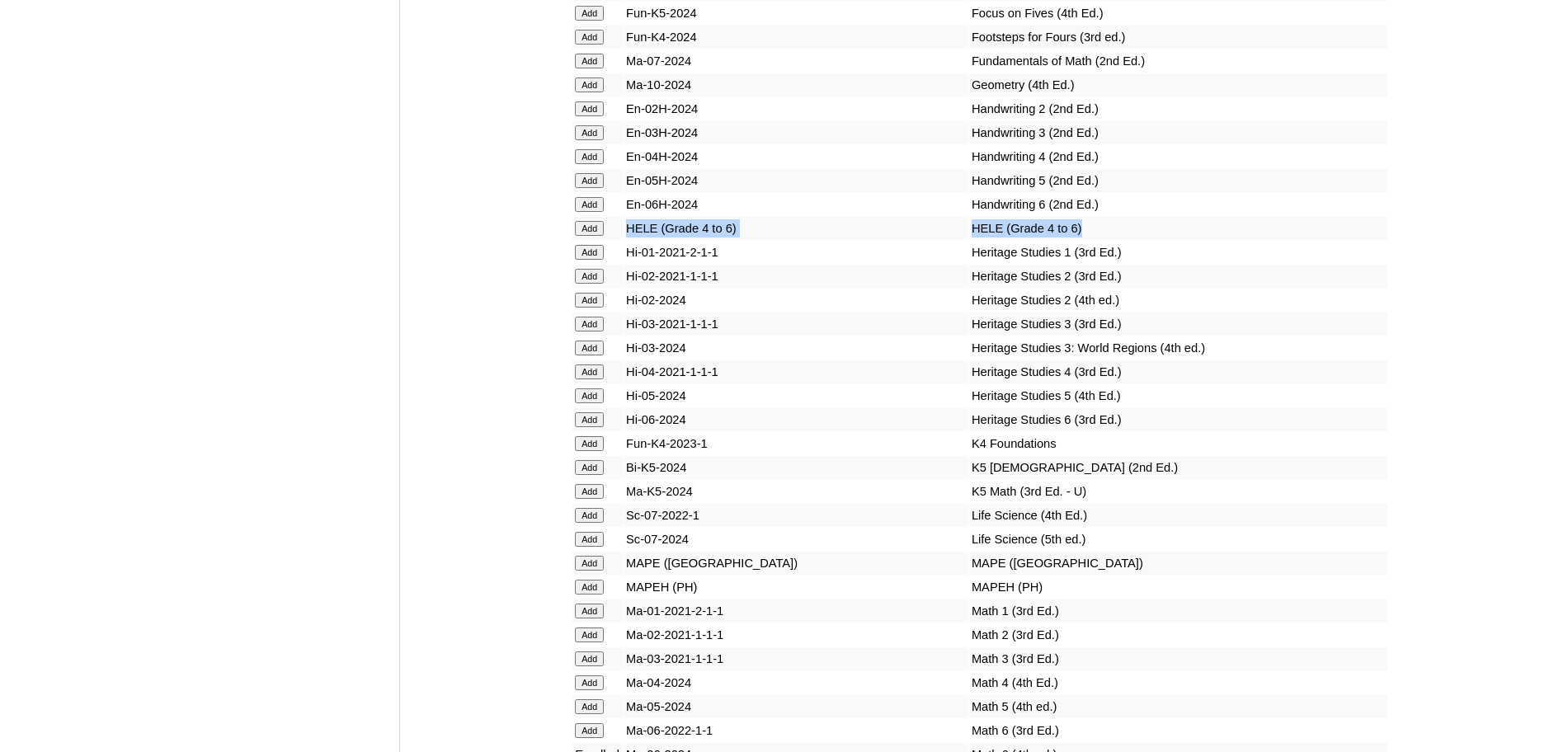
drag, startPoint x: 1058, startPoint y: 301, endPoint x: 602, endPoint y: 296, distance: 456.0
click at [623, 240] on tr "Add [PERSON_NAME] (Grade 4 to 6) HELE (Grade 4 to 6)" at bounding box center [980, 228] width 815 height 23
click at [592, 236] on input "Add" at bounding box center [589, 228] width 29 height 15
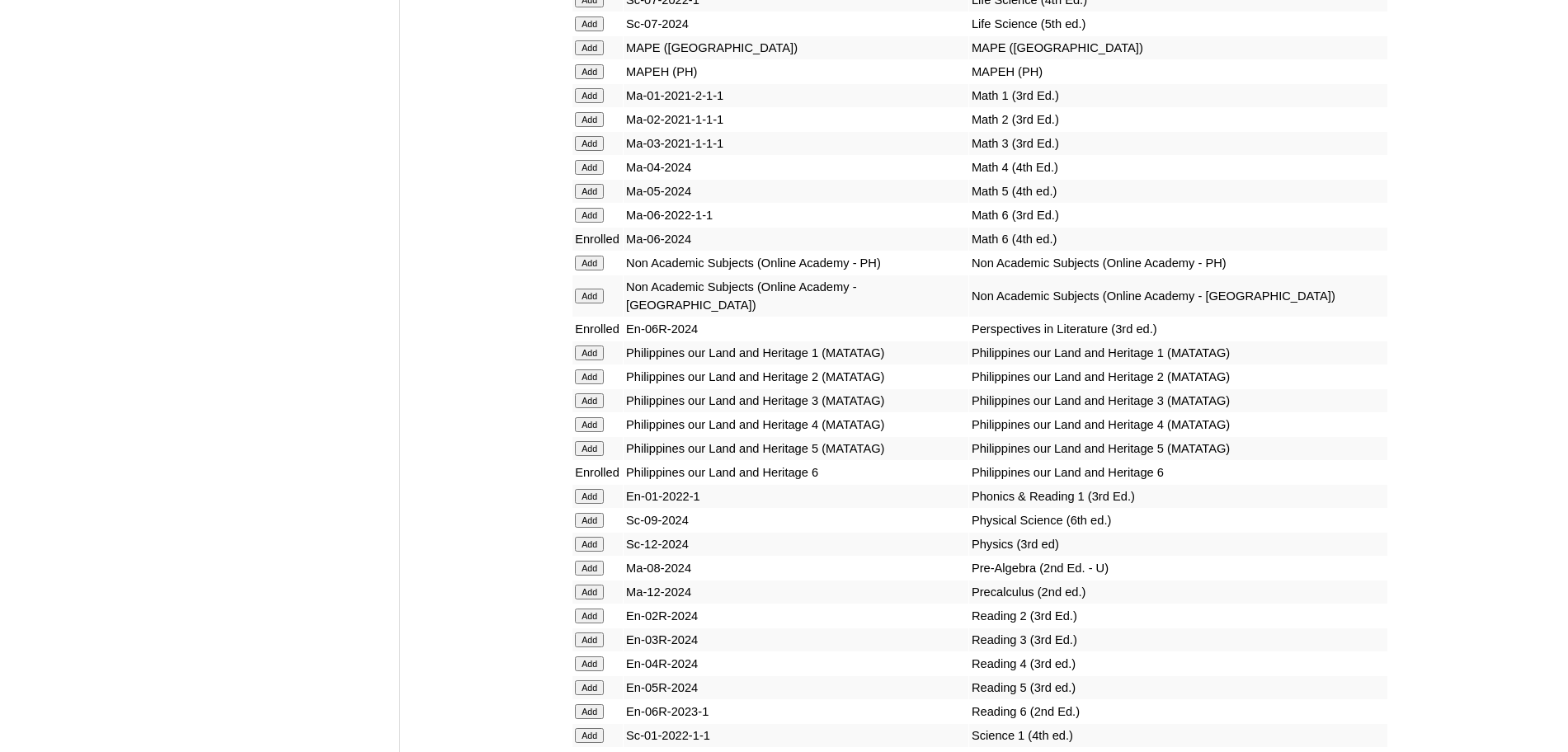
click at [596, 271] on input "Add" at bounding box center [589, 263] width 29 height 15
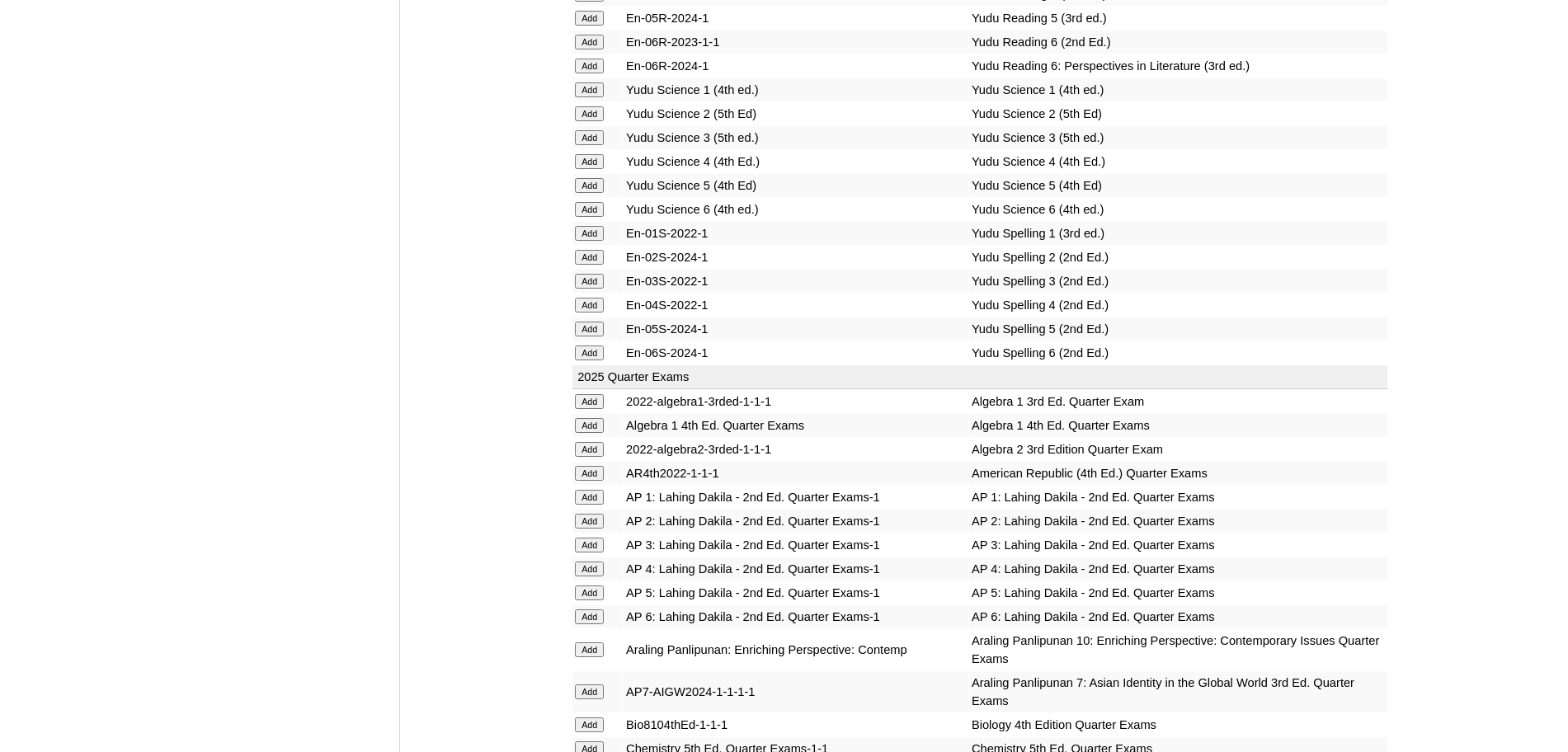
scroll to position [1835, 0]
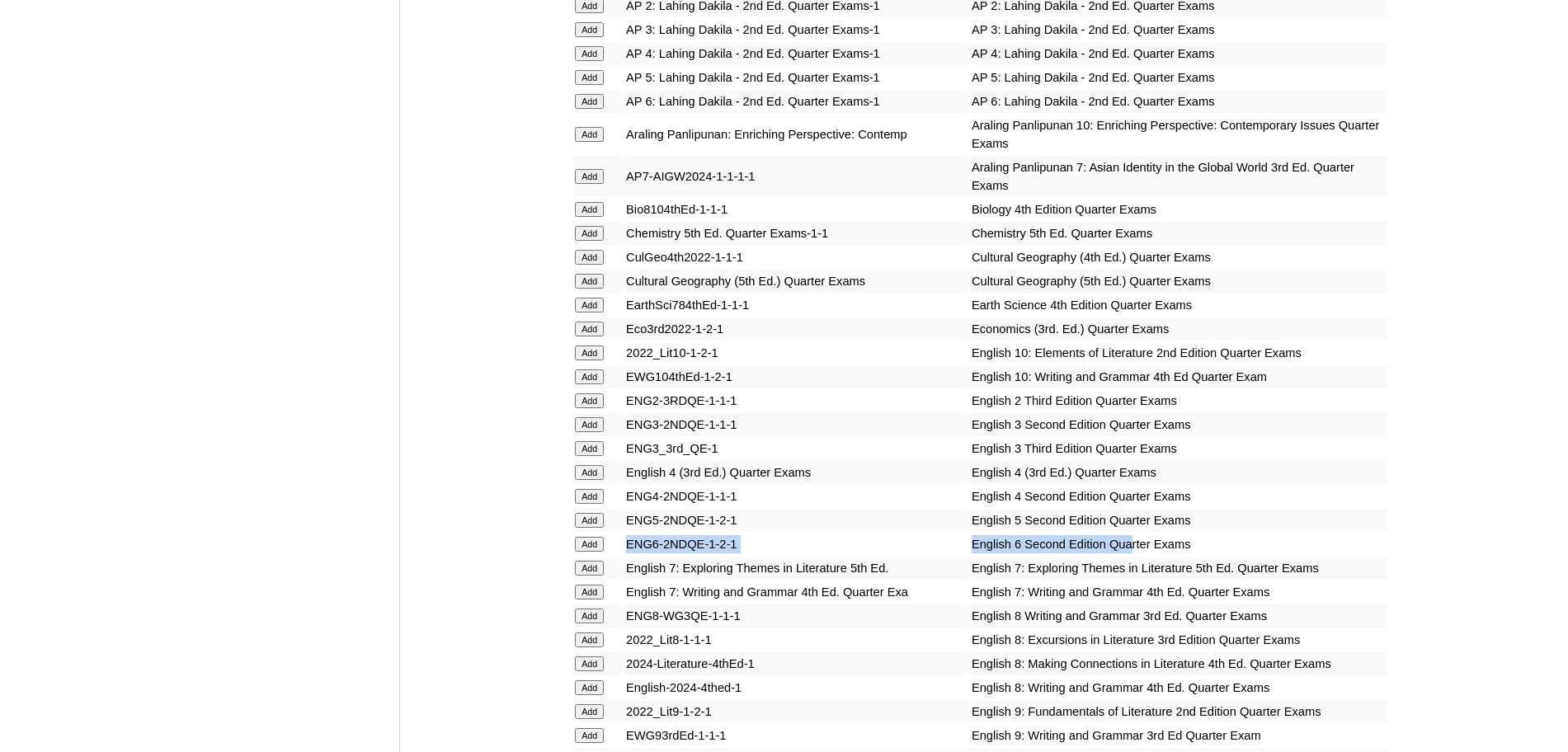
drag, startPoint x: 1094, startPoint y: 542, endPoint x: 618, endPoint y: 542, distance: 476.0
click at [618, 542] on tr "Add ENG6-2NDQE-1-2-1 English 6 Second Edition Quarter Exams" at bounding box center [980, 544] width 815 height 23
click at [589, 546] on input "Add" at bounding box center [589, 544] width 29 height 15
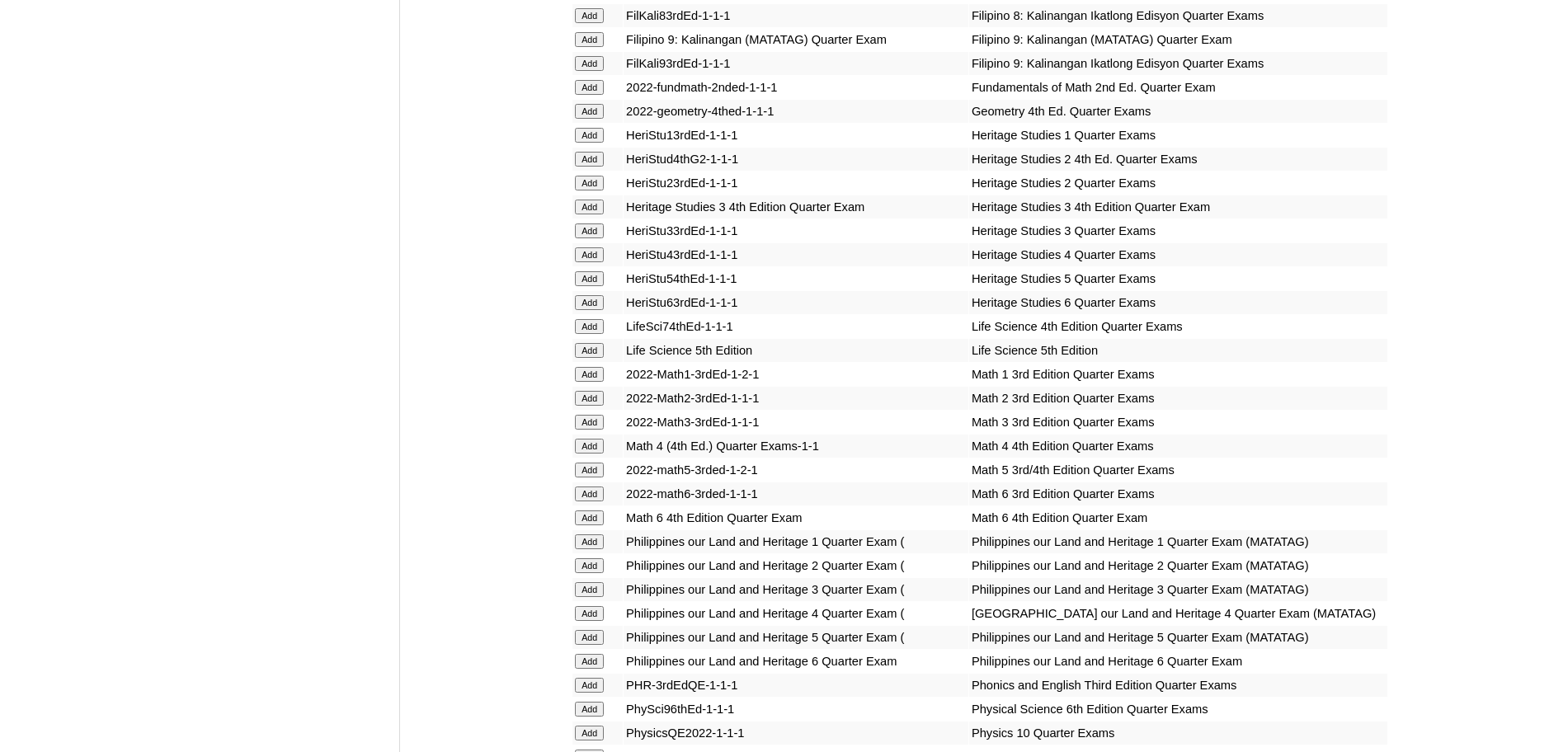
scroll to position [3382, 0]
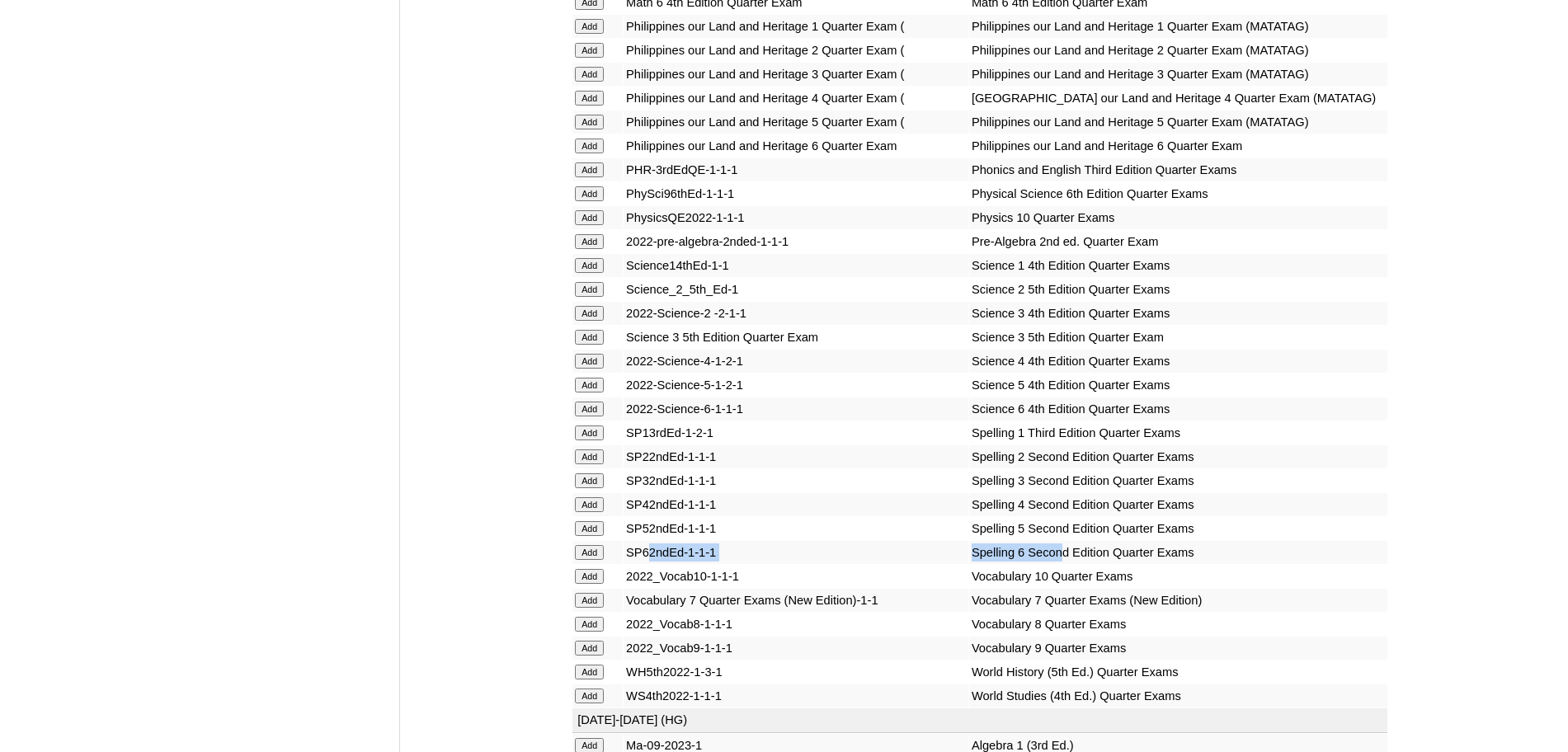
drag, startPoint x: 1027, startPoint y: 659, endPoint x: 646, endPoint y: 668, distance: 381.1
click at [646, 564] on tr "Add SP62ndEd-1-1-1 Spelling 6 Second Edition Quarter Exams" at bounding box center [980, 553] width 815 height 23
click at [596, 560] on input "Add" at bounding box center [589, 552] width 29 height 15
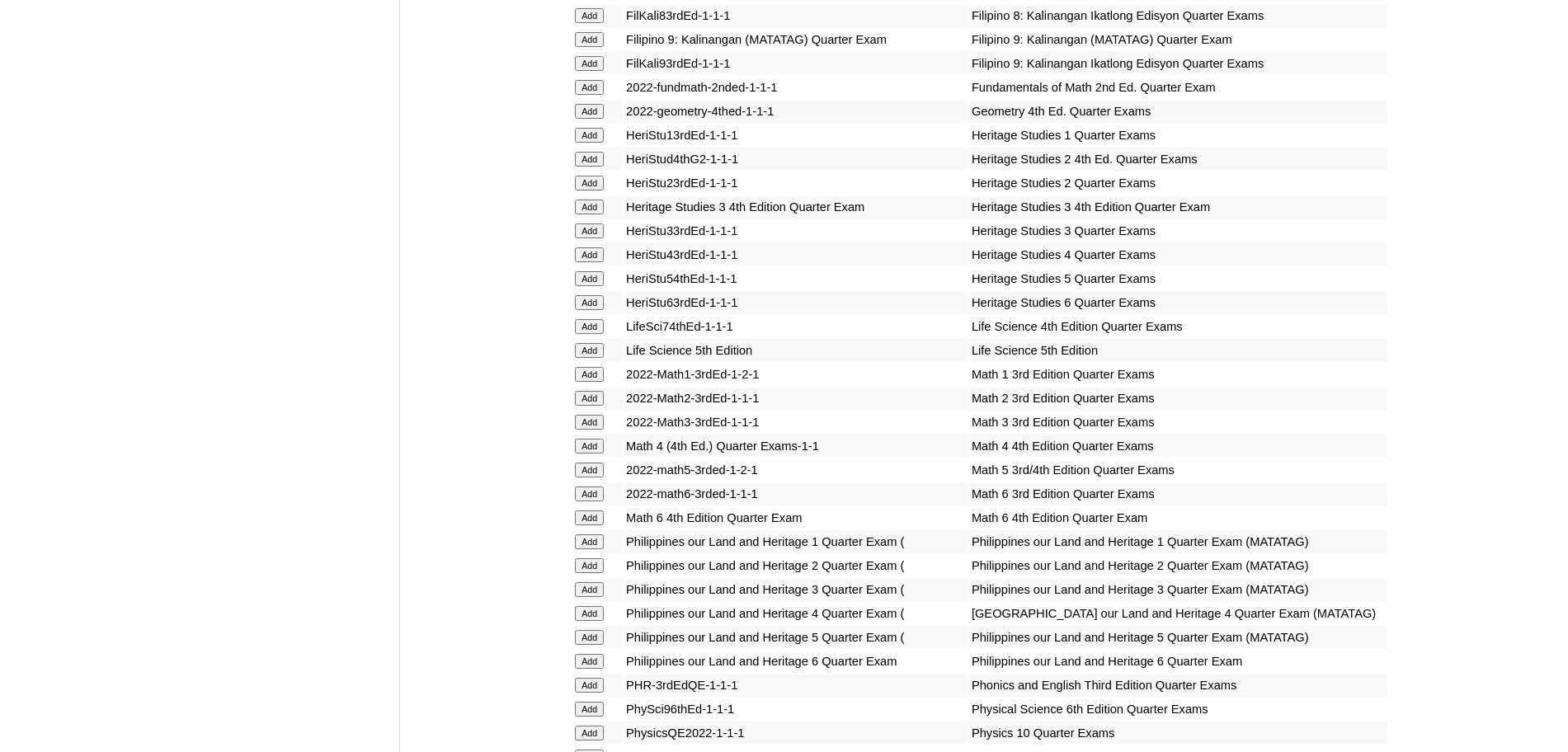
click at [1079, 505] on td "Math 6 3rd Edition Quarter Exams" at bounding box center [1178, 494] width 418 height 23
drag, startPoint x: 1072, startPoint y: 532, endPoint x: 607, endPoint y: 533, distance: 465.0
click at [607, 530] on tr "Add Math 6 4th Edition Quarter Exam Math 6 4th Edition Quarter Exam" at bounding box center [980, 517] width 815 height 23
click at [578, 525] on input "Add" at bounding box center [589, 517] width 29 height 15
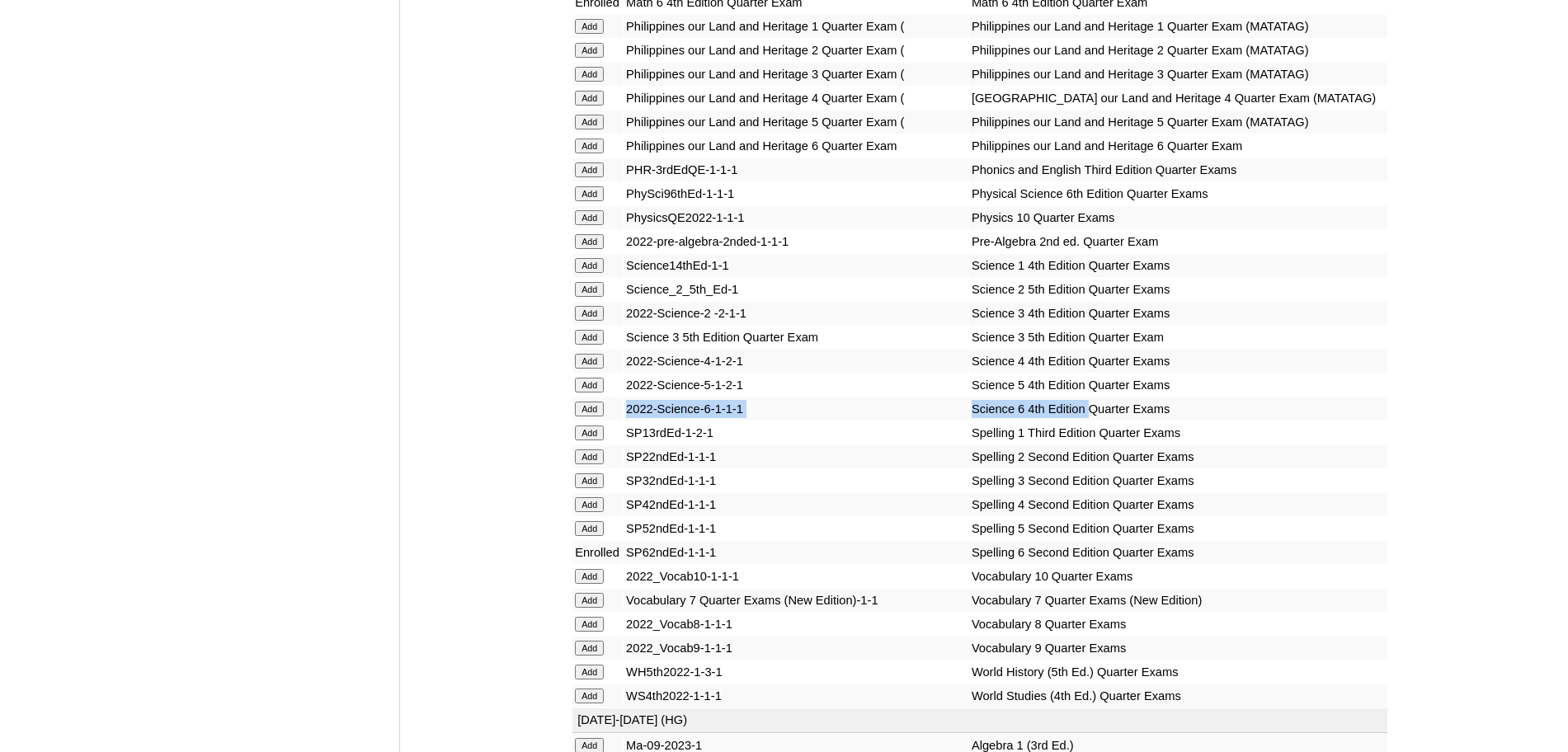
drag, startPoint x: 1055, startPoint y: 517, endPoint x: 621, endPoint y: 518, distance: 434.0
click at [621, 421] on tr "Add 2022-Science-6-1-1-1 Science 6 4th Edition Quarter Exams" at bounding box center [980, 409] width 815 height 23
click at [601, 416] on input "Add" at bounding box center [589, 409] width 29 height 15
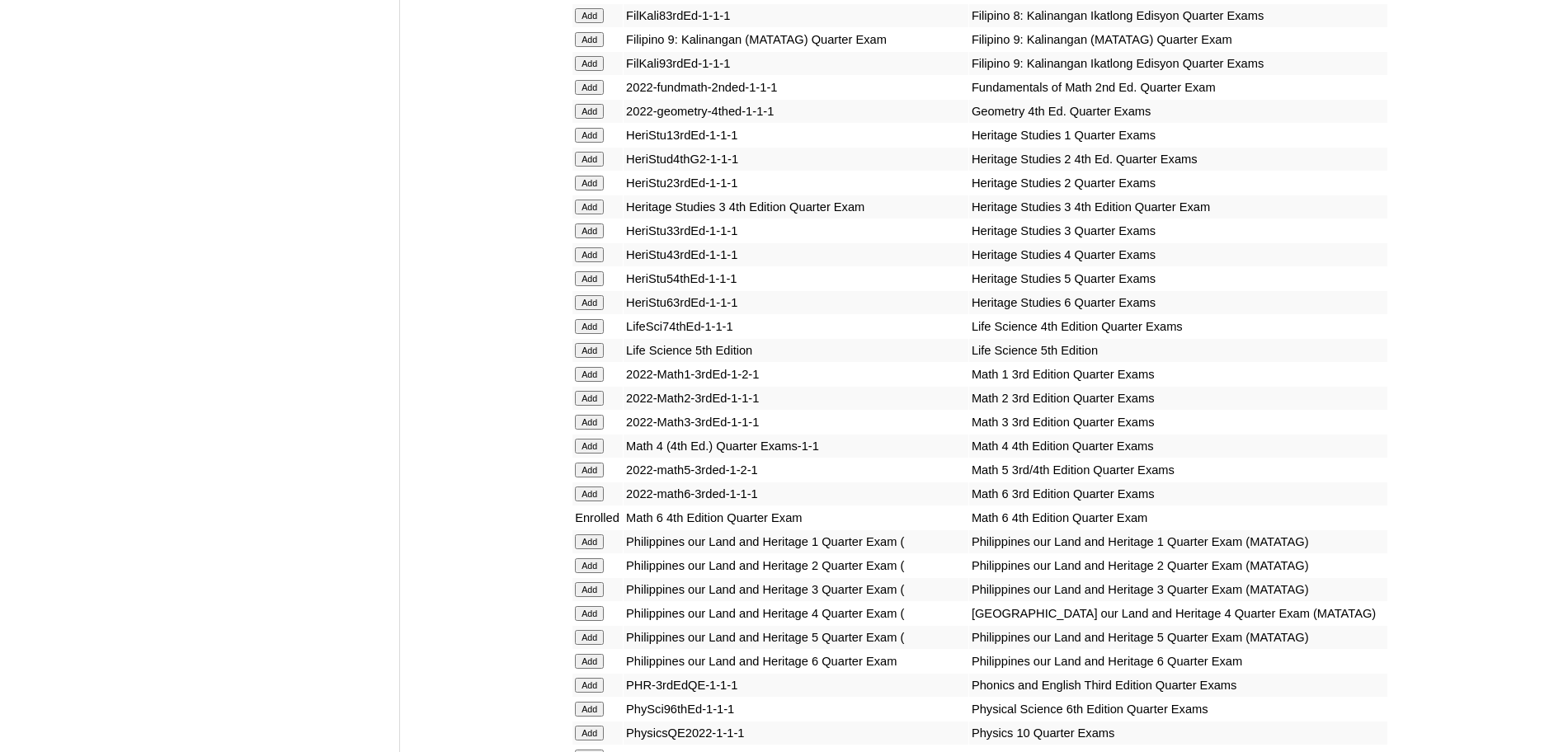
scroll to position [2351, 0]
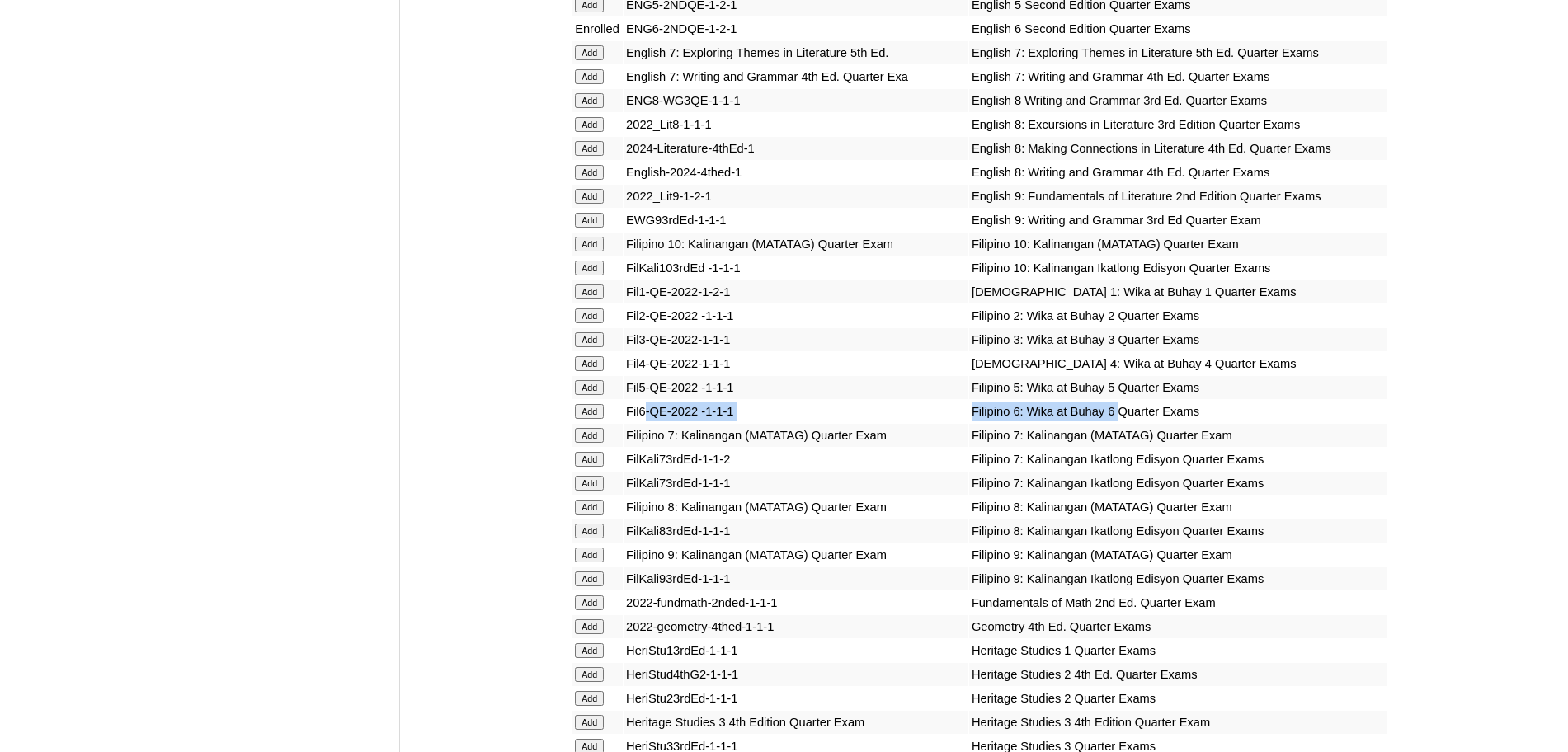
drag, startPoint x: 1086, startPoint y: 428, endPoint x: 645, endPoint y: 428, distance: 441.0
click at [645, 423] on tr "Add Fil6-QE-2022 -1-1-1 Filipino 6: Wika at Buhay 6 Quarter Exams" at bounding box center [980, 412] width 815 height 23
click at [600, 419] on input "Add" at bounding box center [589, 411] width 29 height 15
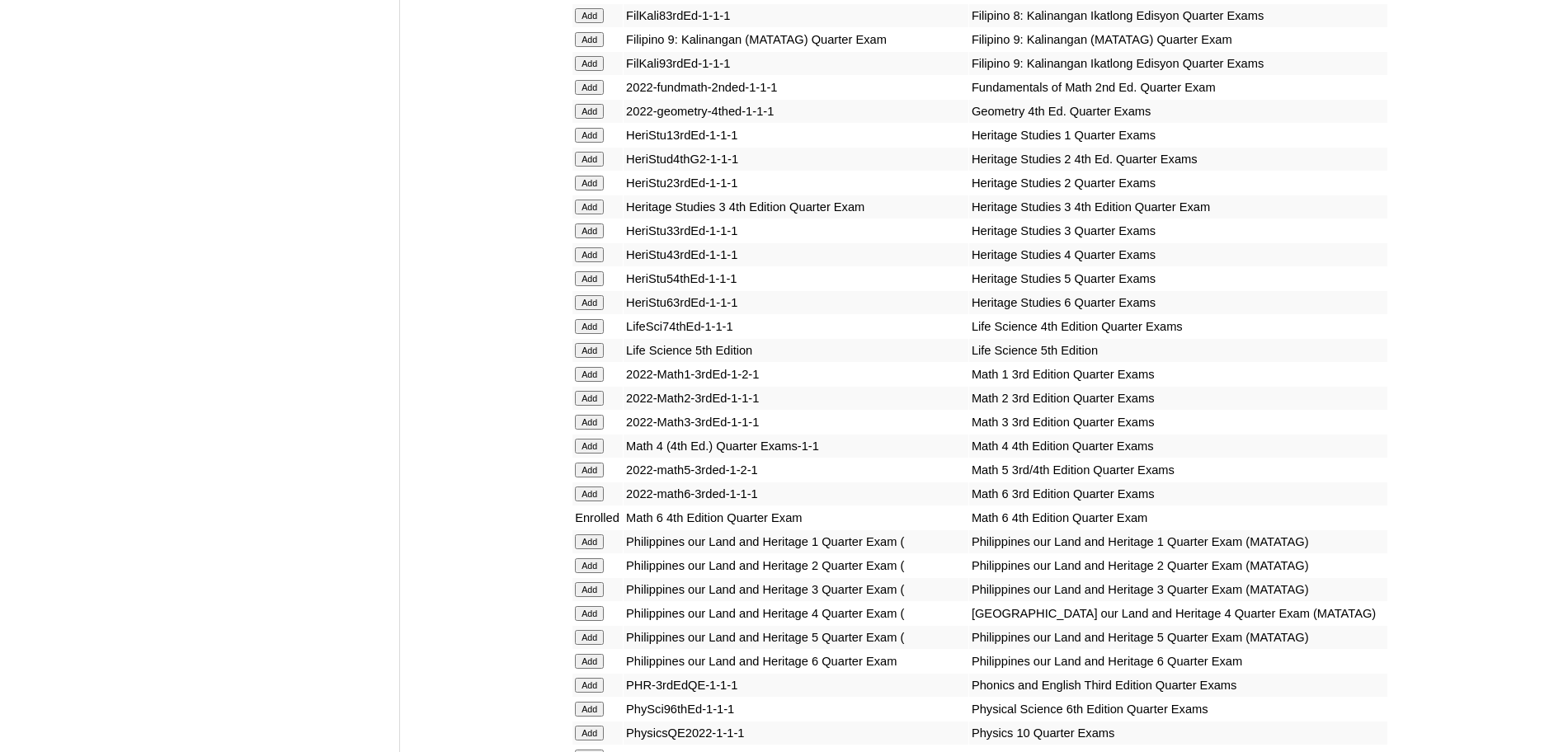
scroll to position [3382, 0]
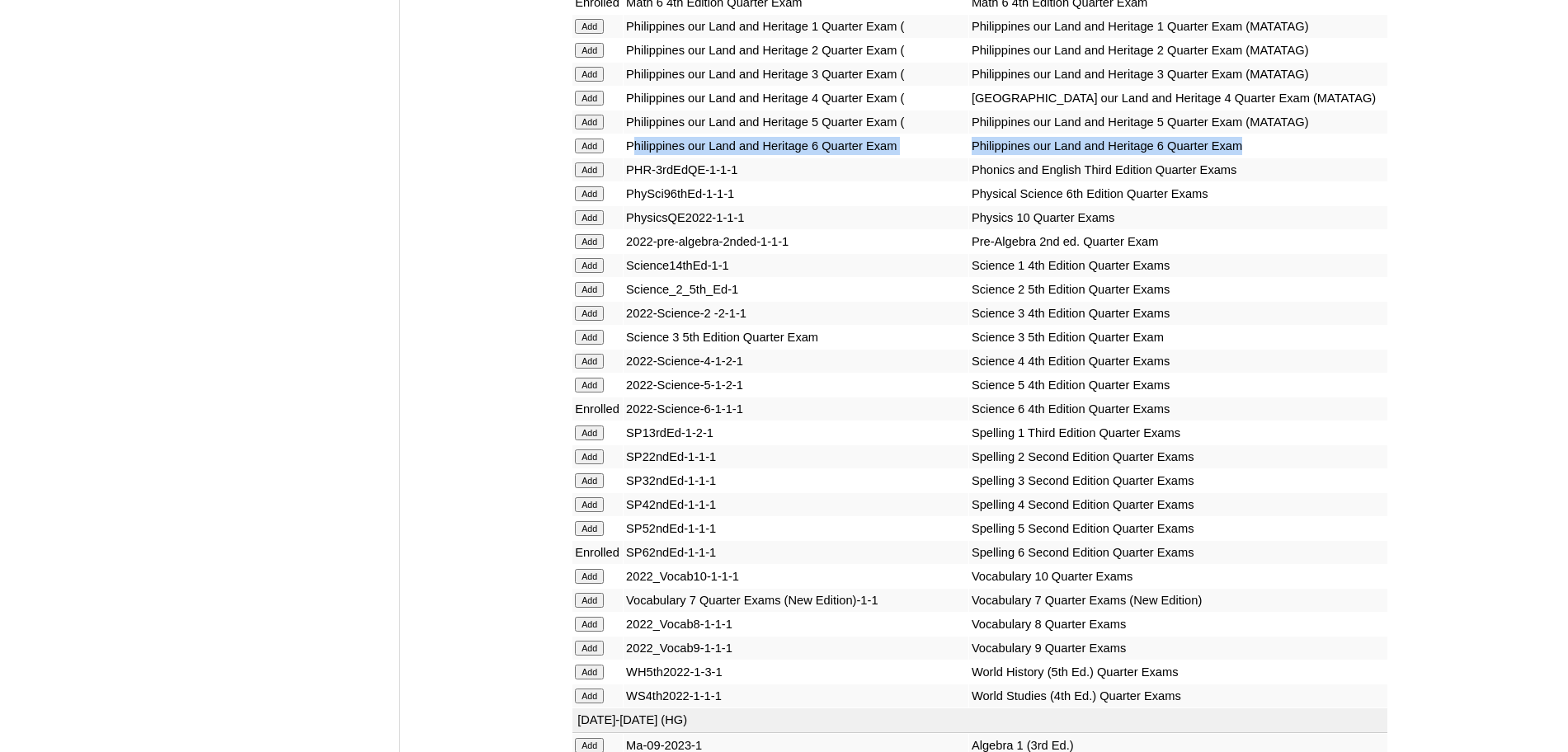
drag, startPoint x: 1219, startPoint y: 254, endPoint x: 638, endPoint y: 249, distance: 581.0
click at [638, 158] on tr "Add Philippines our Land and Heritage 6 Quarter Exam Philippines our Land and H…" at bounding box center [980, 145] width 815 height 23
click at [591, 153] on input "Add" at bounding box center [589, 145] width 29 height 15
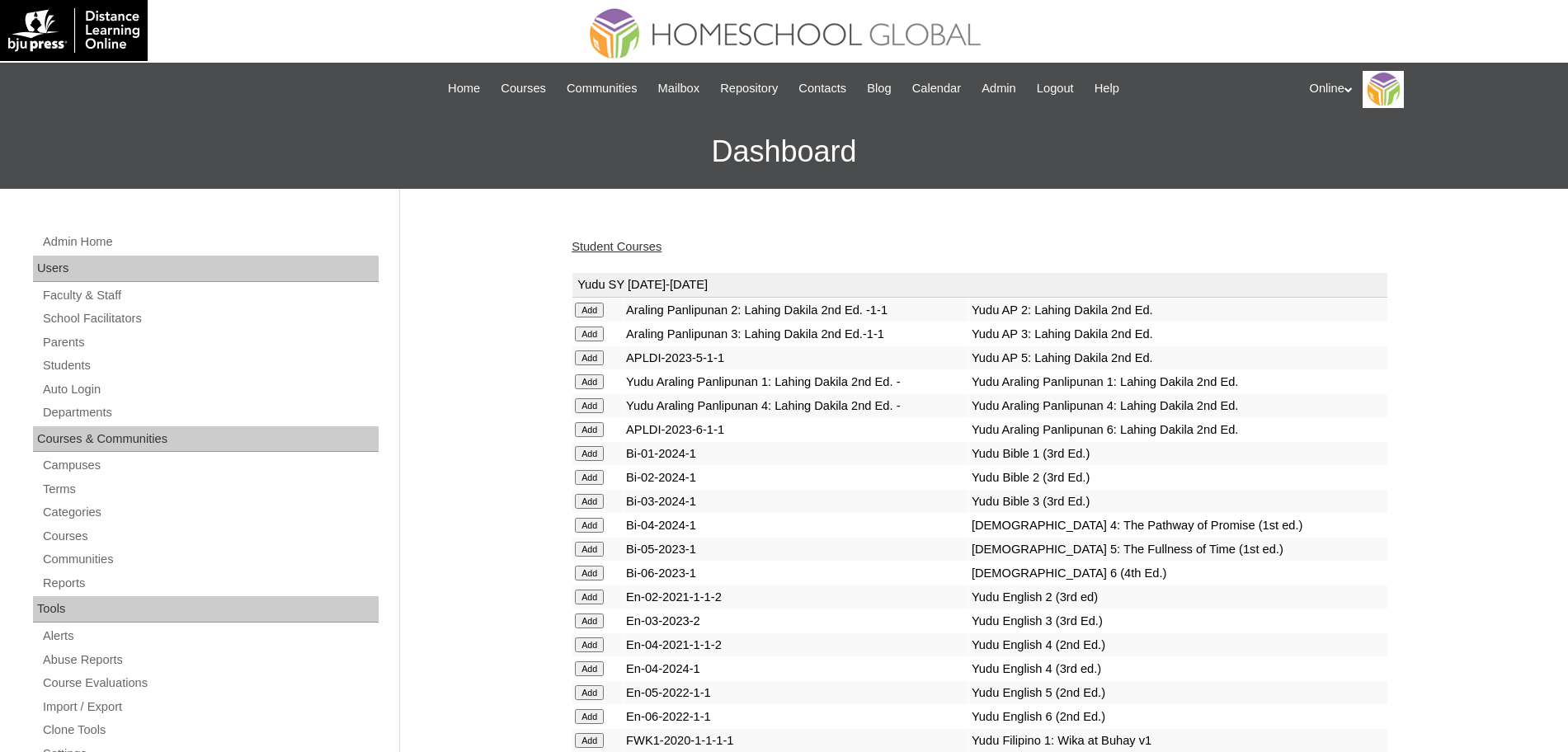
click at [632, 244] on link "Student Courses" at bounding box center [616, 246] width 90 height 13
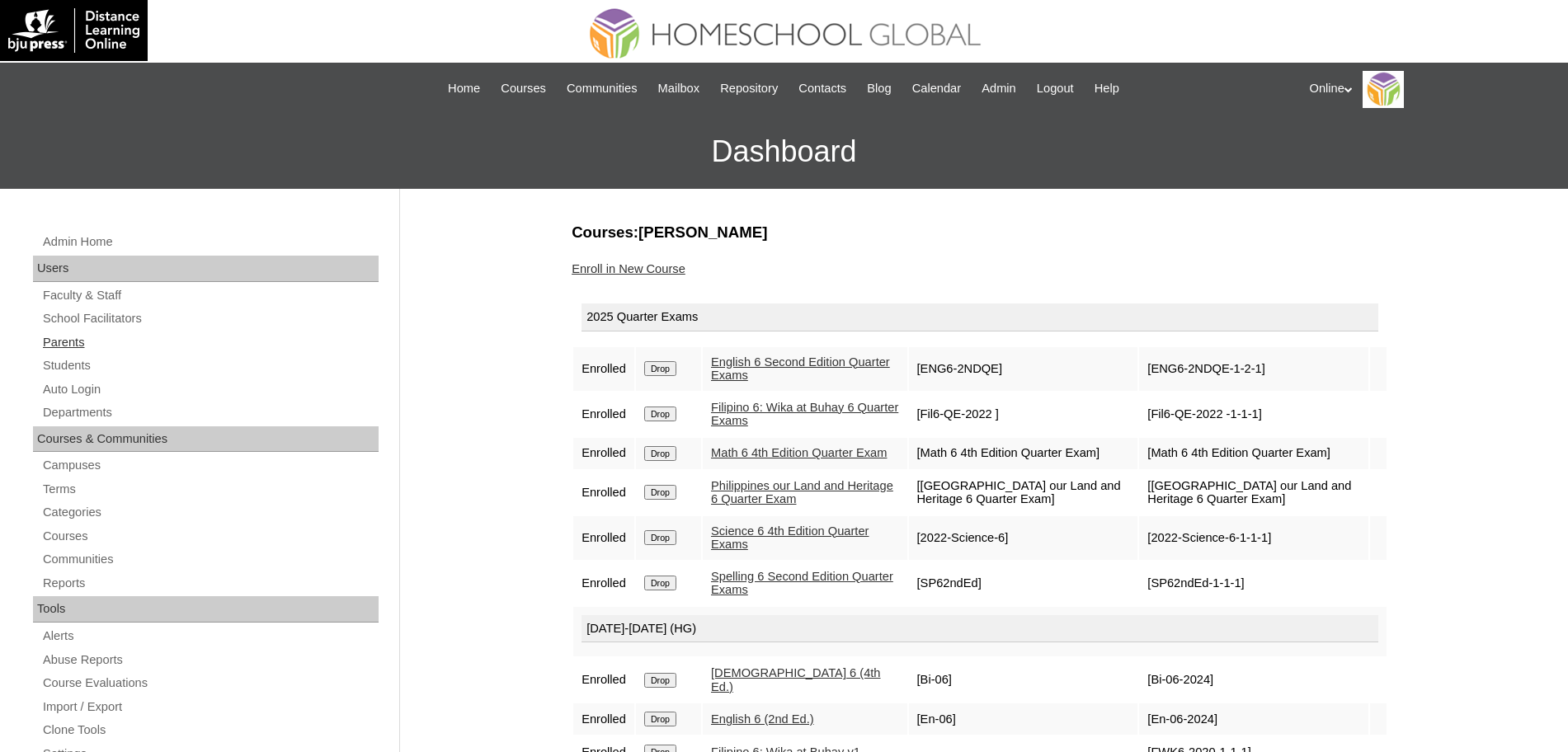
click at [60, 346] on link "Parents" at bounding box center [210, 342] width 338 height 20
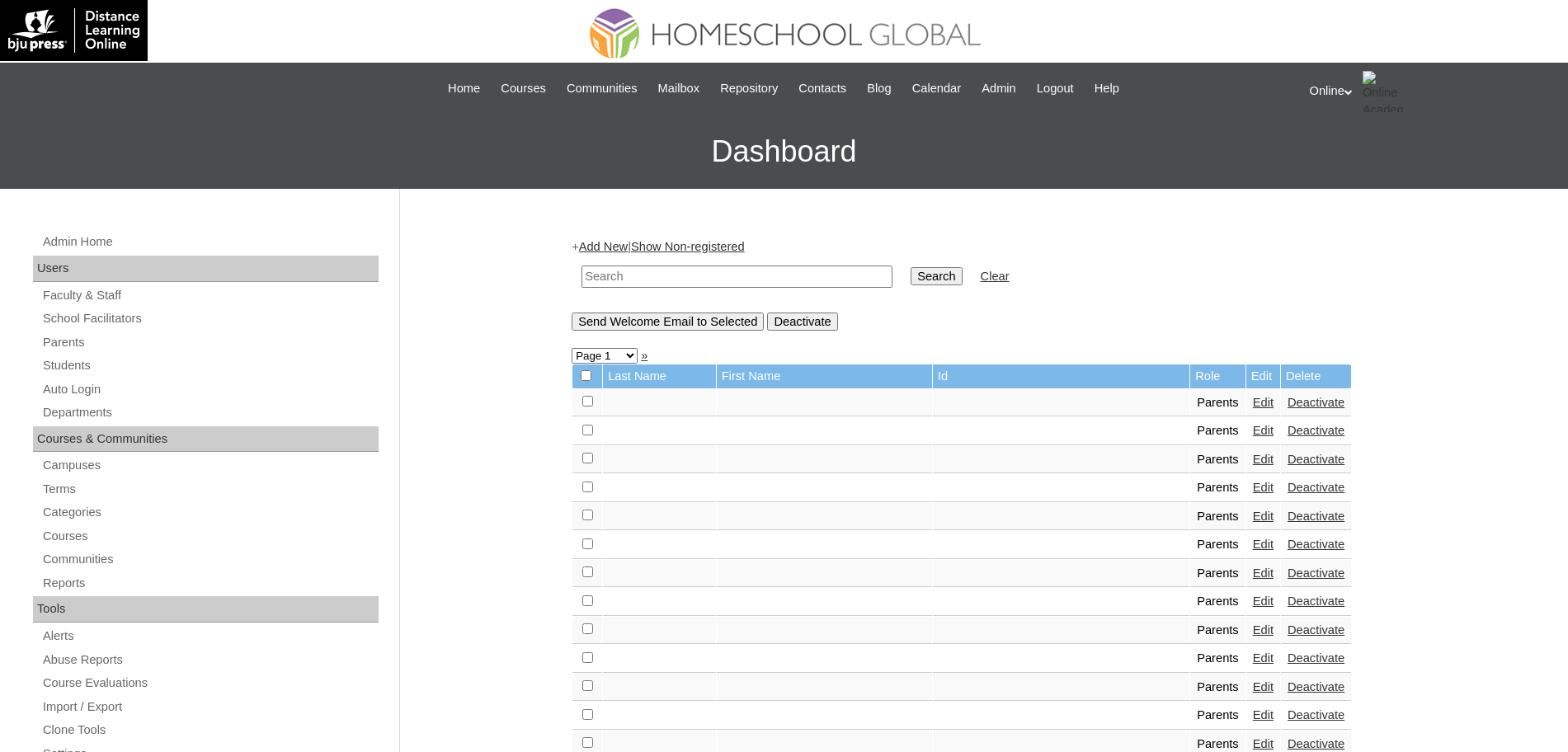
click at [764, 266] on input "text" at bounding box center [736, 276] width 311 height 22
type input "[PERSON_NAME]"
click at [911, 267] on input "Search" at bounding box center [937, 276] width 51 height 19
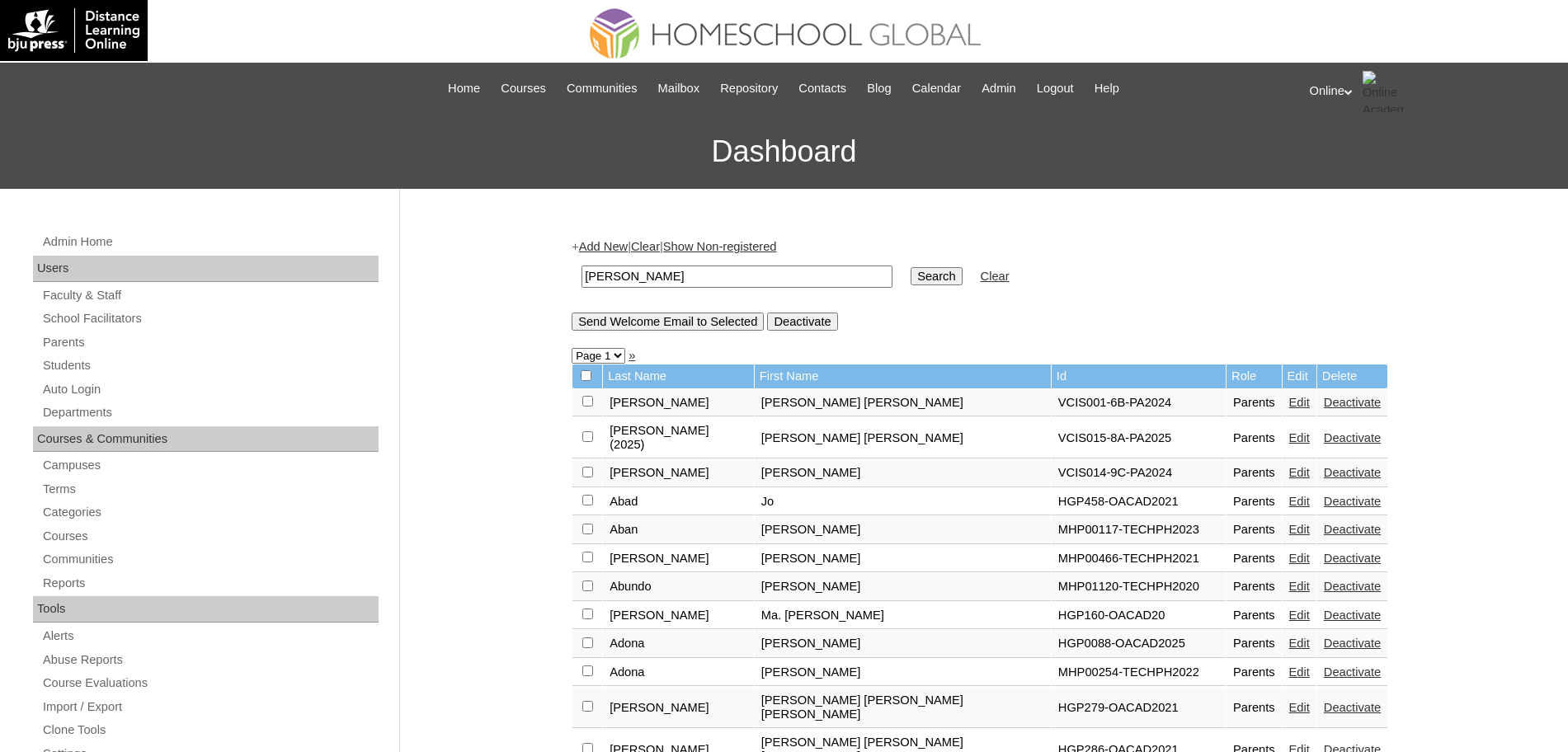
drag, startPoint x: 631, startPoint y: 279, endPoint x: 526, endPoint y: 276, distance: 105.0
type input "bernadine"
click at [911, 267] on input "Search" at bounding box center [937, 276] width 51 height 19
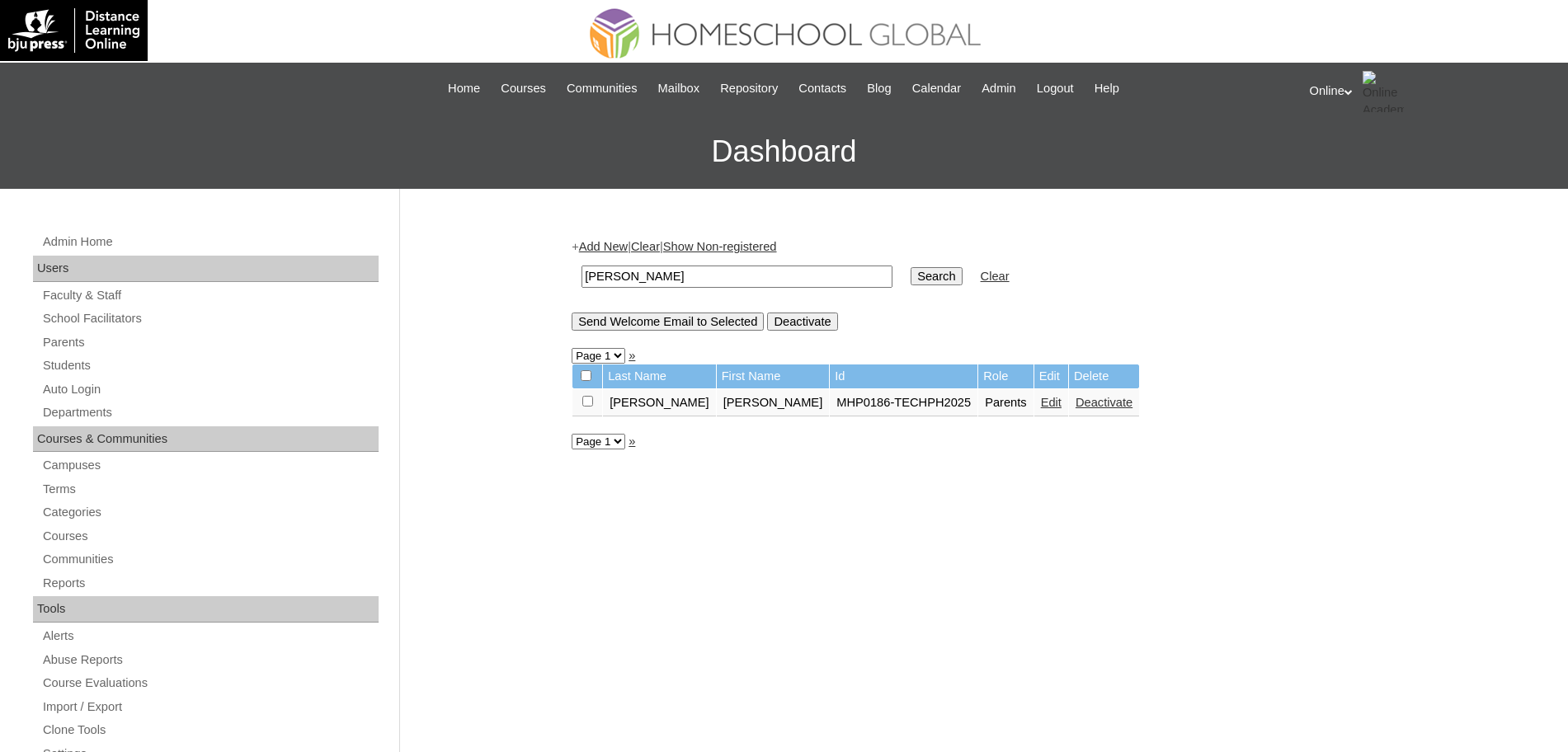
click at [623, 272] on input "[PERSON_NAME]" at bounding box center [736, 276] width 311 height 22
type input "[PERSON_NAME] [PERSON_NAME]"
click at [911, 267] on input "Search" at bounding box center [937, 276] width 51 height 19
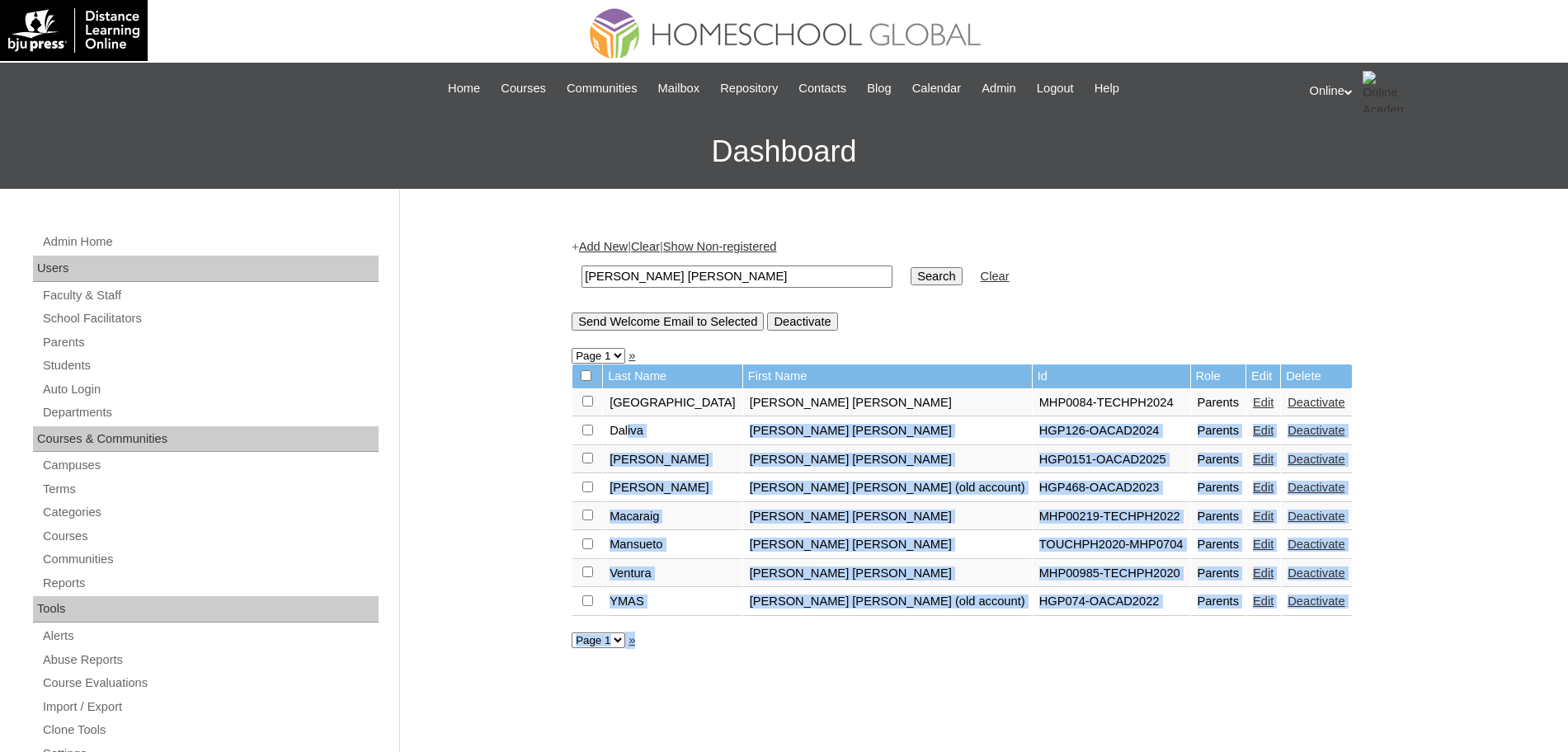
drag, startPoint x: 637, startPoint y: 468, endPoint x: 667, endPoint y: 628, distance: 162.8
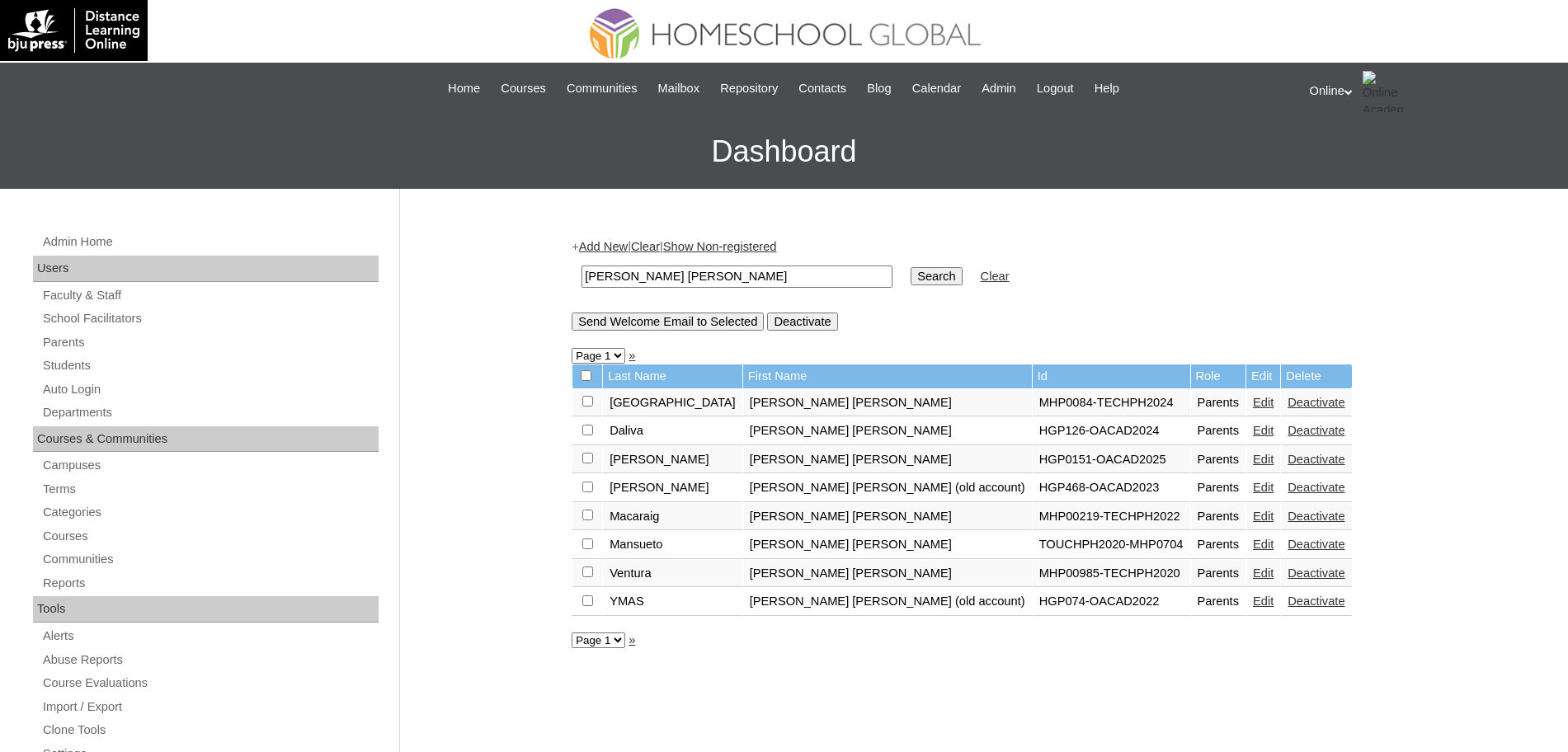
click at [617, 242] on link "Add New" at bounding box center [603, 246] width 49 height 13
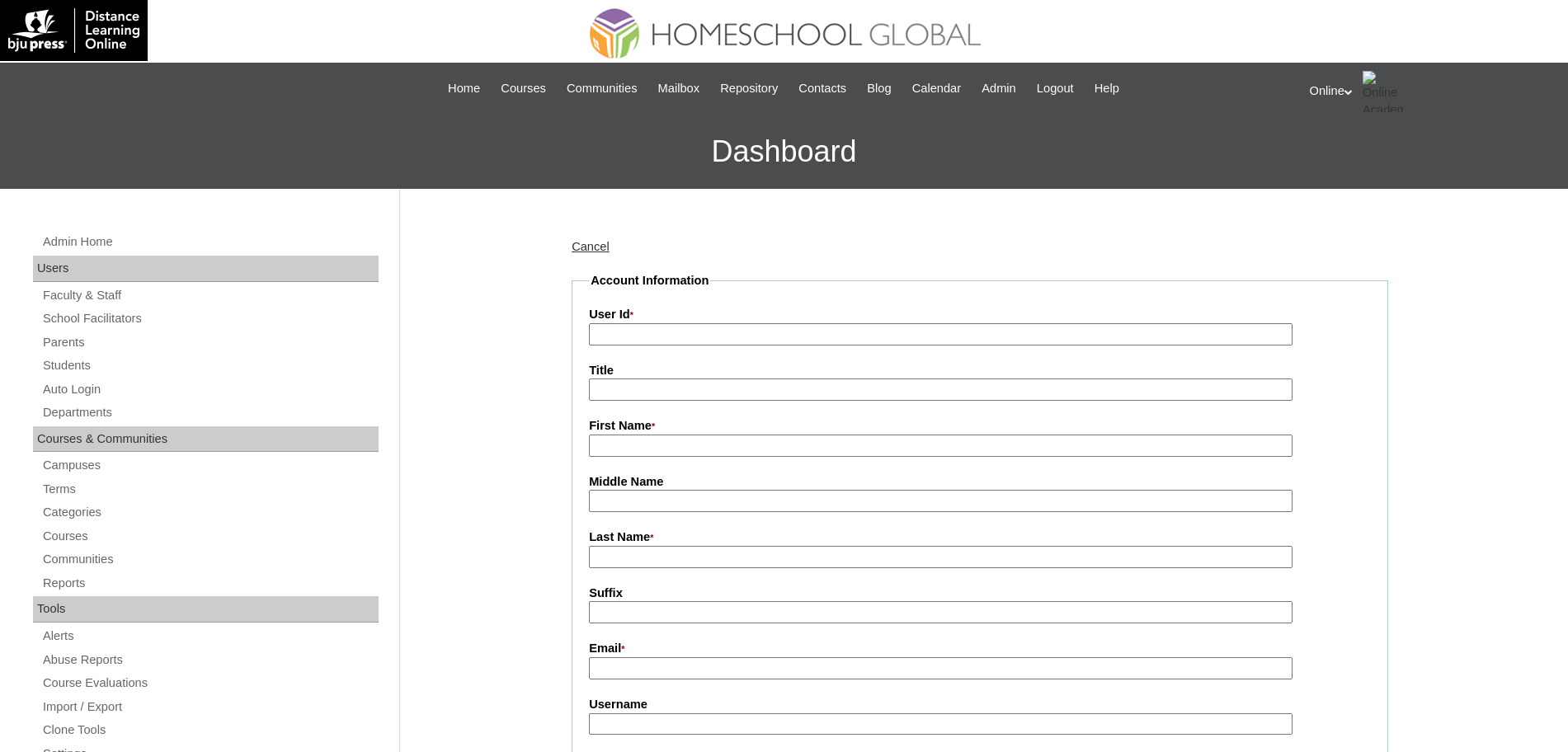
click at [623, 325] on input "User Id *" at bounding box center [941, 334] width 704 height 22
paste input "HGP0276-OACAD2025"
type input "HGP0276-OACAD2025"
click at [659, 452] on input "First Name *" at bounding box center [941, 445] width 704 height 22
paste input "Tina Marie Bernadine"
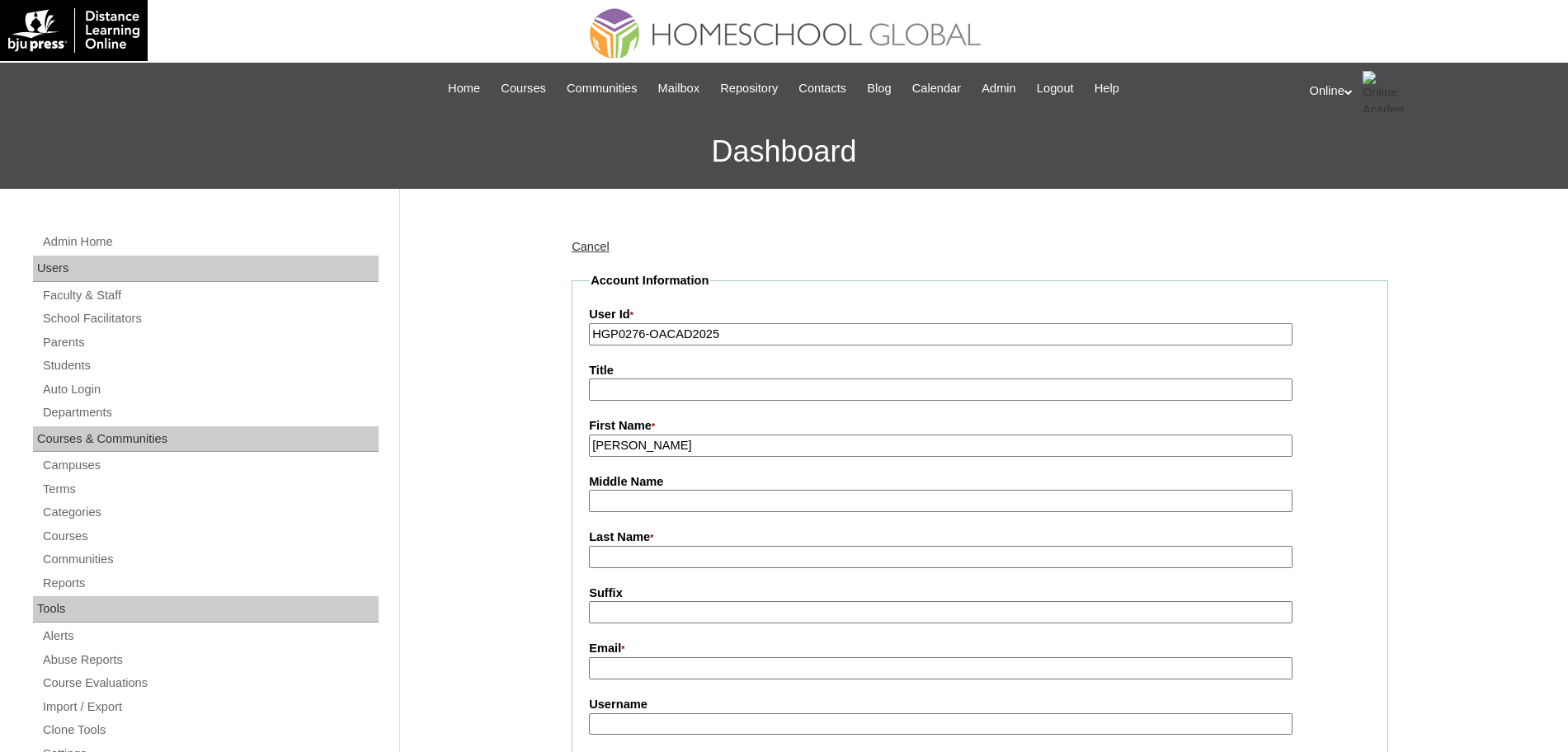
type input "Tina Marie Bernadine"
click at [646, 568] on input "Last Name *" at bounding box center [941, 556] width 704 height 22
paste input "Flores"
type input "Flores"
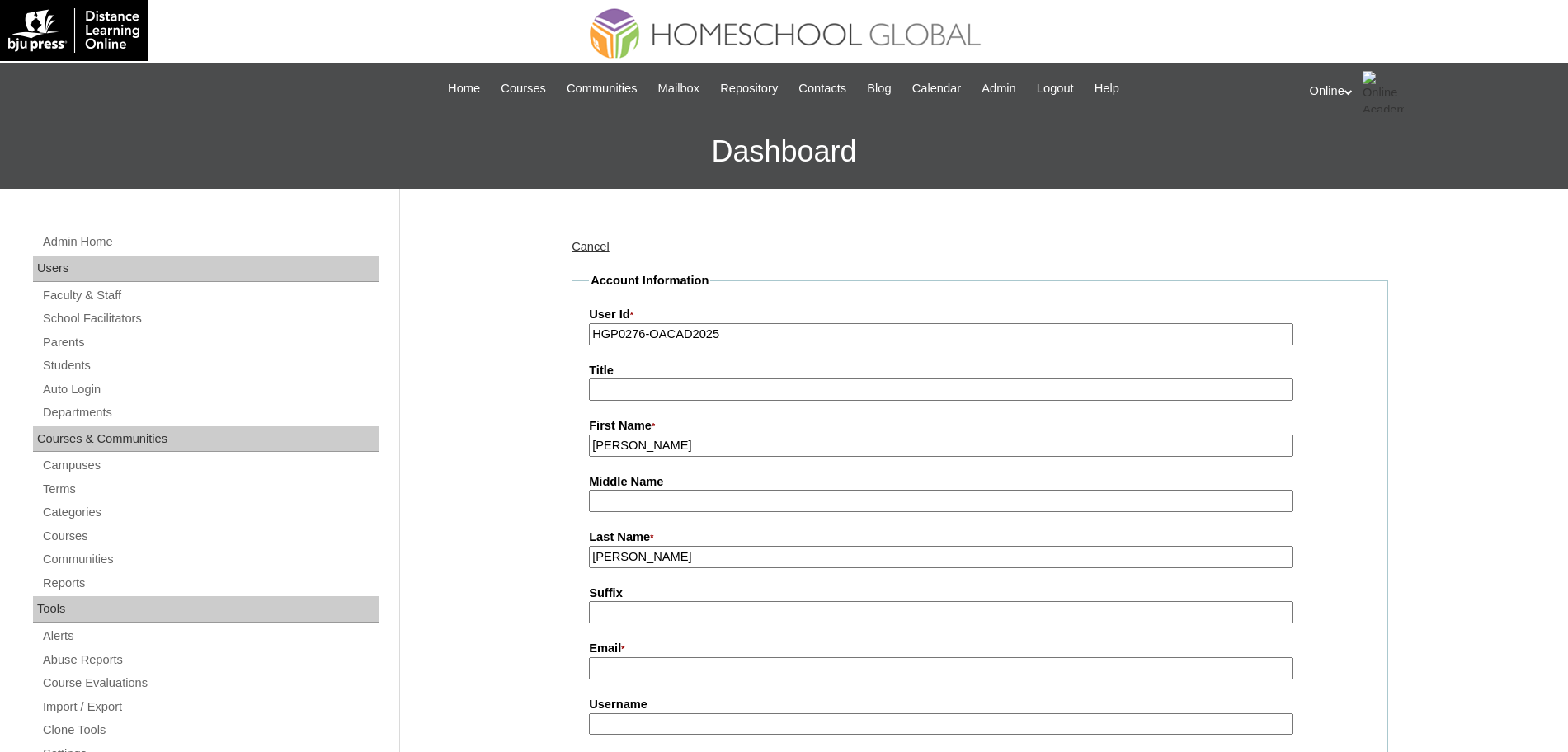
click at [645, 680] on input "Email *" at bounding box center [941, 668] width 704 height 22
paste input "[EMAIL_ADDRESS][DOMAIN_NAME]"
type input "[EMAIL_ADDRESS][DOMAIN_NAME]"
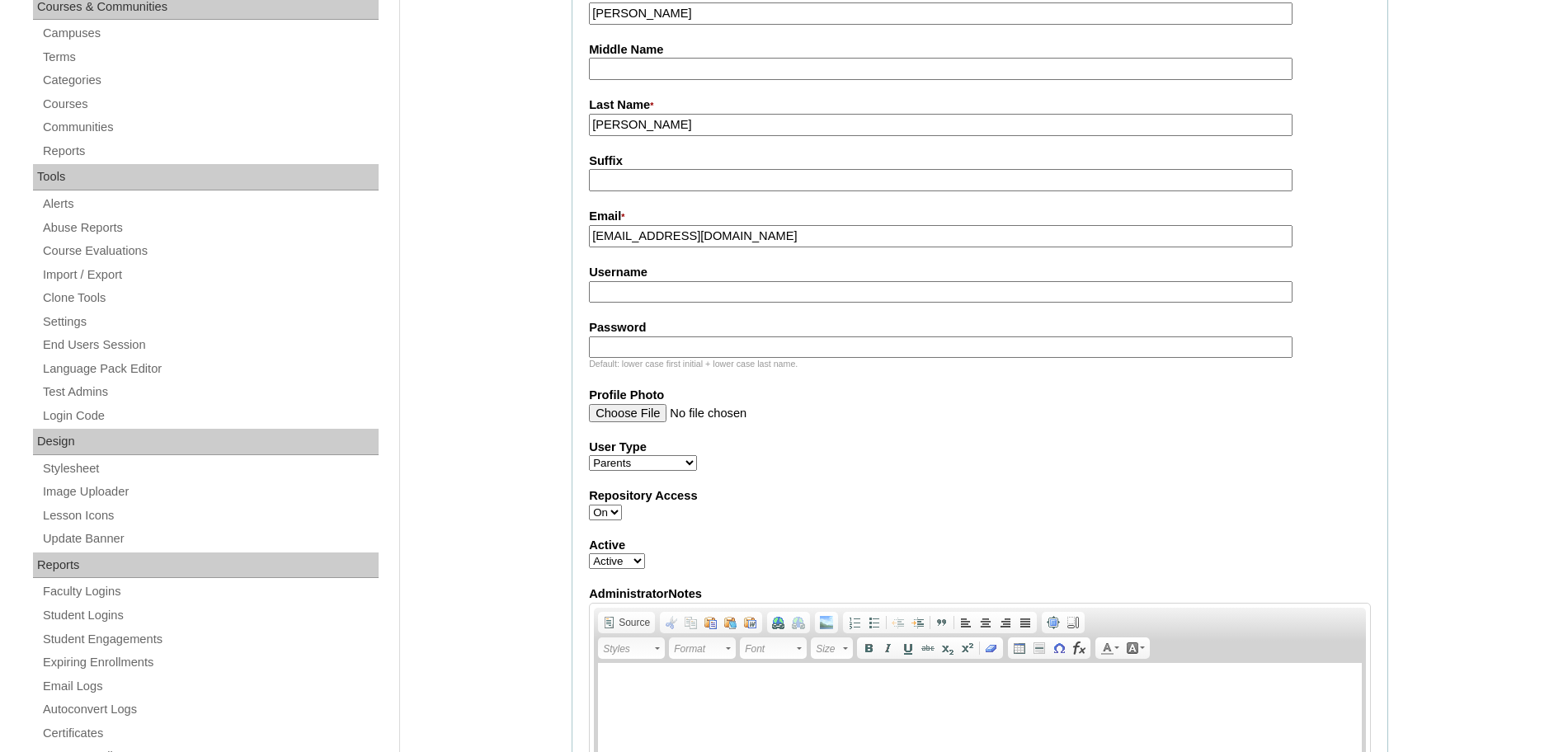
scroll to position [377, 0]
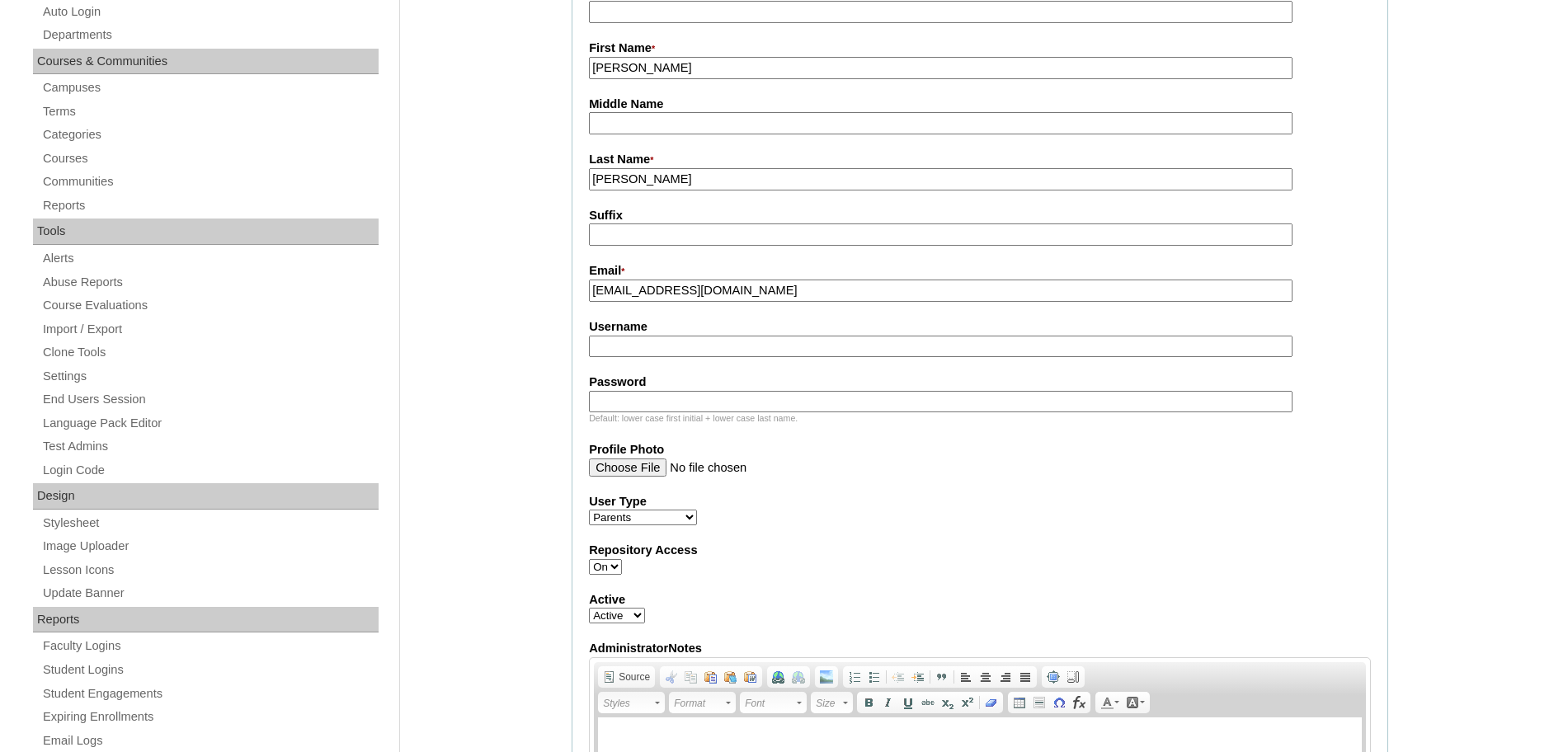
drag, startPoint x: 666, startPoint y: 329, endPoint x: 663, endPoint y: 342, distance: 13.3
click at [665, 331] on label "Username" at bounding box center [980, 327] width 782 height 18
click at [665, 336] on input "Username" at bounding box center [941, 346] width 704 height 22
paste input "tflores2025"
type input "tflores2025"
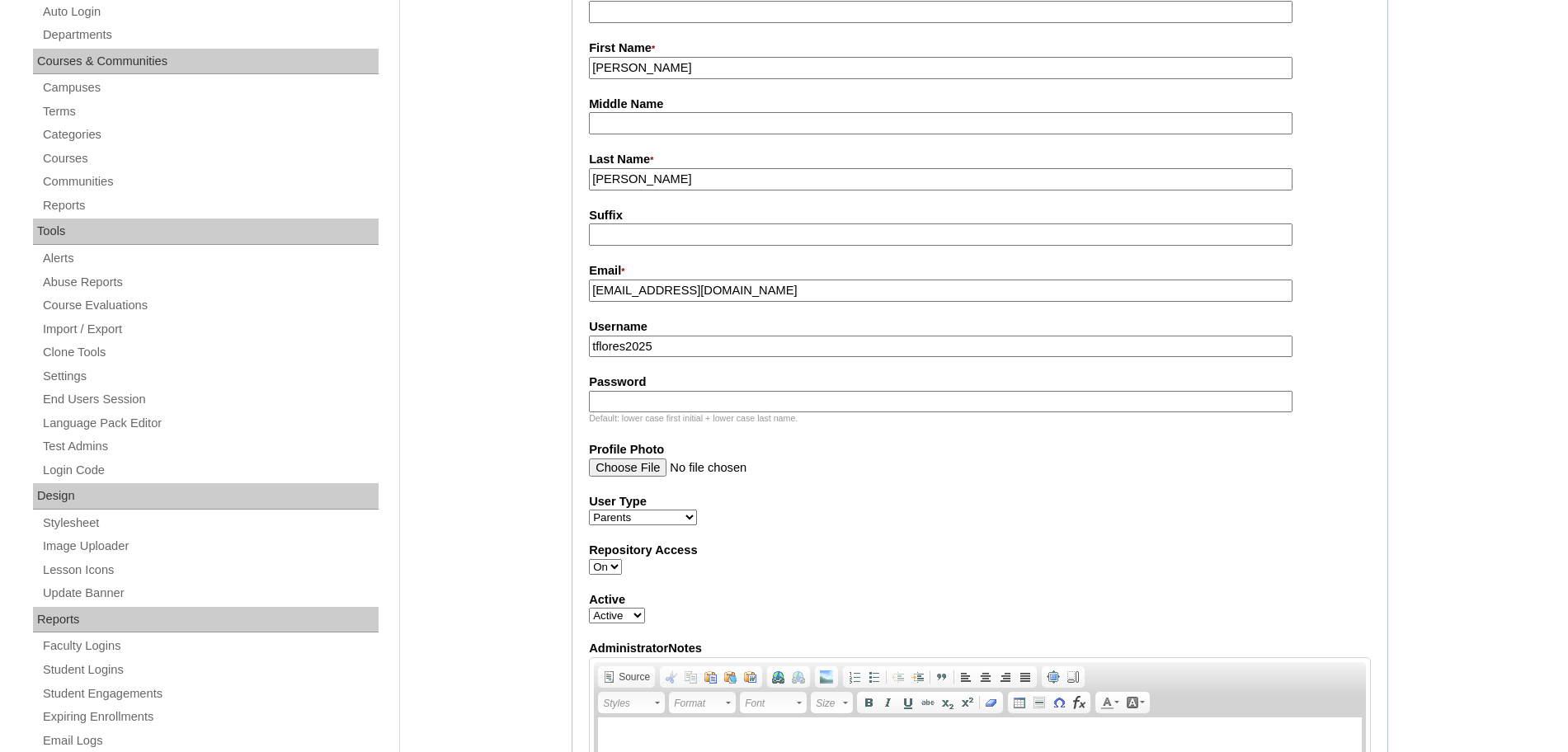
click at [721, 400] on input "Password" at bounding box center [941, 401] width 704 height 22
paste input "jnhQw"
type input "jnhQw"
click at [929, 547] on fieldset "Account Information User Id * HGP0276-OACAD2025 Title First Name * Tina Marie B…" at bounding box center [980, 419] width 817 height 1049
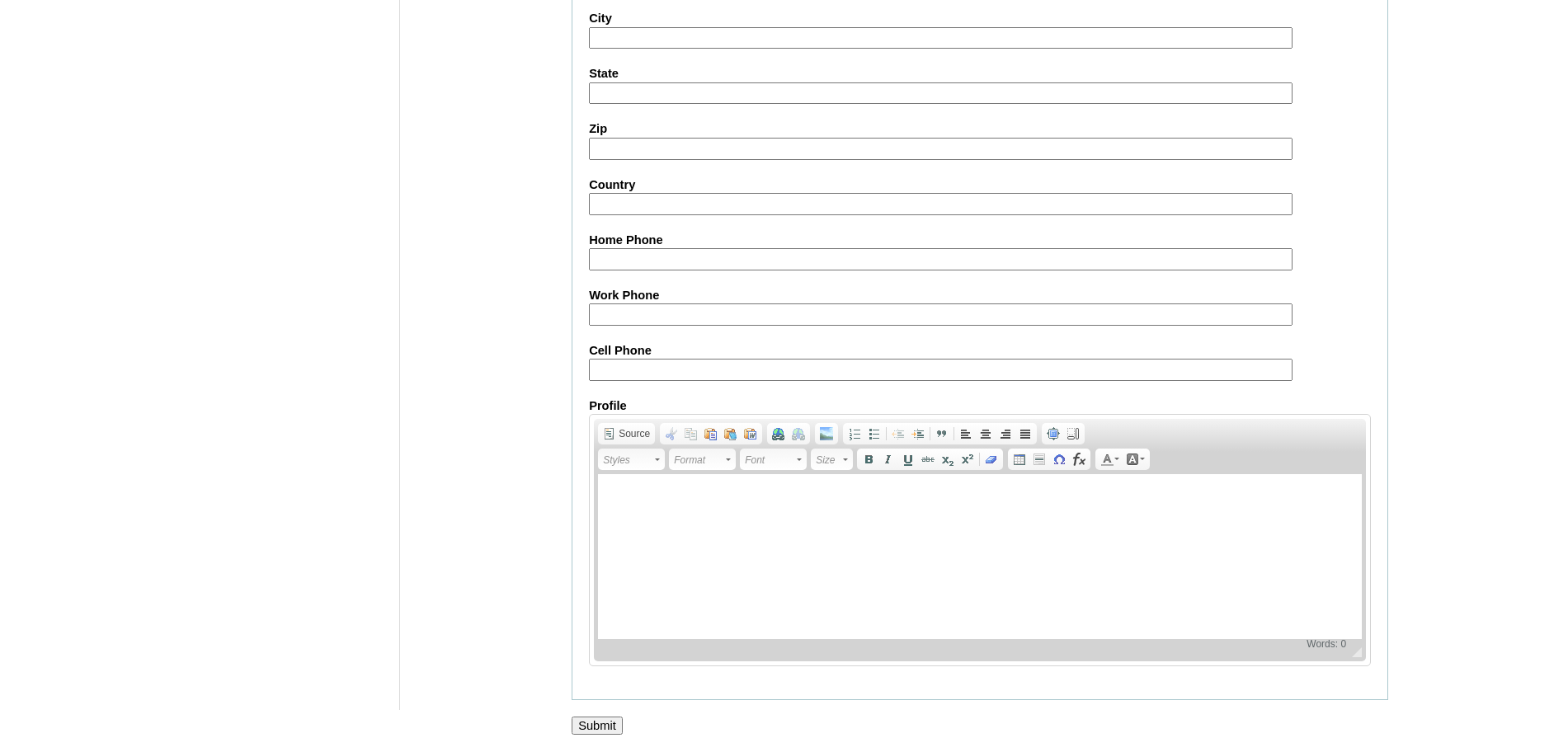
click at [604, 723] on input "Submit" at bounding box center [597, 726] width 51 height 19
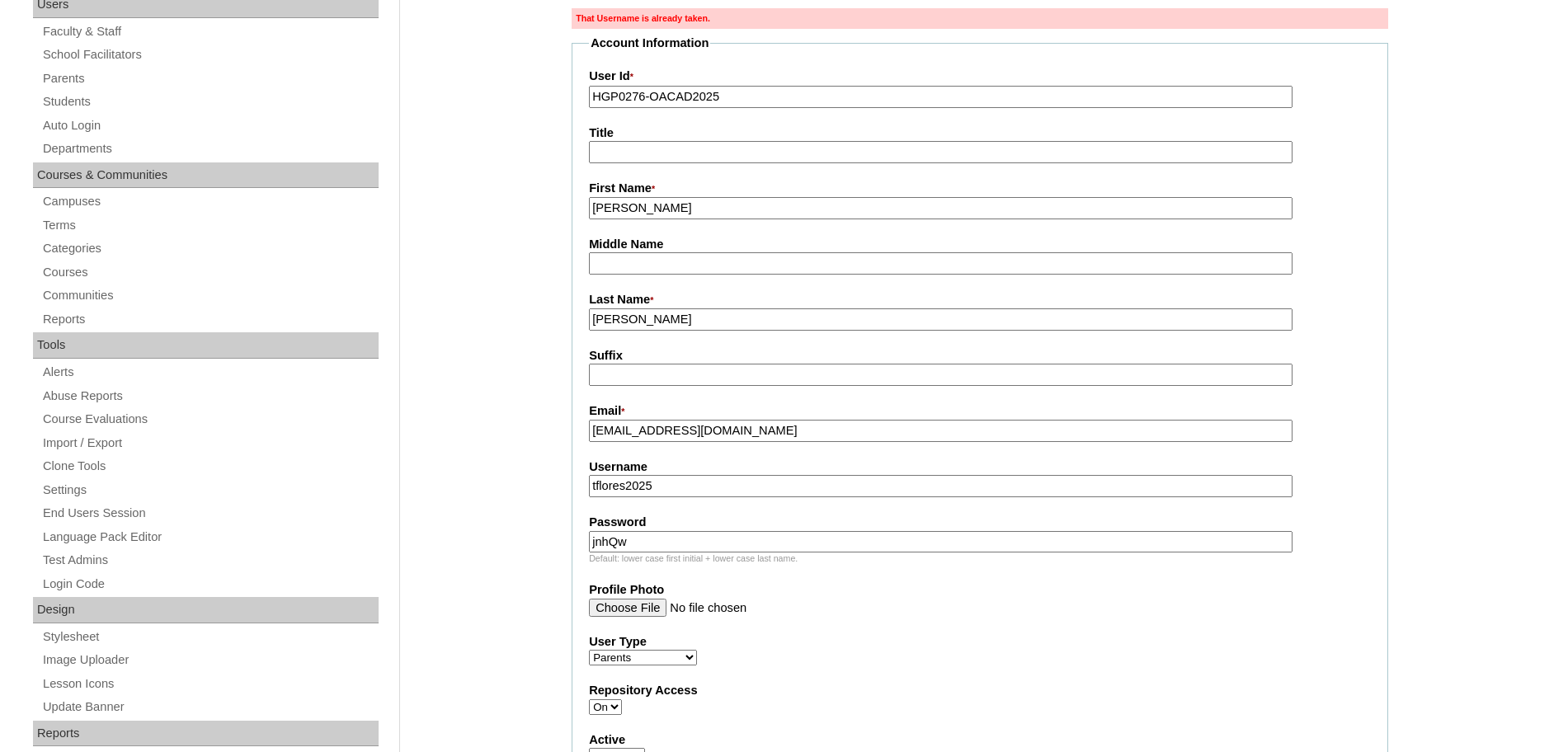
scroll to position [272, 0]
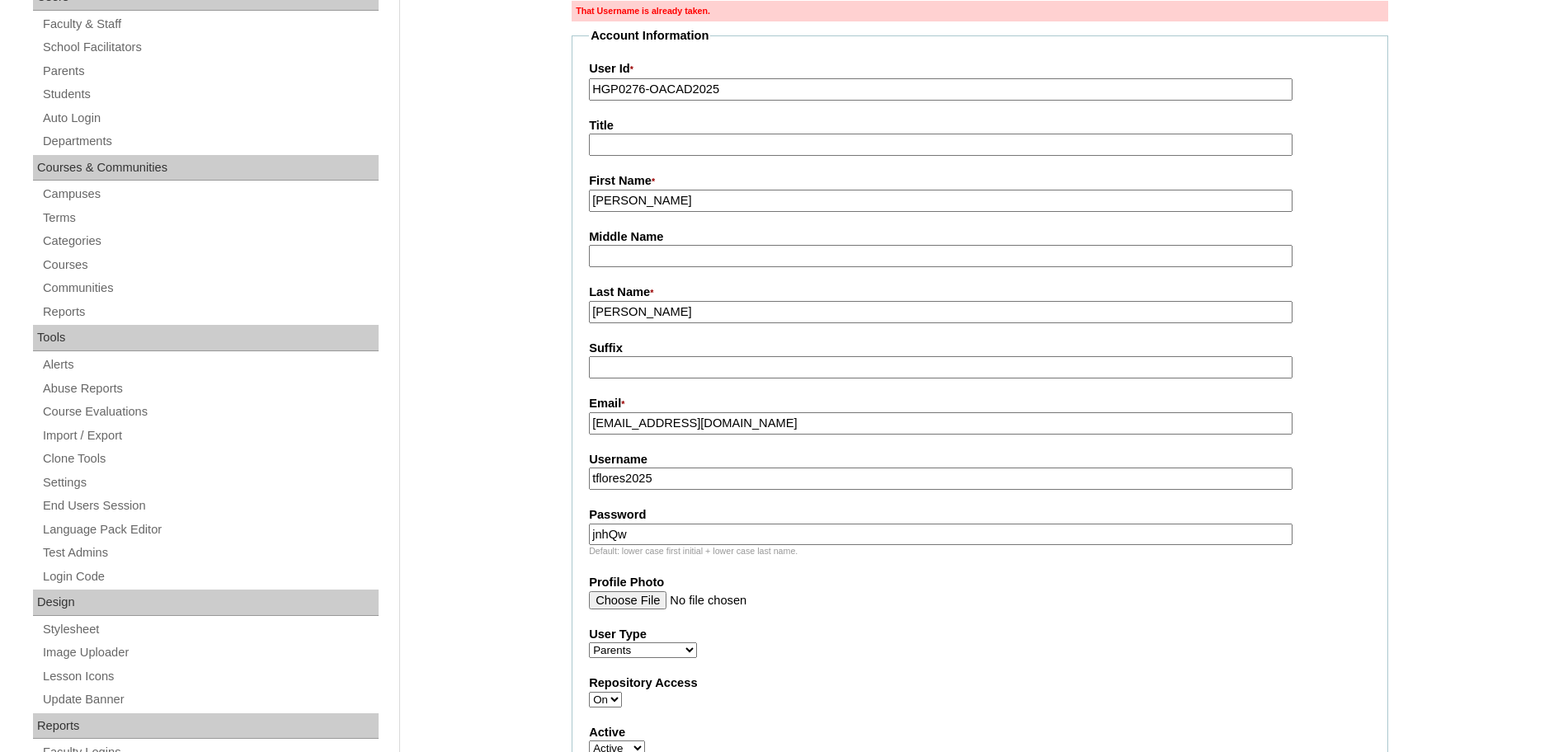
click at [594, 484] on input "tflores2025" at bounding box center [941, 478] width 704 height 22
click at [598, 480] on input "tflores2025" at bounding box center [941, 478] width 704 height 22
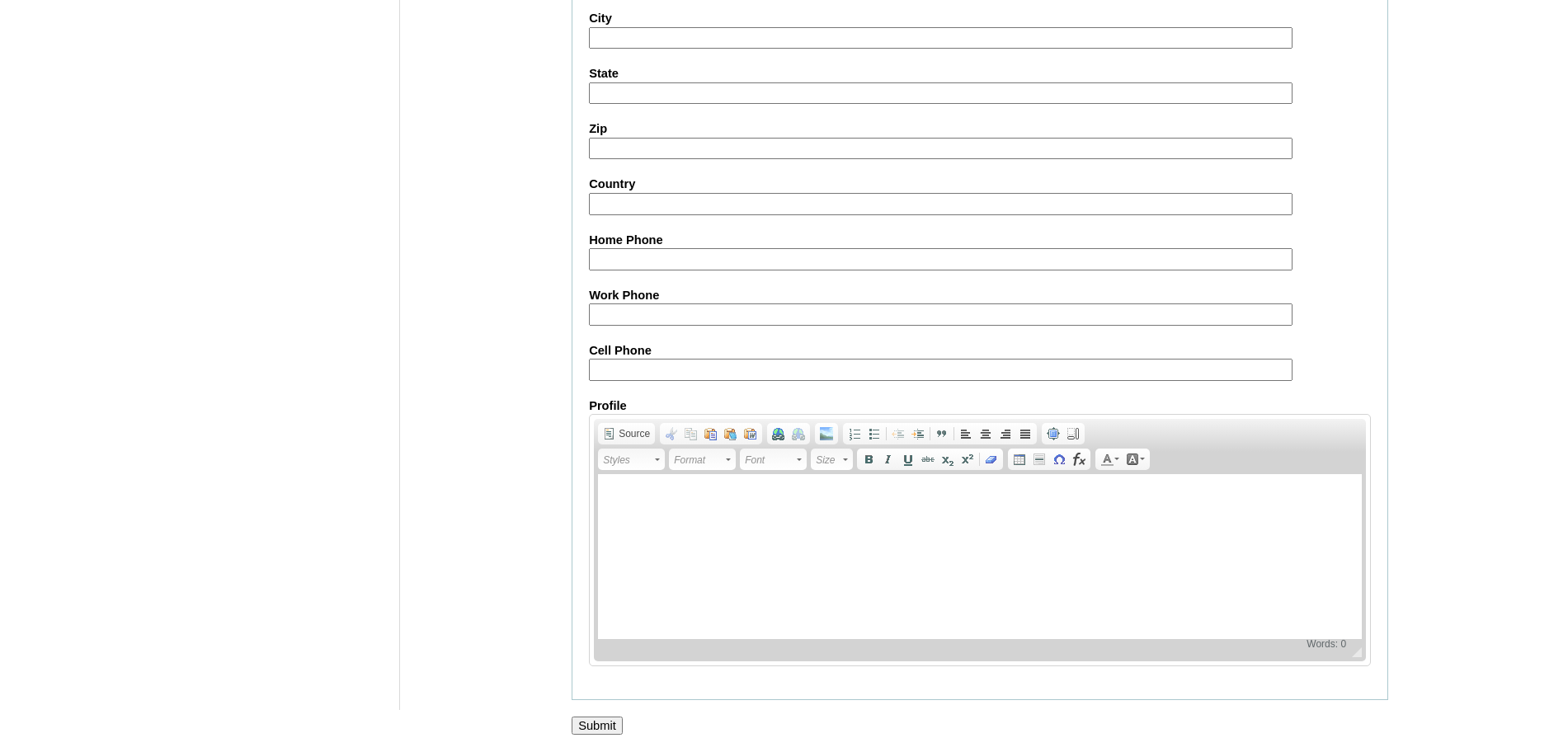
scroll to position [1515, 0]
type input "tmbflores2025"
click at [616, 726] on input "Submit" at bounding box center [597, 726] width 51 height 19
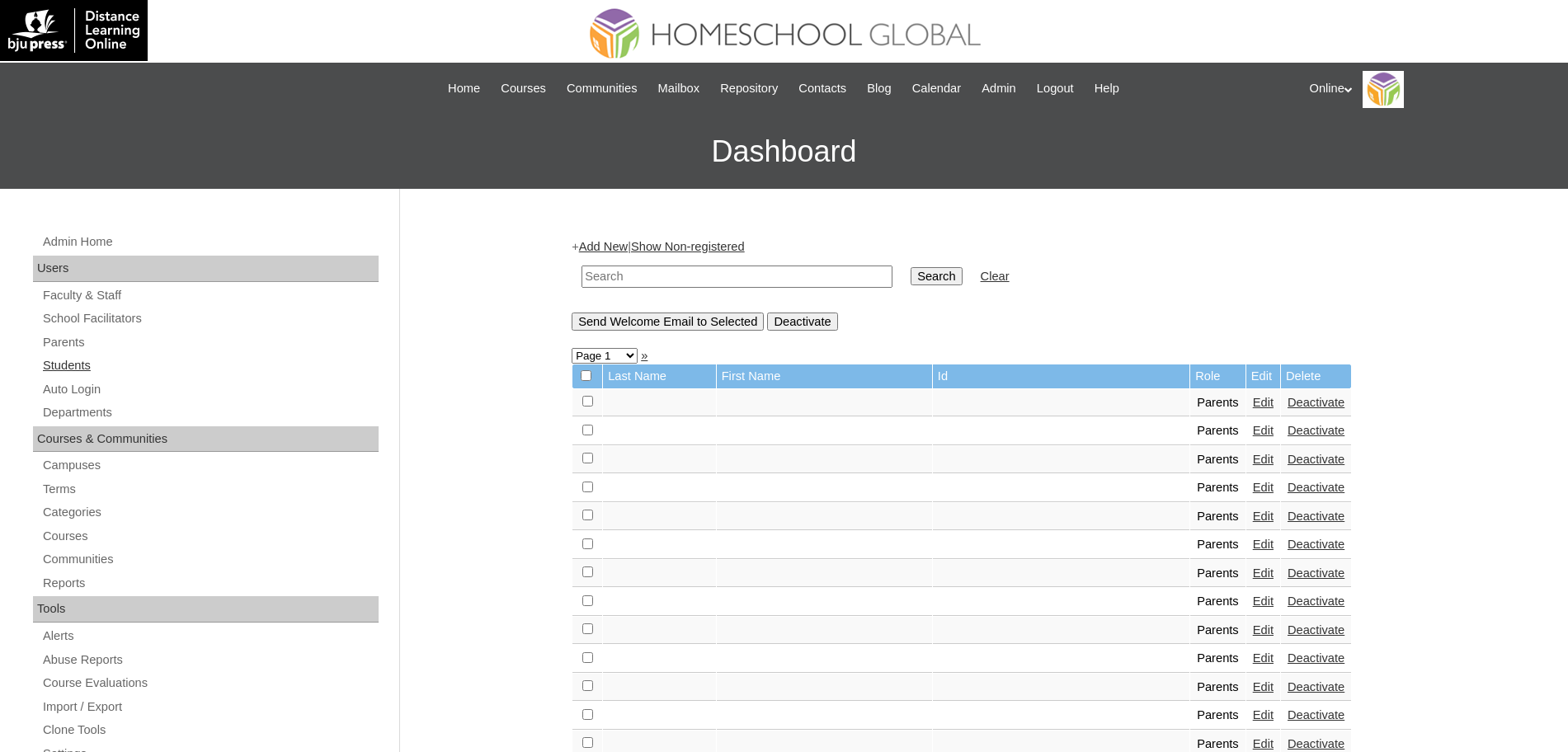
click at [76, 360] on link "Students" at bounding box center [210, 365] width 338 height 20
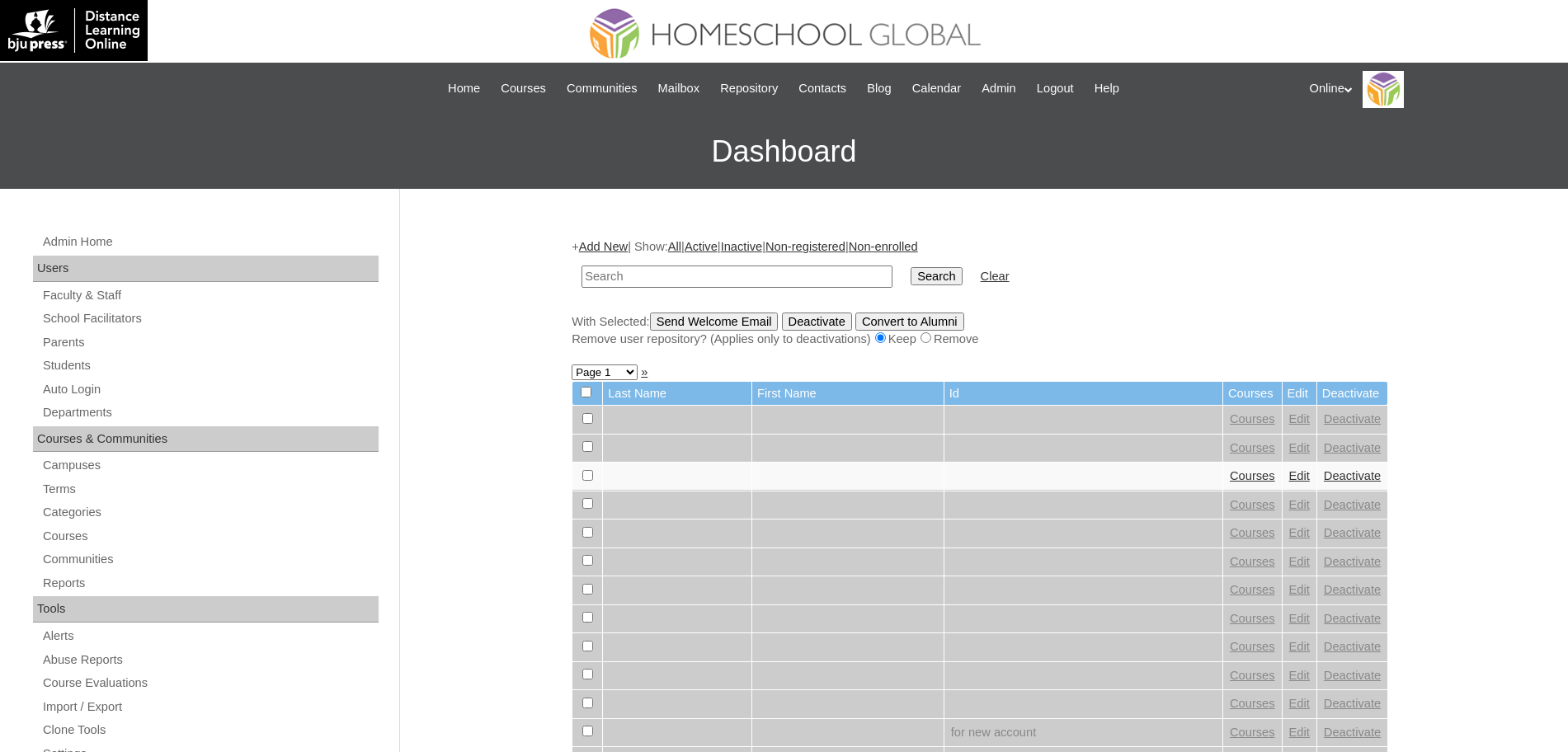
click at [590, 248] on link "Add New" at bounding box center [603, 246] width 49 height 13
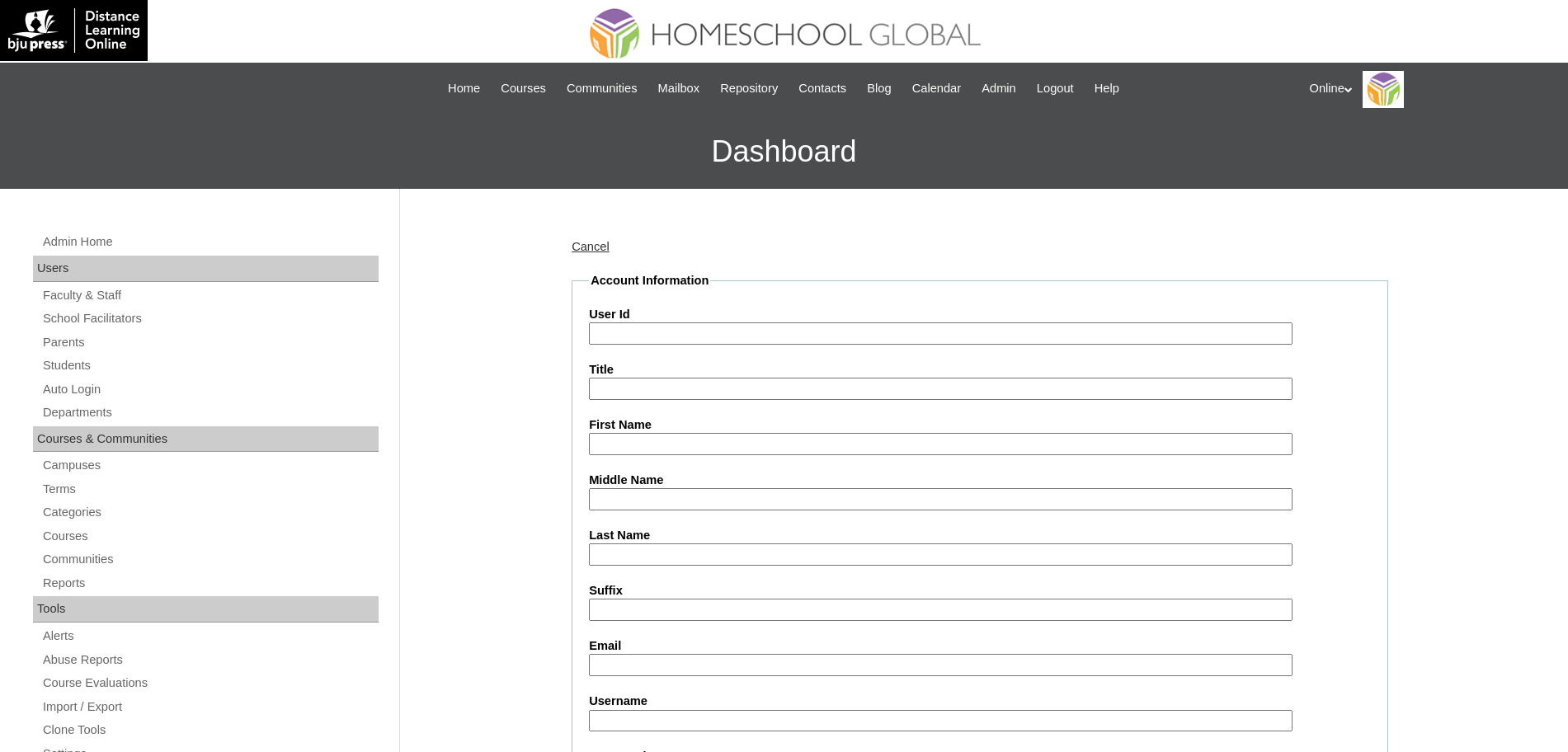
click at [609, 323] on input "User Id" at bounding box center [941, 333] width 704 height 22
paste input "HG3294ACAD2025"
type input "HG3294ACAD2025"
click at [615, 445] on input "First Name" at bounding box center [941, 443] width 704 height 22
paste input "[PERSON_NAME]"
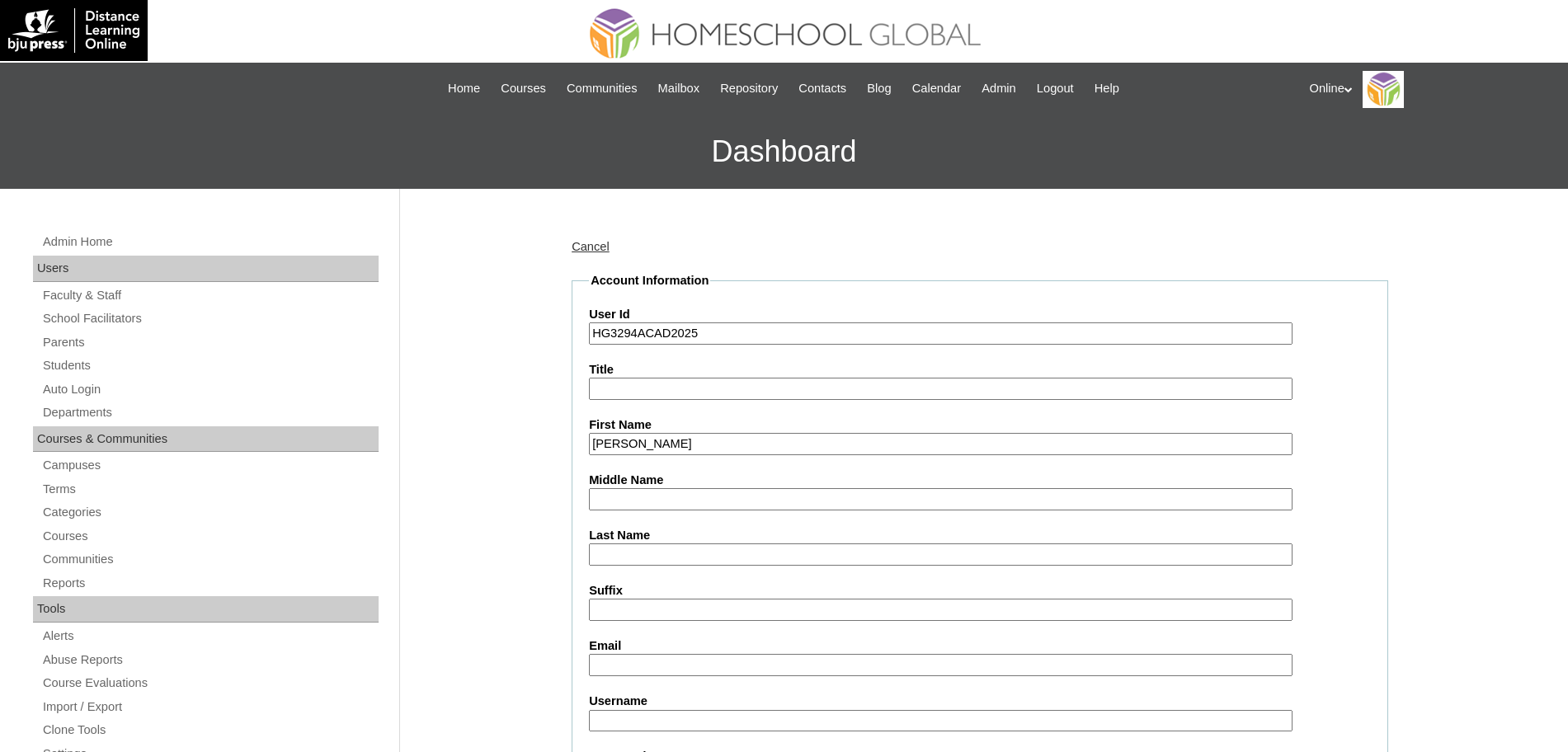
type input "[PERSON_NAME]"
click at [655, 555] on input "Last Name" at bounding box center [941, 554] width 704 height 22
paste input "[PERSON_NAME]"
type input "[PERSON_NAME]"
click at [623, 665] on input "Email" at bounding box center [941, 665] width 704 height 22
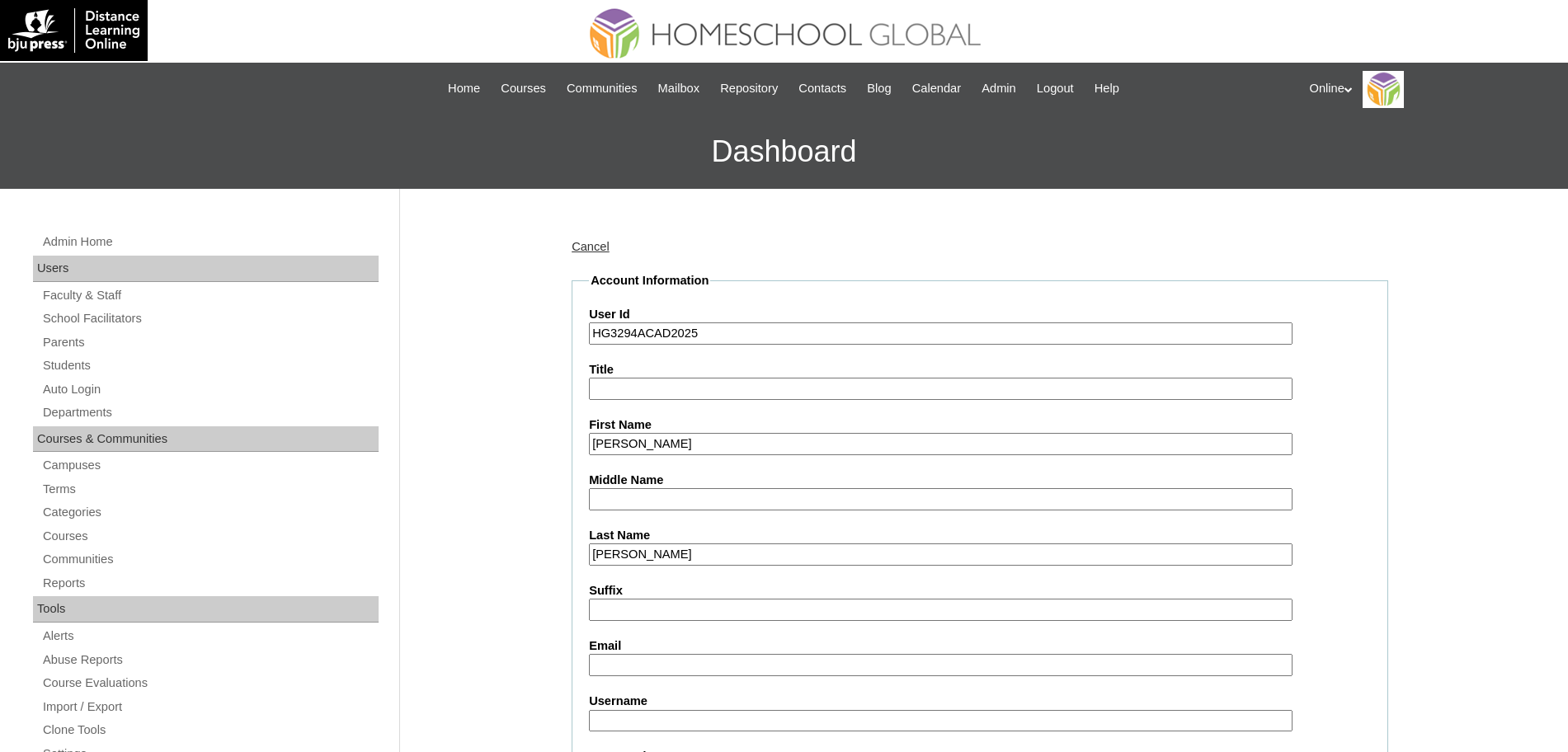
paste input "[EMAIL_ADDRESS][DOMAIN_NAME]"
type input "[EMAIL_ADDRESS][DOMAIN_NAME]"
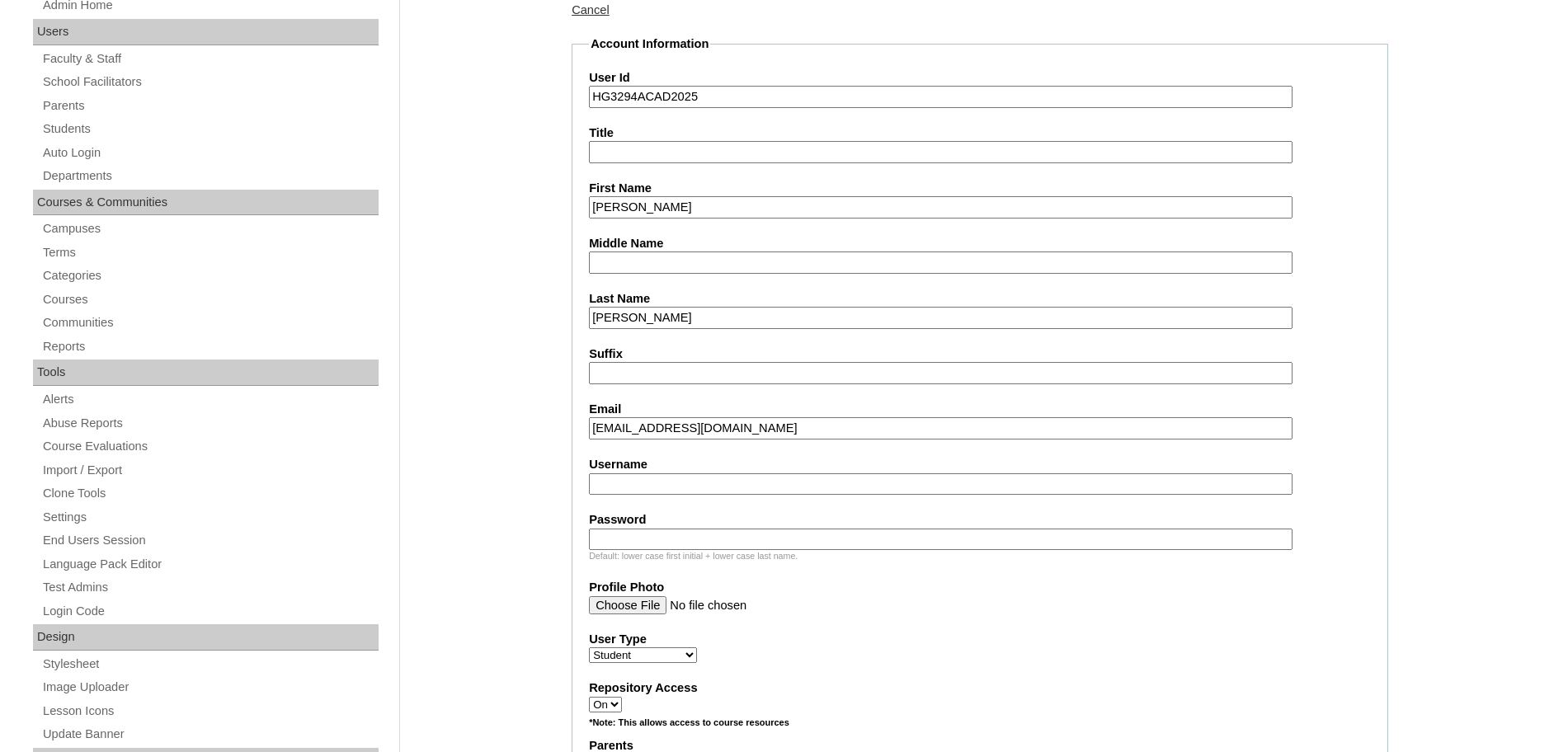
scroll to position [363, 0]
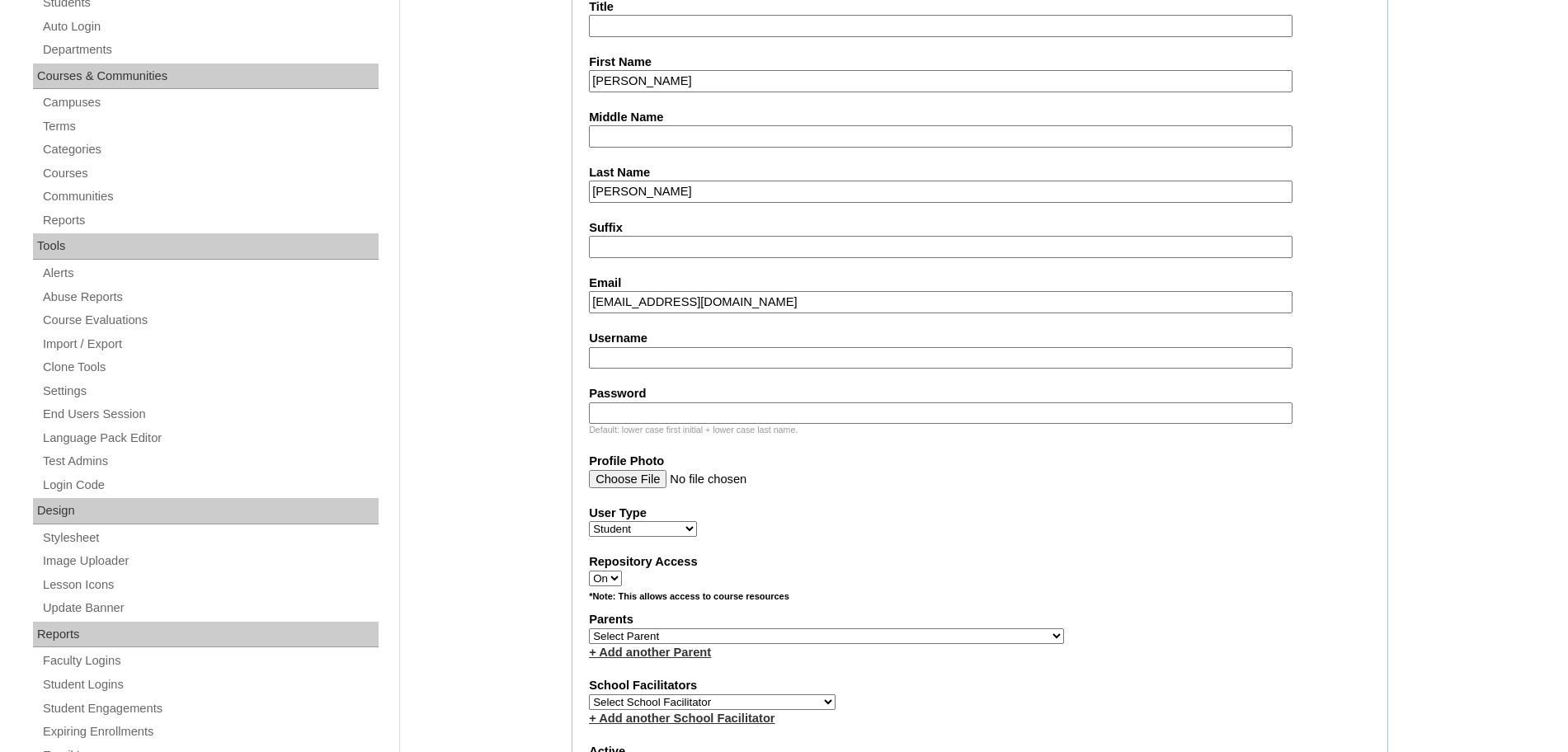
click at [694, 355] on input "Username" at bounding box center [941, 358] width 704 height 22
paste input "xander.alcantara2025"
type input "xander.alcantara2025"
click at [670, 405] on input "Password" at bounding box center [941, 413] width 704 height 22
paste input "poLkm"
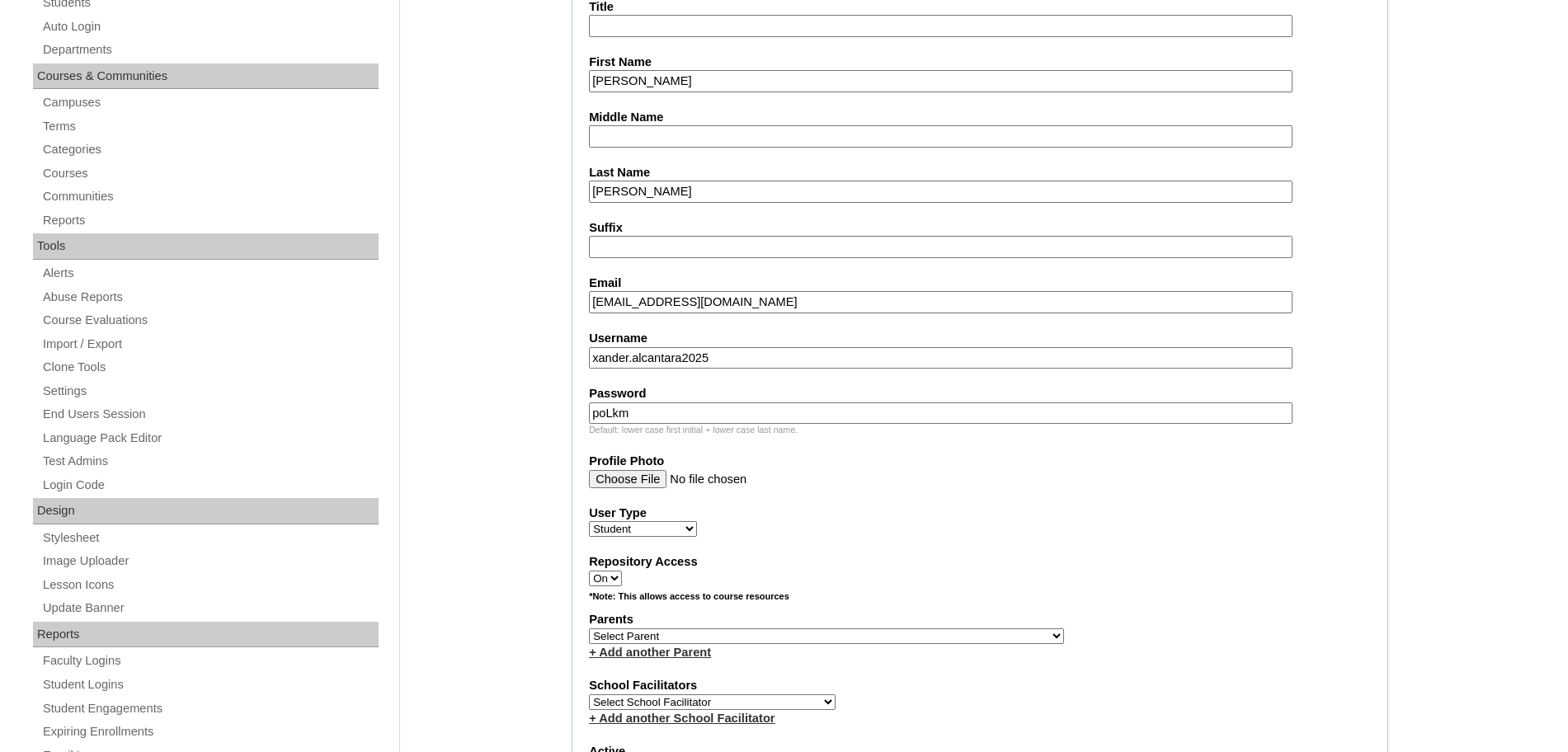
type input "poLkm"
click at [927, 489] on fieldset "Account Information User Id HG3294ACAD2025 Title First Name [PERSON_NAME] Middl…" at bounding box center [980, 576] width 817 height 1334
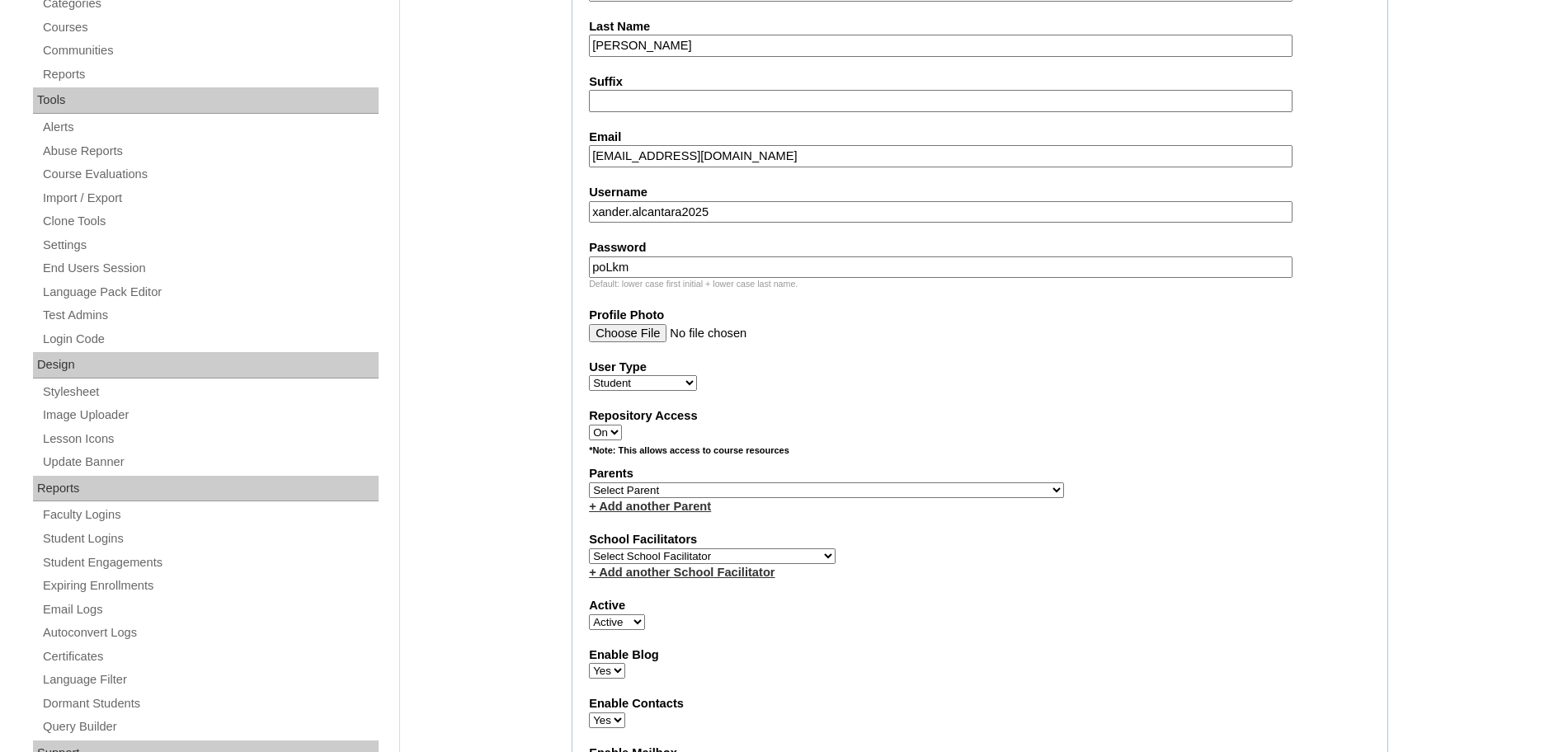
scroll to position [512, 0]
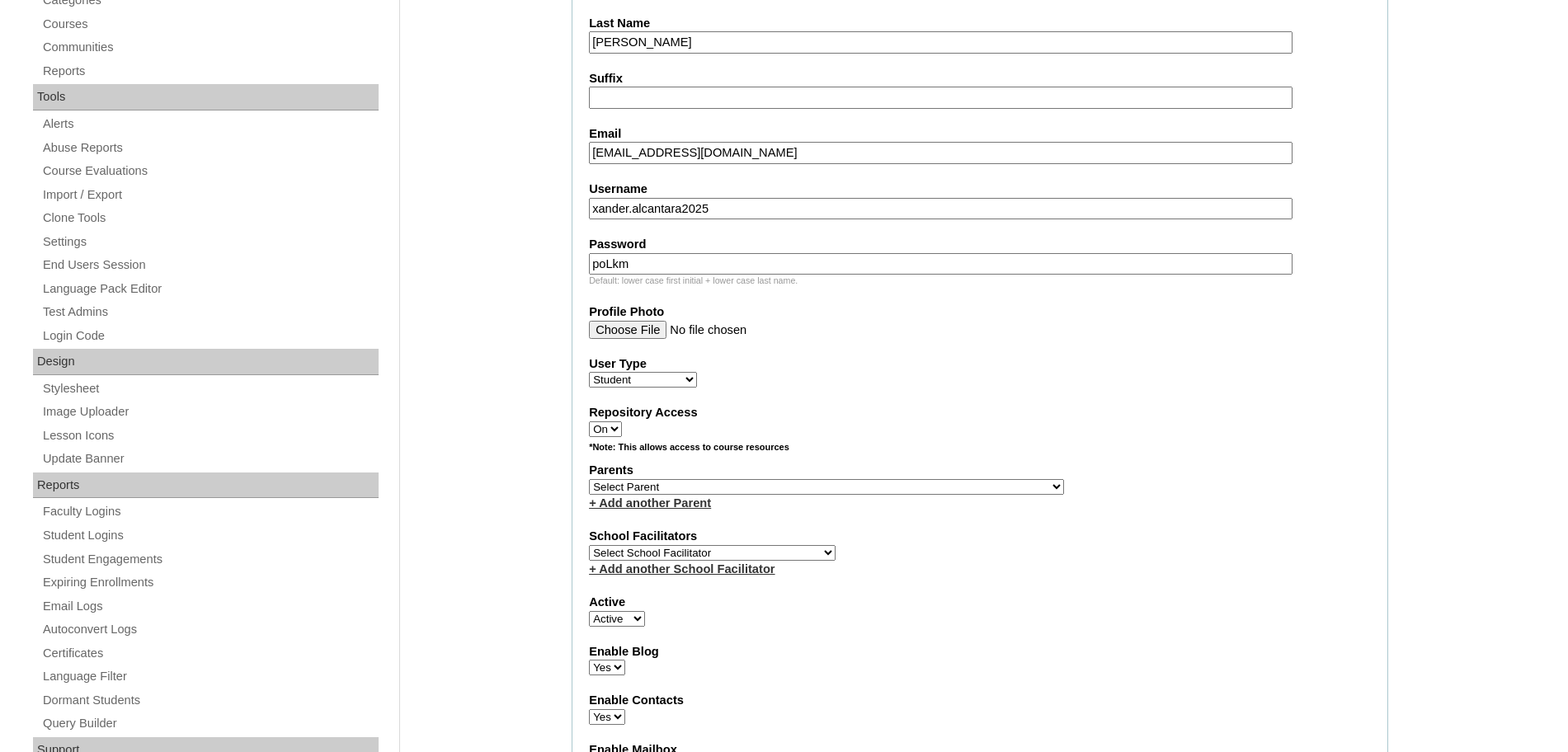
click at [738, 561] on select "Select School Facilitator [PERSON_NAME] [PERSON_NAME] Gloryfe [PERSON_NAME] [PE…" at bounding box center [713, 553] width 247 height 16
select select "32656"
click at [589, 556] on select "Select School Facilitator [PERSON_NAME] [PERSON_NAME] Gloryfe [PERSON_NAME] [PE…" at bounding box center [713, 553] width 247 height 16
drag, startPoint x: 713, startPoint y: 493, endPoint x: 823, endPoint y: 235, distance: 280.5
click at [713, 493] on select "Select Parent , , , , , , , , , , , , , , , , , , , , , , , , , , , , , , , , ,…" at bounding box center [826, 487] width 475 height 16
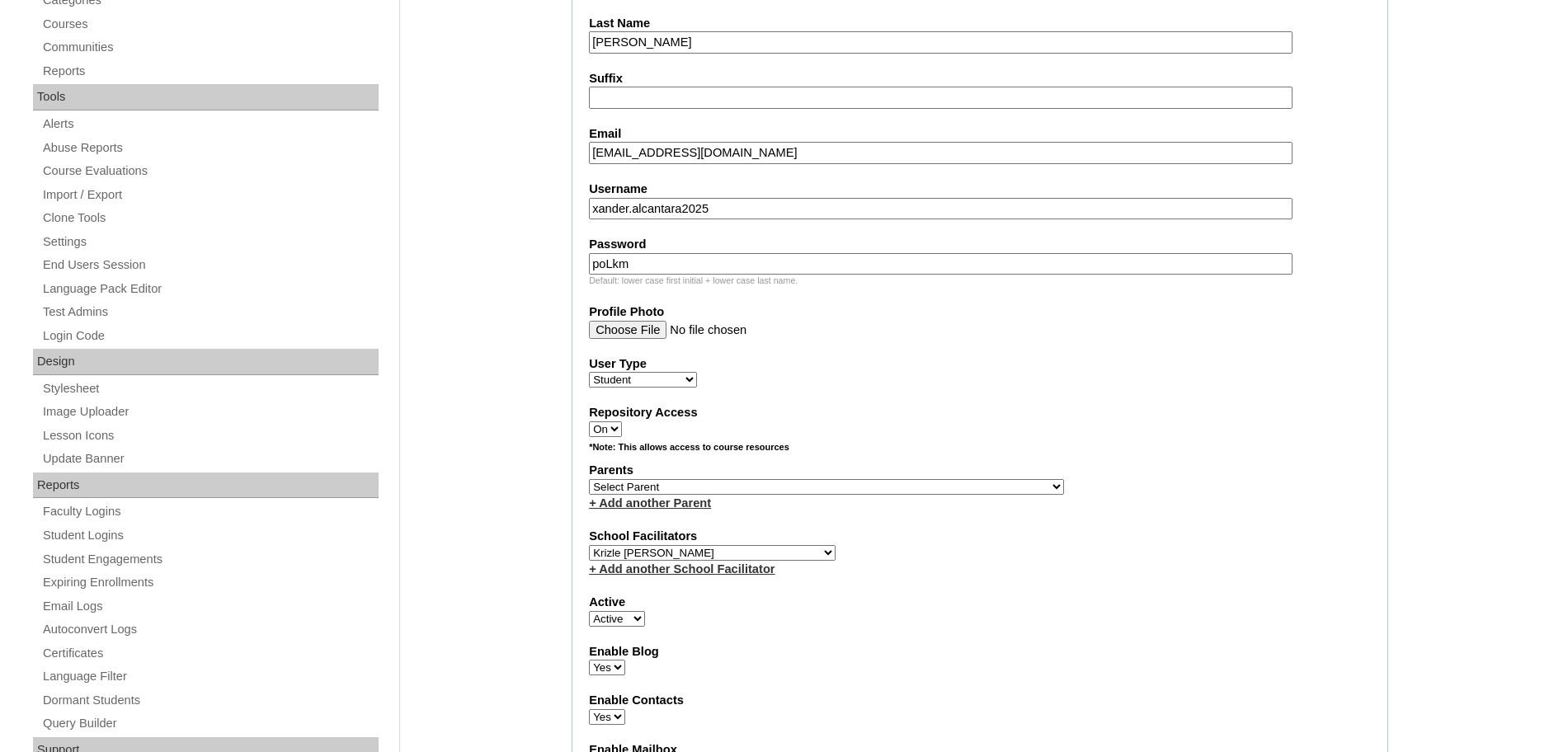
select select "44237"
click at [589, 487] on select "Select Parent , , , , , , , , , , , , , , , , , , , , , , , , , , , , , , , , ,…" at bounding box center [826, 487] width 475 height 16
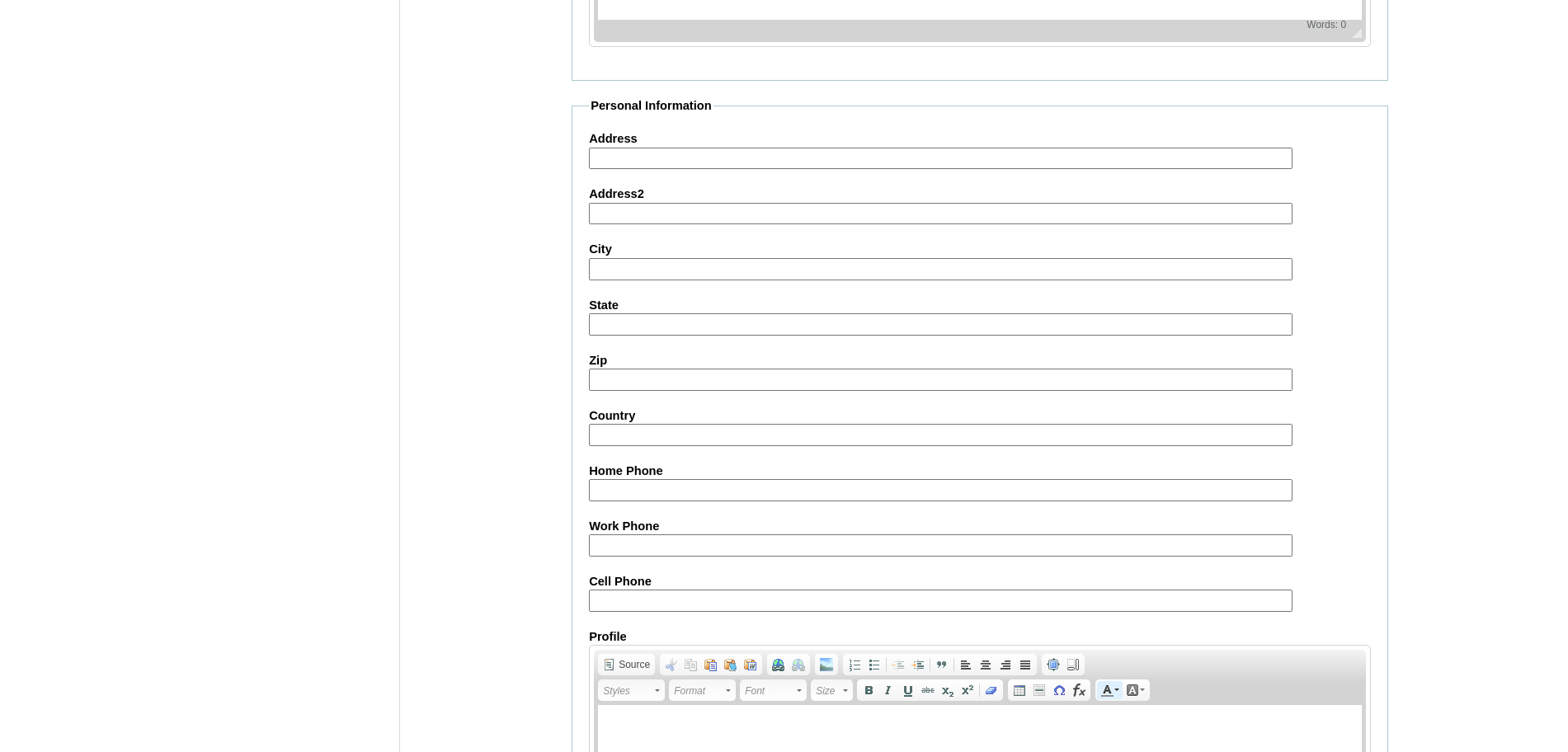
scroll to position [1791, 0]
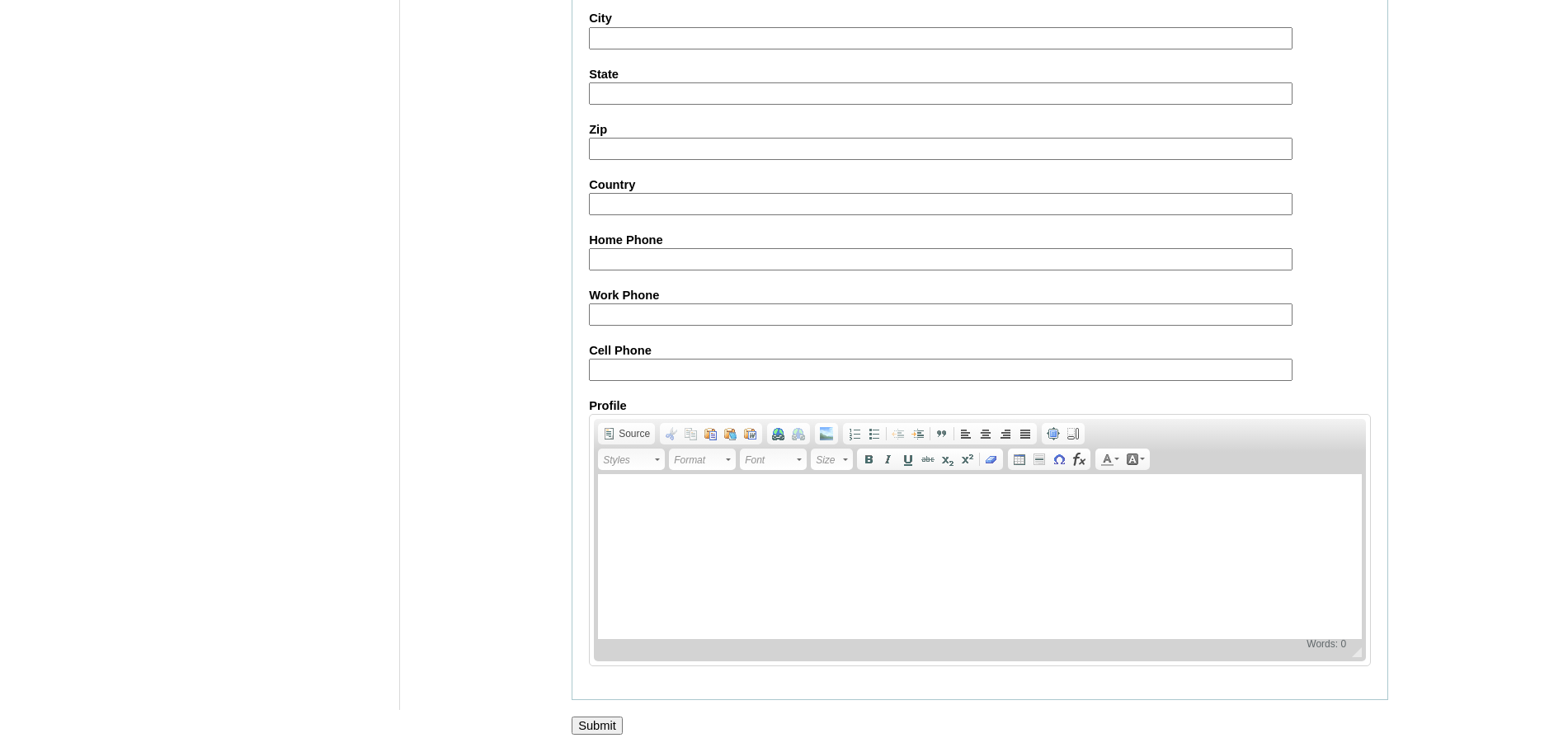
click at [618, 721] on input "Submit" at bounding box center [597, 726] width 51 height 19
